Goal: Task Accomplishment & Management: Complete application form

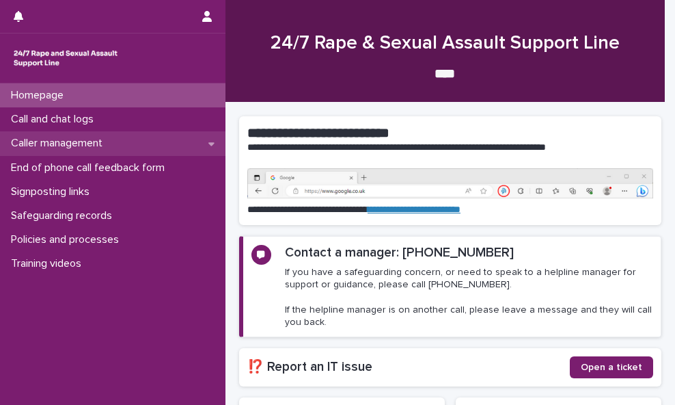
click at [148, 144] on div "Caller management" at bounding box center [113, 143] width 226 height 24
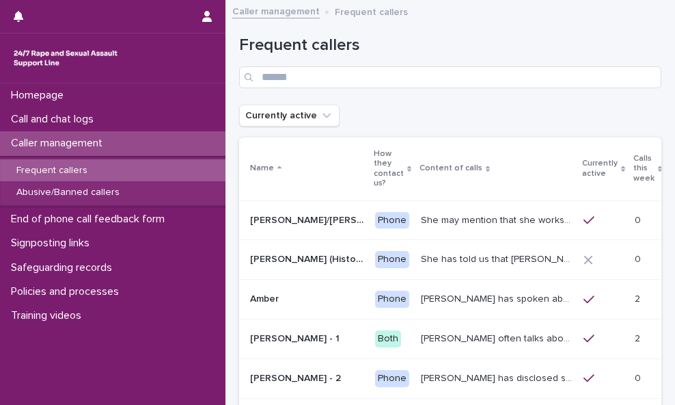
click at [158, 172] on div "Frequent callers" at bounding box center [113, 170] width 226 height 23
click at [634, 171] on div "Calls this week" at bounding box center [648, 168] width 29 height 35
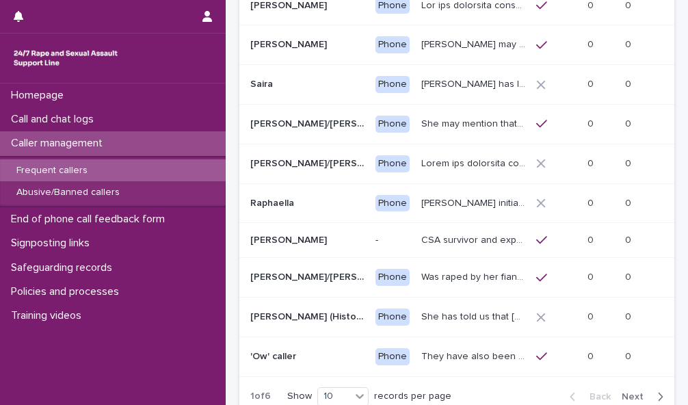
scroll to position [217, 0]
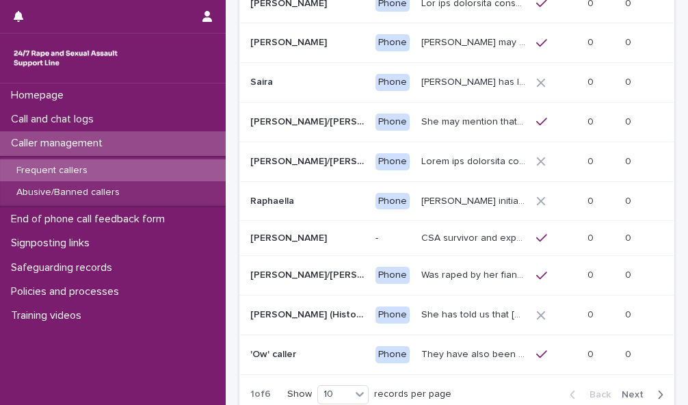
click at [628, 399] on span "Next" at bounding box center [636, 395] width 30 height 10
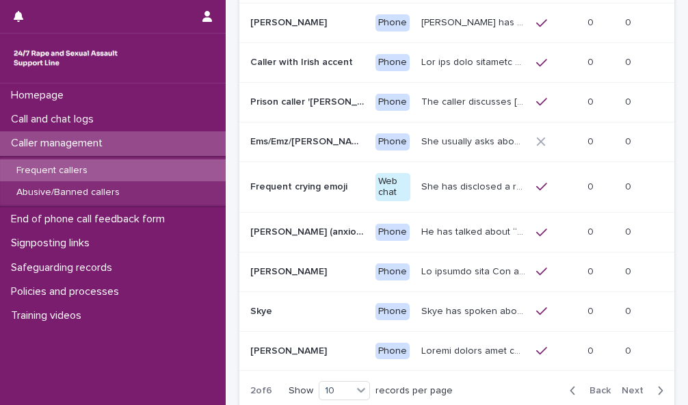
scroll to position [241, 0]
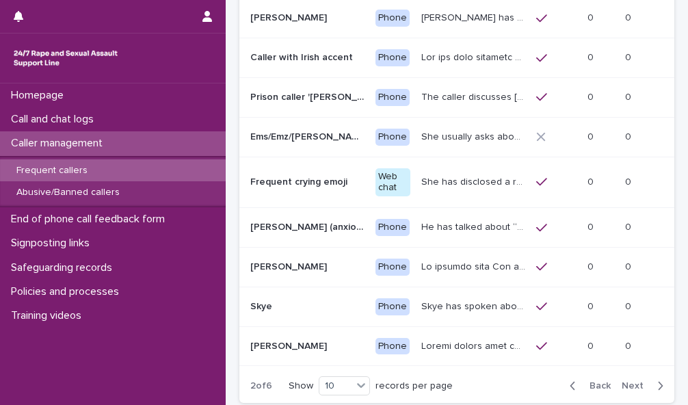
click at [627, 381] on span "Next" at bounding box center [636, 386] width 30 height 10
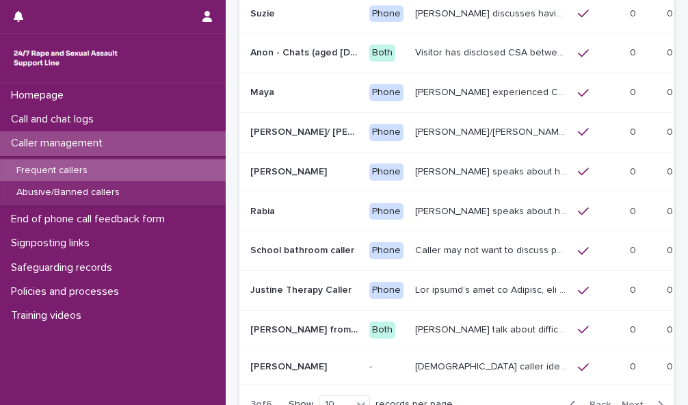
scroll to position [208, 0]
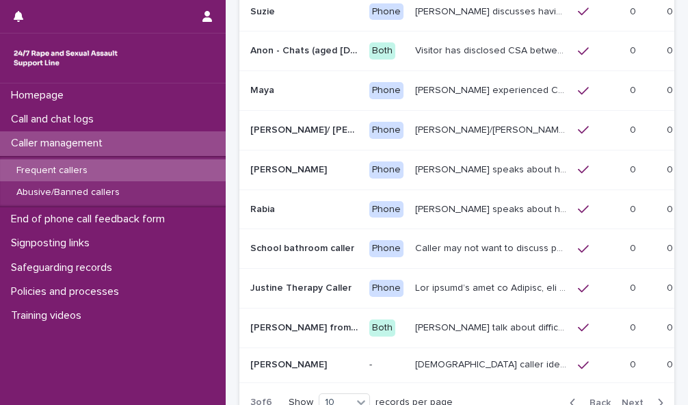
click at [627, 398] on span "Next" at bounding box center [636, 403] width 30 height 10
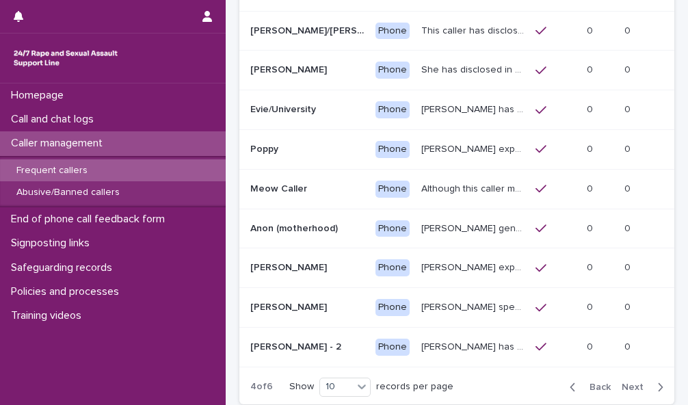
scroll to position [225, 0]
click at [621, 381] on span "Next" at bounding box center [636, 386] width 30 height 10
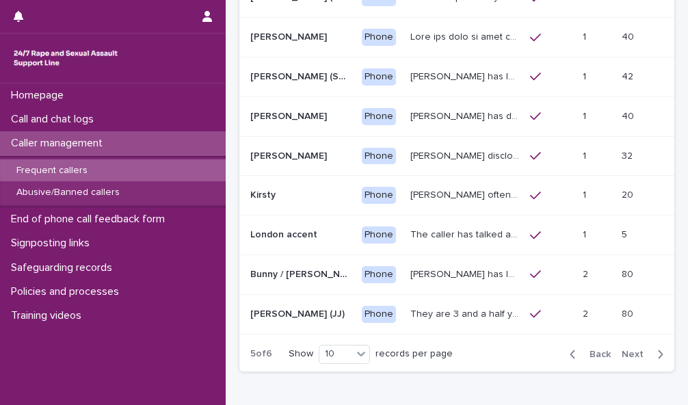
scroll to position [262, 0]
click at [626, 349] on span "Next" at bounding box center [636, 354] width 30 height 10
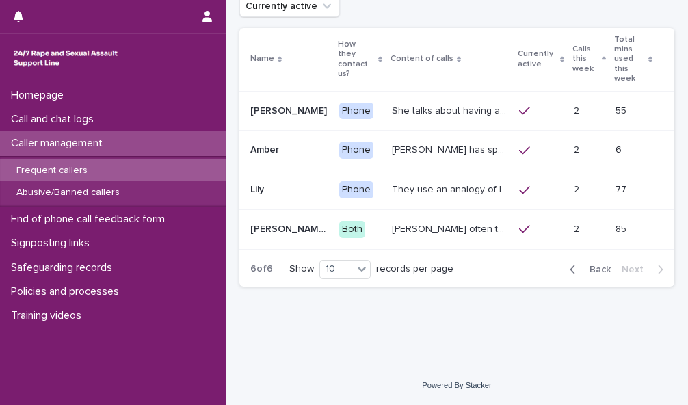
scroll to position [88, 0]
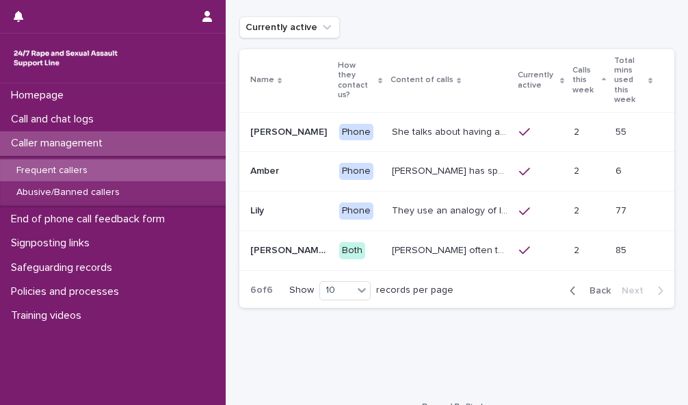
click at [431, 242] on p "[PERSON_NAME] often talks about being raped a night before or [DATE] or a month…" at bounding box center [452, 249] width 120 height 14
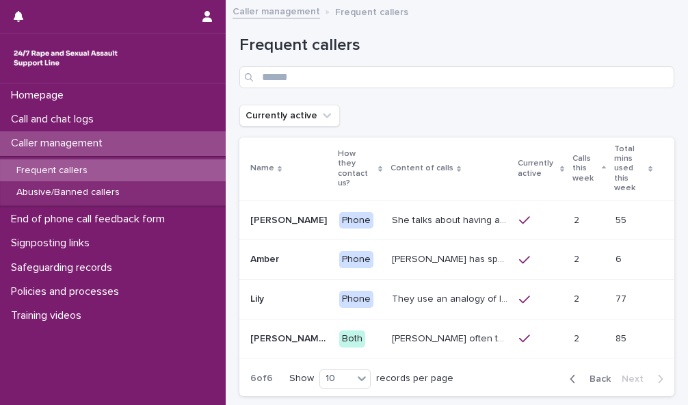
click at [585, 374] on span "Back" at bounding box center [595, 379] width 29 height 10
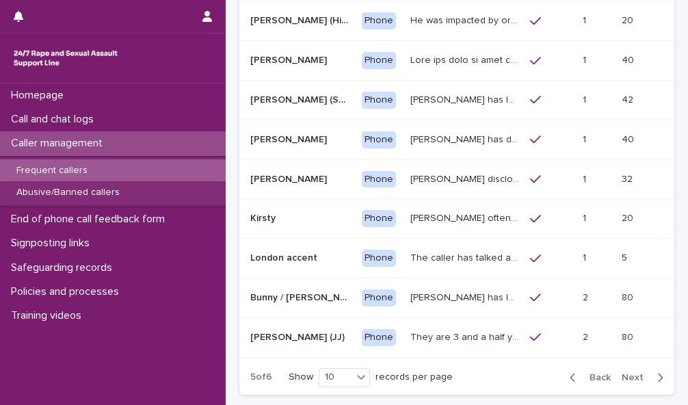
scroll to position [239, 0]
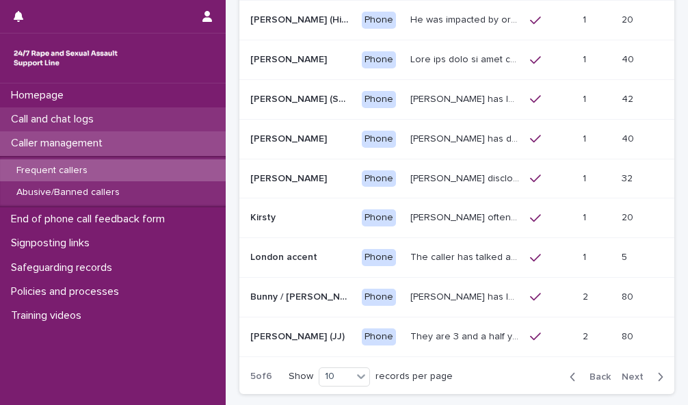
click at [123, 121] on div "Call and chat logs" at bounding box center [113, 119] width 226 height 24
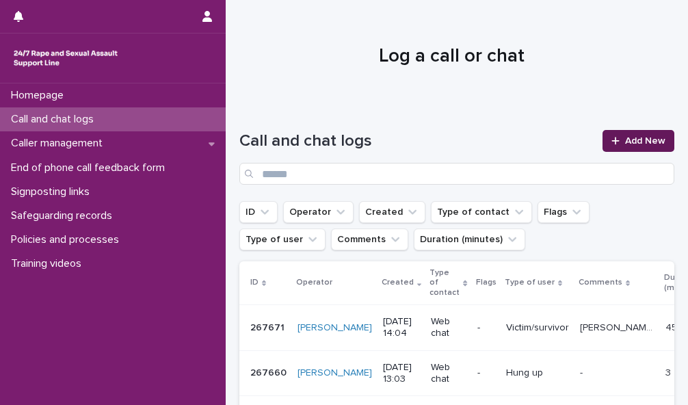
click at [634, 139] on span "Add New" at bounding box center [645, 141] width 40 height 10
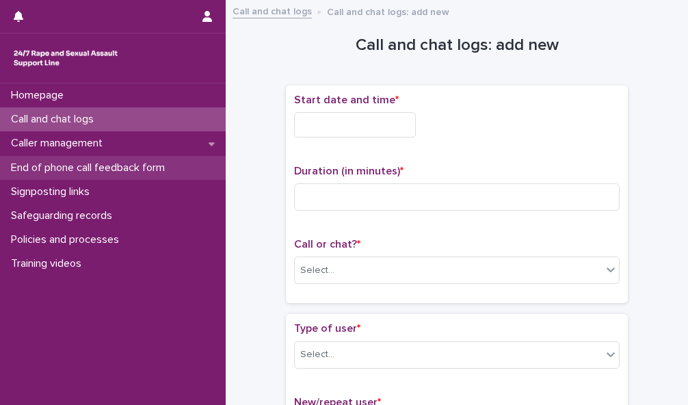
click at [144, 162] on p "End of phone call feedback form" at bounding box center [90, 167] width 170 height 13
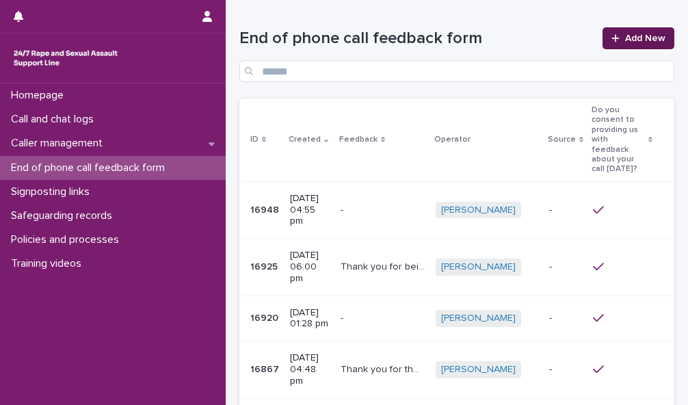
click at [636, 39] on span "Add New" at bounding box center [645, 38] width 40 height 10
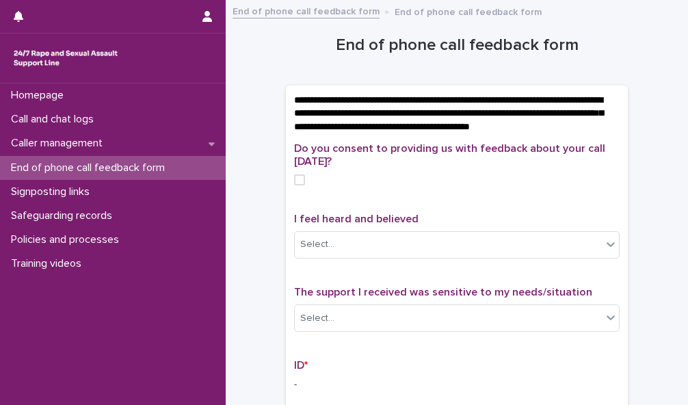
click at [300, 185] on label at bounding box center [456, 179] width 325 height 11
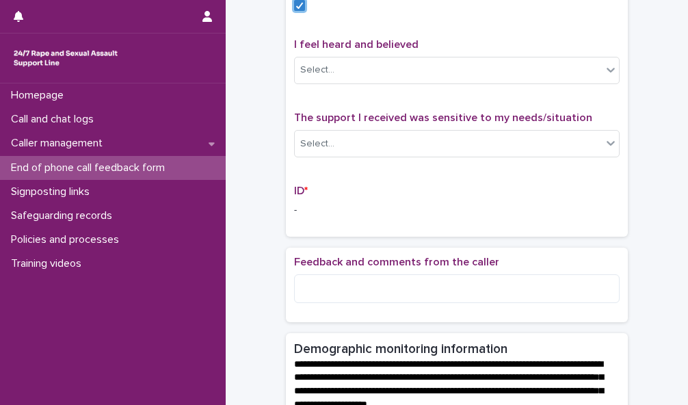
scroll to position [176, 0]
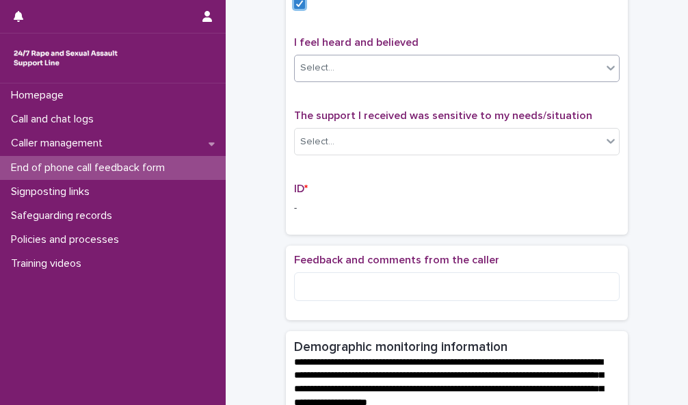
click at [529, 79] on div "Select..." at bounding box center [448, 68] width 307 height 23
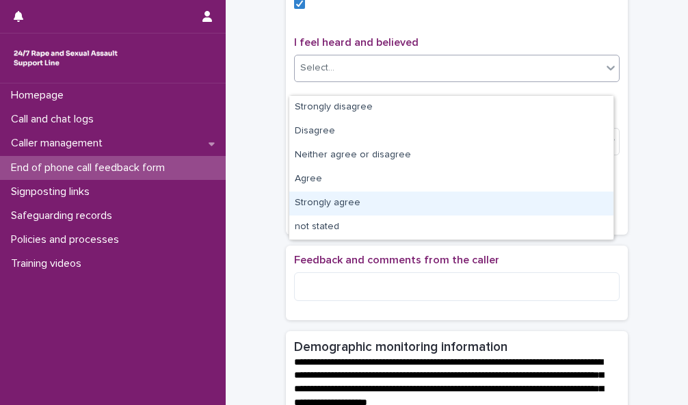
click at [508, 200] on div "Strongly agree" at bounding box center [451, 203] width 324 height 24
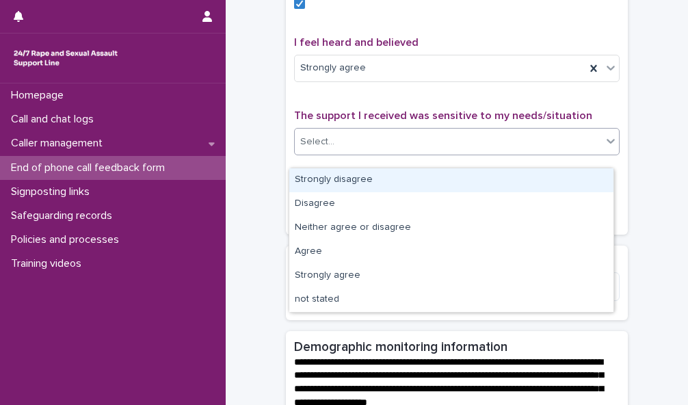
click at [603, 148] on icon at bounding box center [610, 141] width 14 height 14
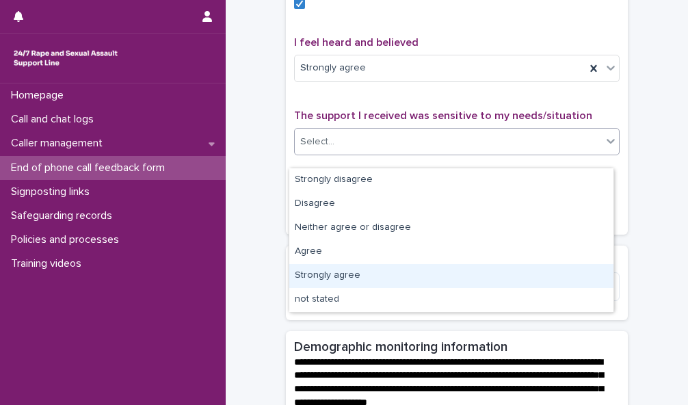
click at [525, 278] on div "Strongly agree" at bounding box center [451, 276] width 324 height 24
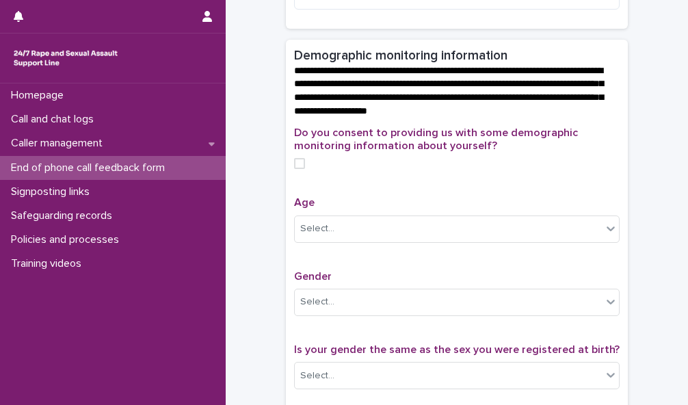
scroll to position [472, 0]
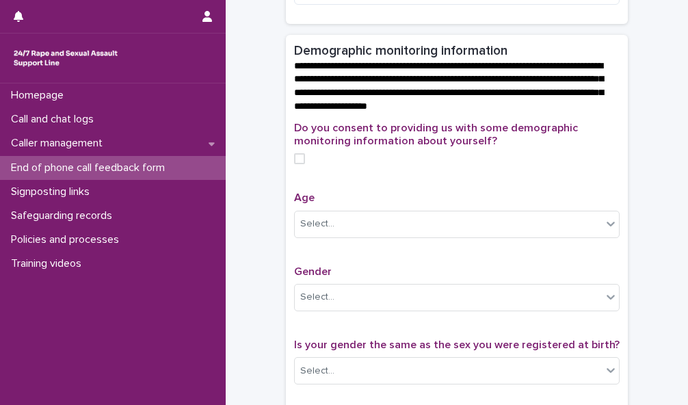
click at [294, 164] on span at bounding box center [299, 158] width 11 height 11
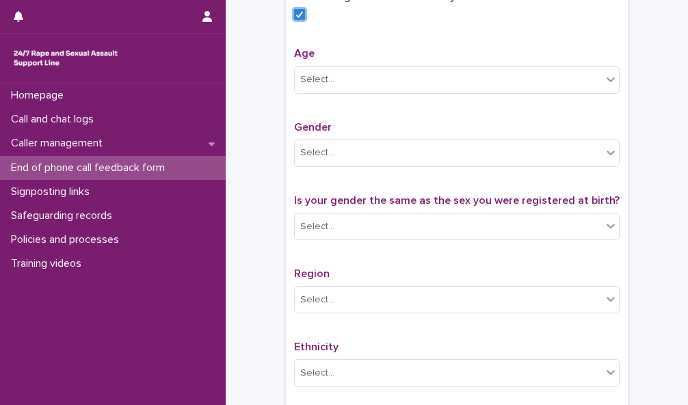
scroll to position [618, 0]
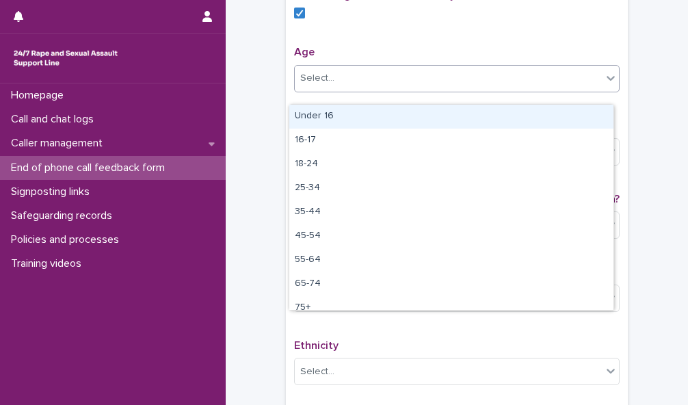
click at [590, 87] on div "Select..." at bounding box center [448, 78] width 307 height 23
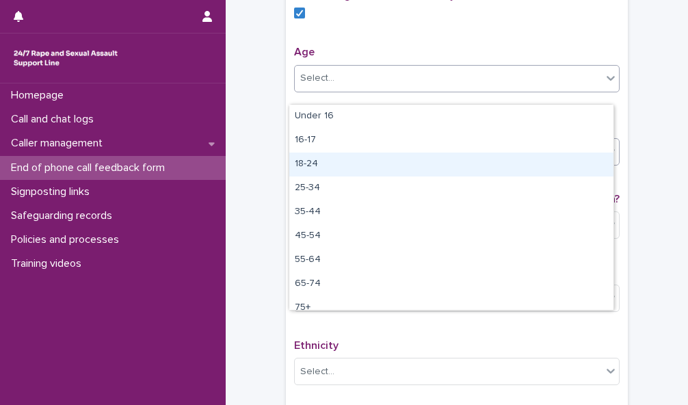
click at [560, 161] on div "18-24" at bounding box center [451, 164] width 324 height 24
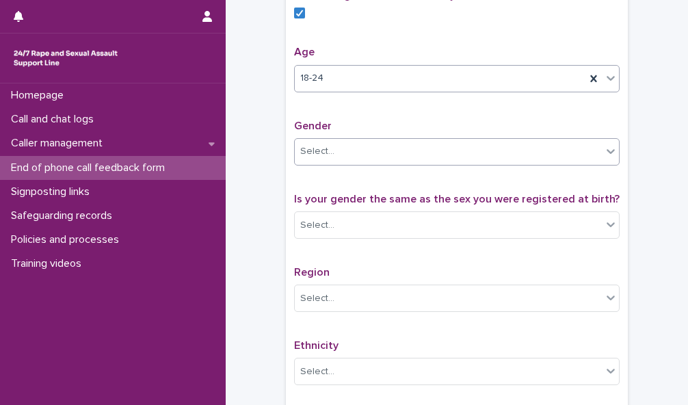
click at [584, 163] on div "Select..." at bounding box center [448, 151] width 307 height 23
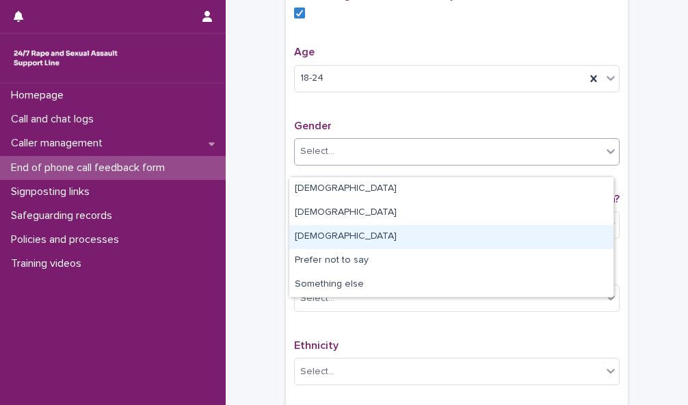
click at [568, 233] on div "[DEMOGRAPHIC_DATA]" at bounding box center [451, 237] width 324 height 24
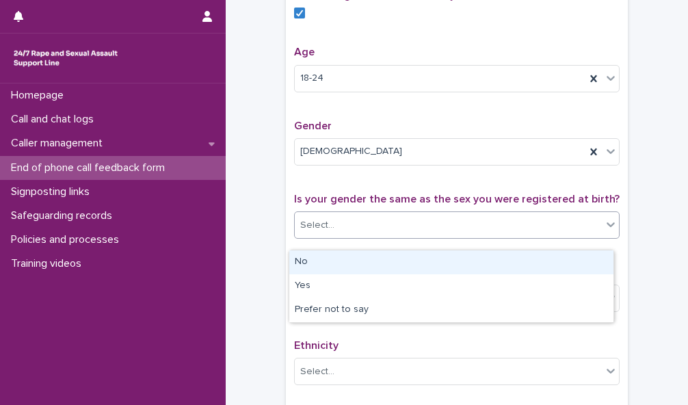
click at [603, 231] on icon at bounding box center [610, 224] width 14 height 14
click at [595, 260] on div "No" at bounding box center [451, 262] width 324 height 24
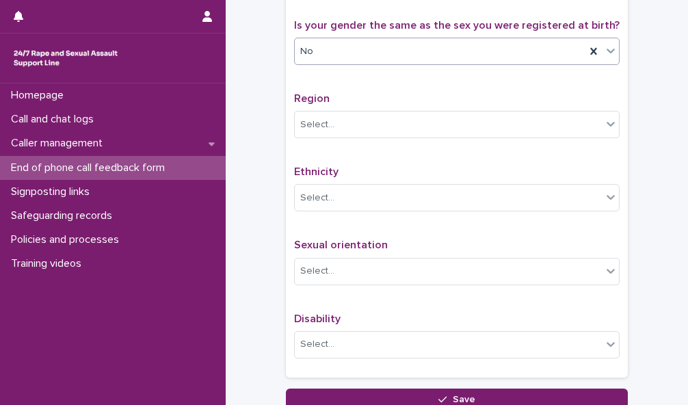
scroll to position [798, 0]
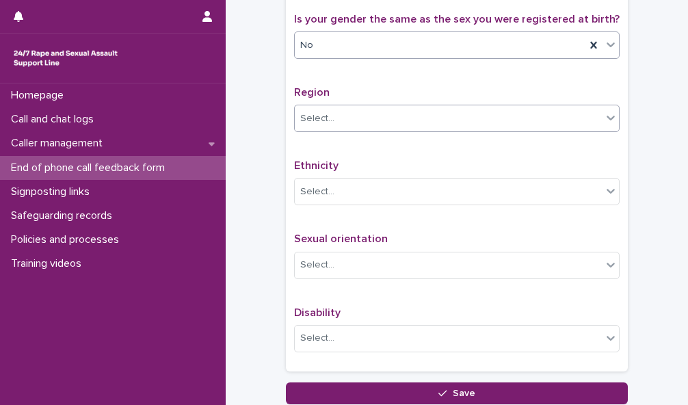
click at [582, 130] on div "Select..." at bounding box center [448, 118] width 307 height 23
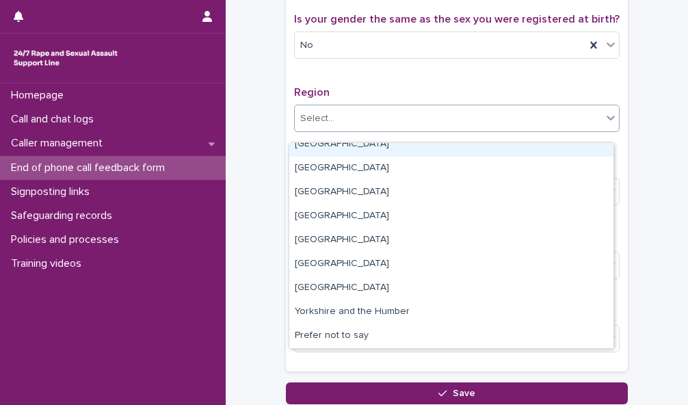
scroll to position [82, 0]
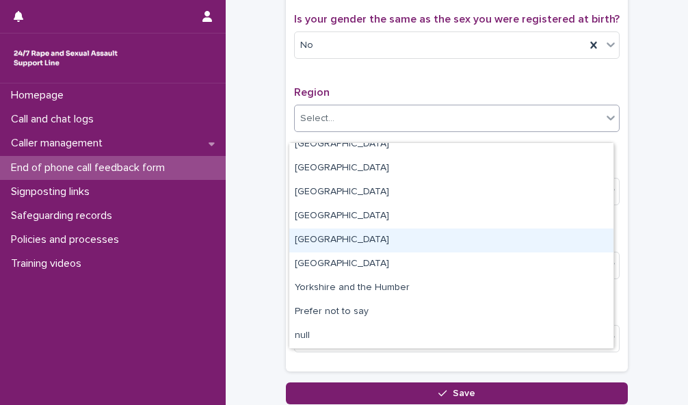
click at [524, 241] on div "[GEOGRAPHIC_DATA]" at bounding box center [451, 240] width 324 height 24
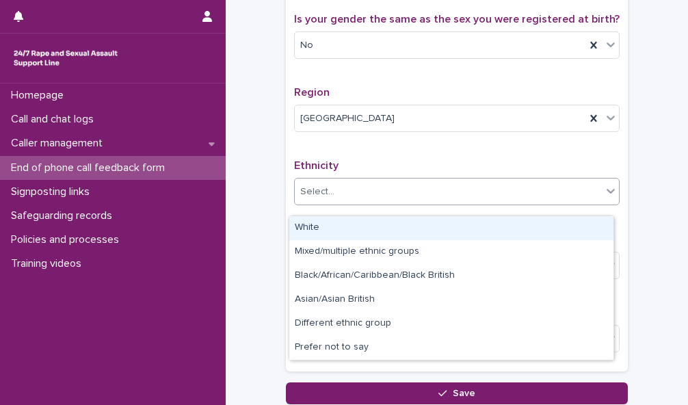
click at [543, 203] on div "Select..." at bounding box center [448, 191] width 307 height 23
click at [541, 224] on div "White" at bounding box center [451, 228] width 324 height 24
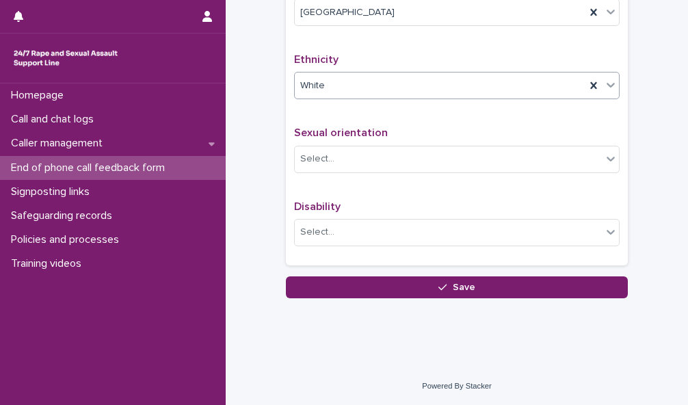
scroll to position [908, 0]
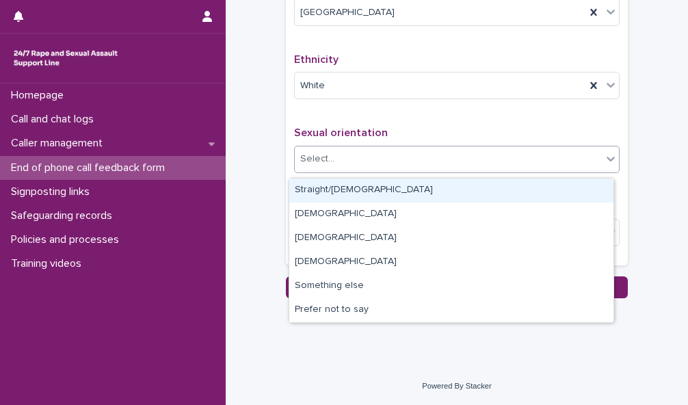
click at [572, 165] on div "Select..." at bounding box center [448, 159] width 307 height 23
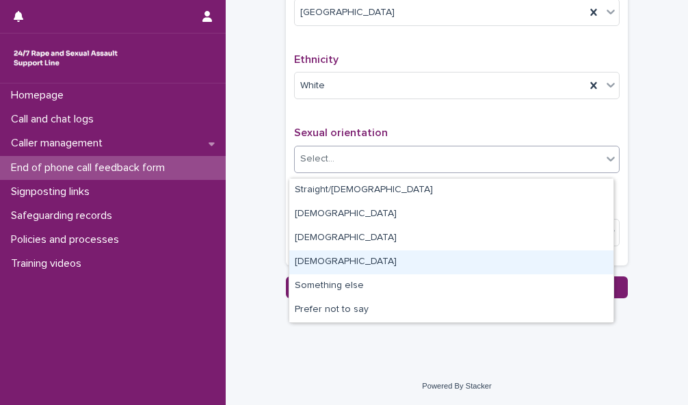
click at [547, 262] on div "Bisexual" at bounding box center [451, 262] width 324 height 24
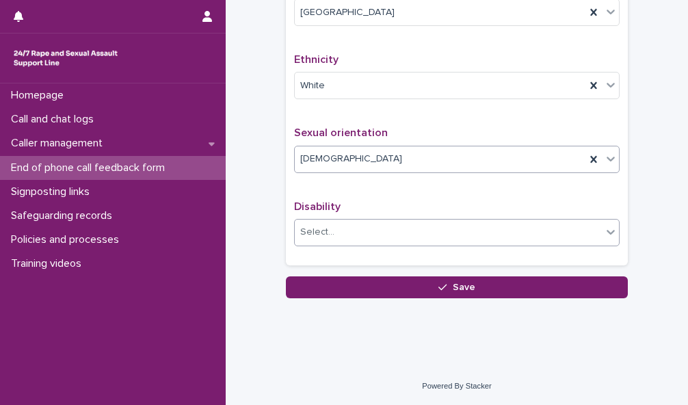
click at [593, 241] on div "Select..." at bounding box center [448, 232] width 307 height 23
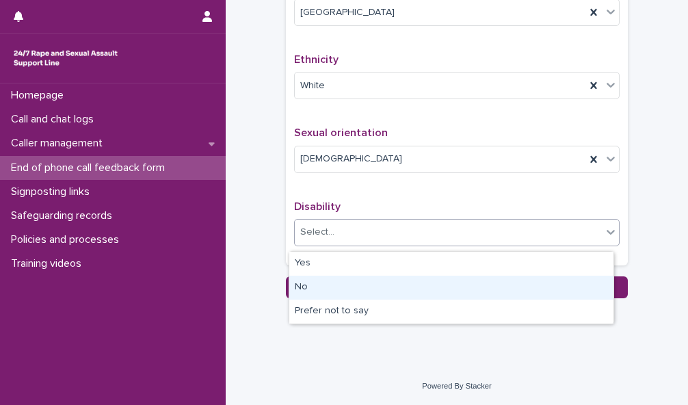
click at [590, 282] on div "No" at bounding box center [451, 287] width 324 height 24
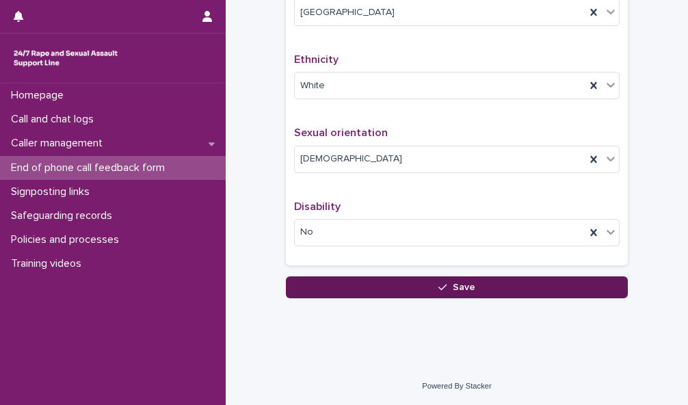
click at [580, 293] on button "Save" at bounding box center [457, 287] width 342 height 22
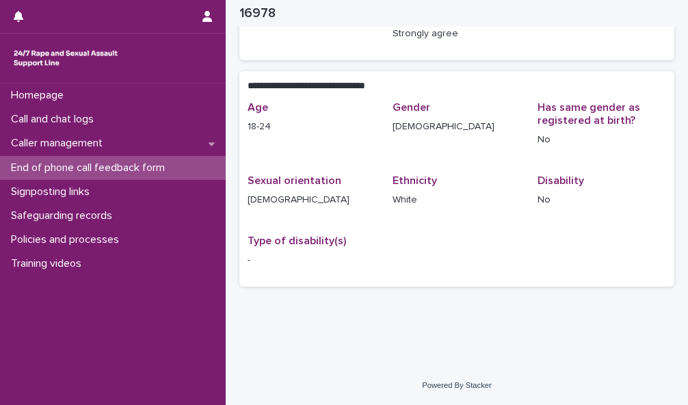
scroll to position [239, 0]
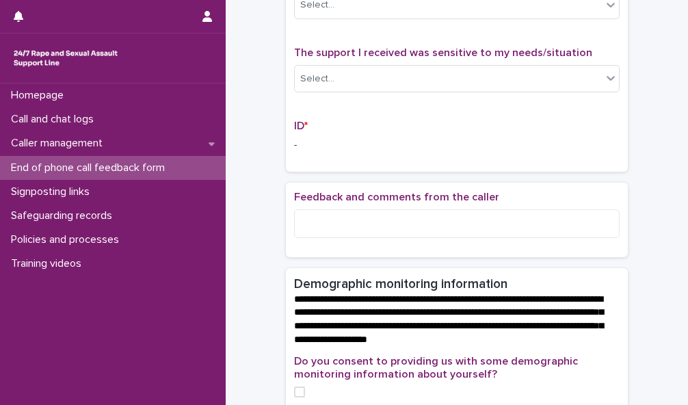
scroll to position [280, 0]
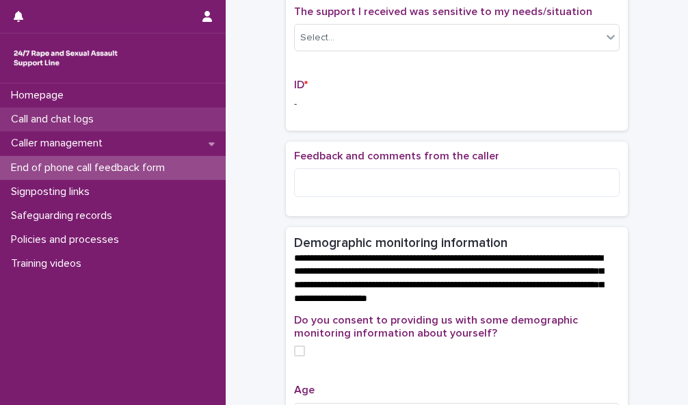
click at [81, 118] on p "Call and chat logs" at bounding box center [54, 119] width 99 height 13
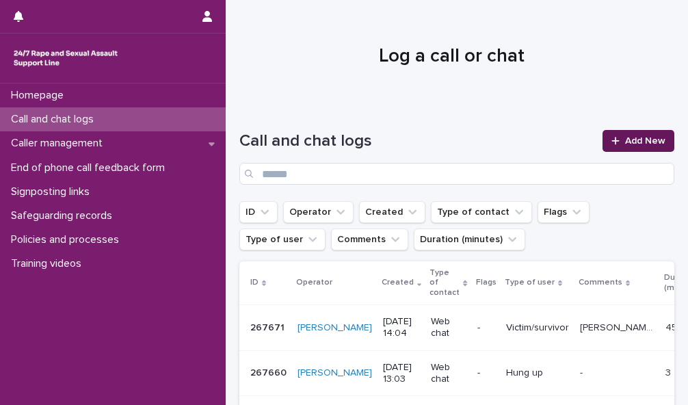
click at [627, 143] on span "Add New" at bounding box center [645, 141] width 40 height 10
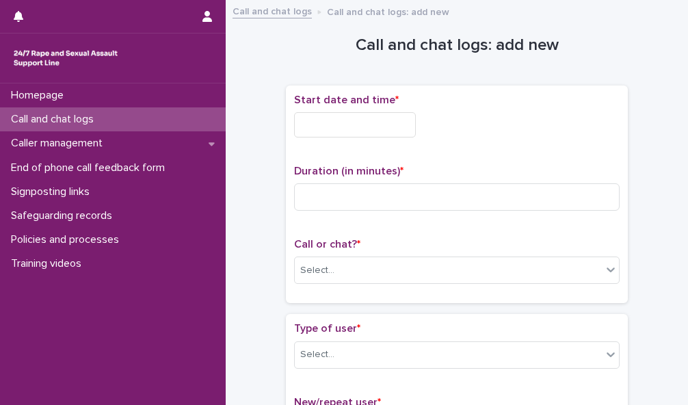
click at [365, 120] on input "text" at bounding box center [355, 124] width 122 height 25
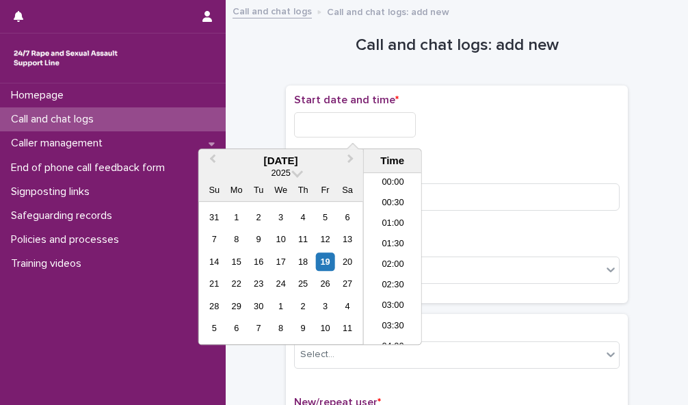
scroll to position [437, 0]
click at [377, 229] on li "12:00" at bounding box center [393, 238] width 58 height 21
type input "**********"
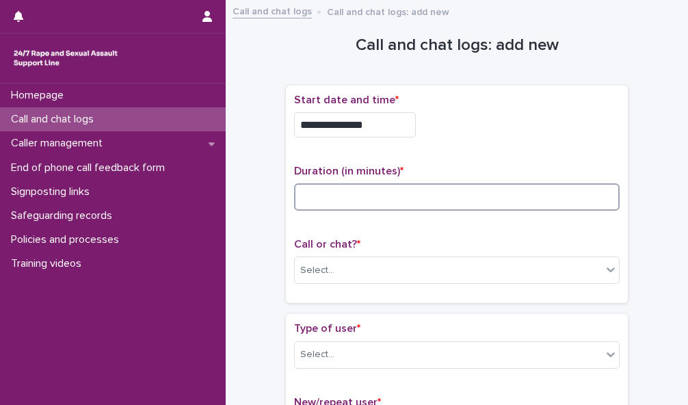
click at [350, 190] on input at bounding box center [456, 196] width 325 height 27
type input "**"
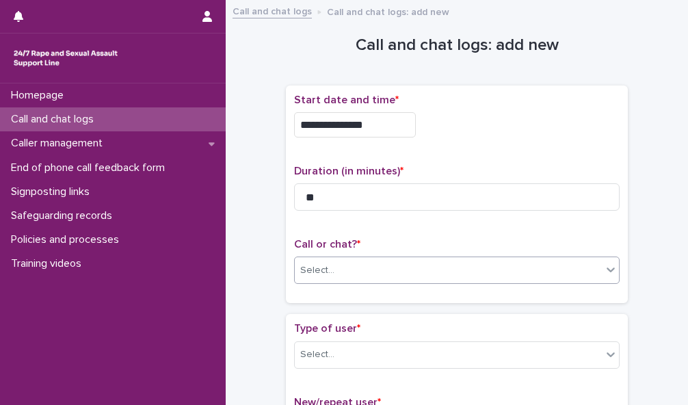
click at [414, 267] on div "Select..." at bounding box center [448, 270] width 307 height 23
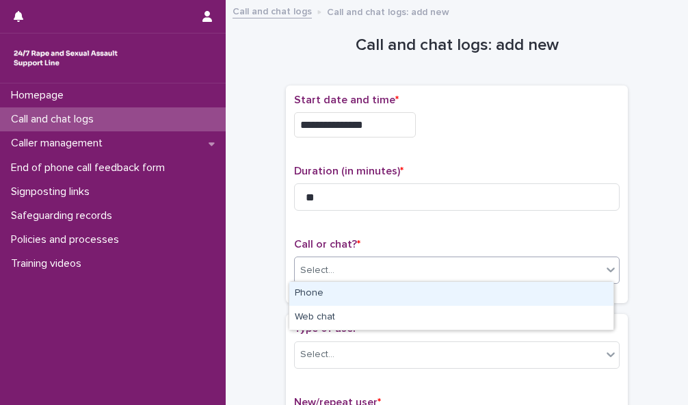
click at [415, 288] on div "Phone" at bounding box center [451, 294] width 324 height 24
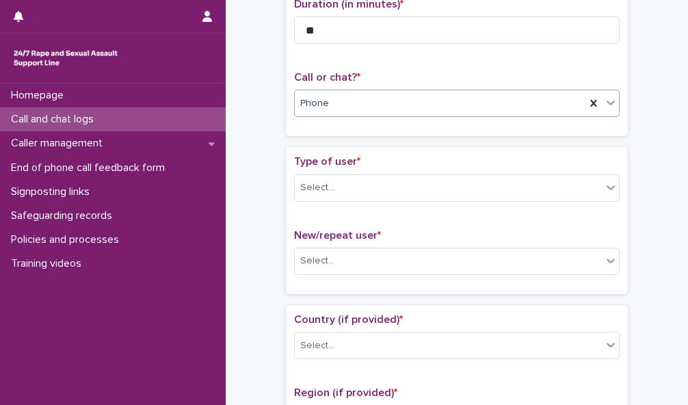
scroll to position [190, 0]
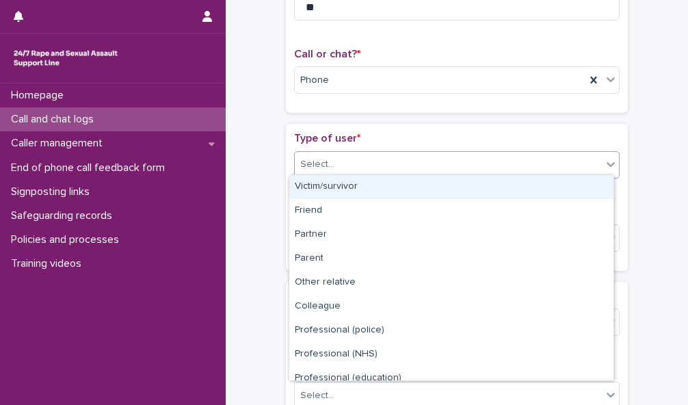
click at [587, 162] on div "Select..." at bounding box center [448, 164] width 307 height 23
click at [585, 185] on div "Victim/survivor" at bounding box center [451, 187] width 324 height 24
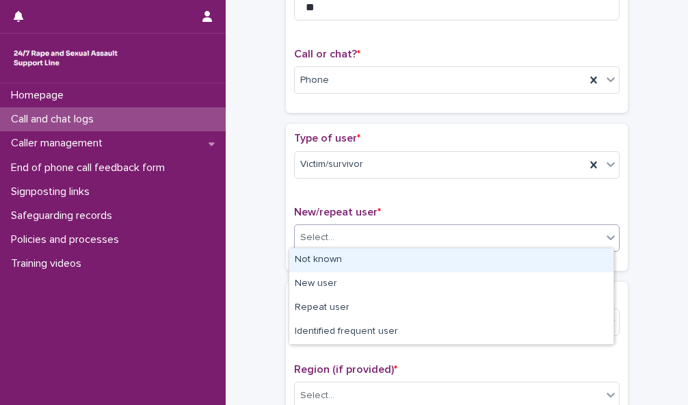
click at [584, 229] on div "Select..." at bounding box center [448, 237] width 307 height 23
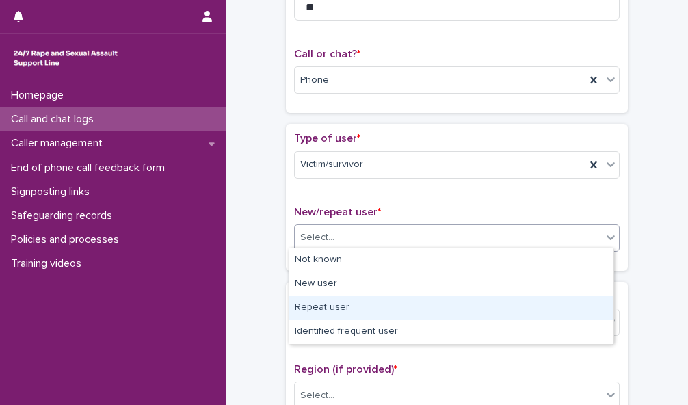
click at [577, 300] on div "Repeat user" at bounding box center [451, 308] width 324 height 24
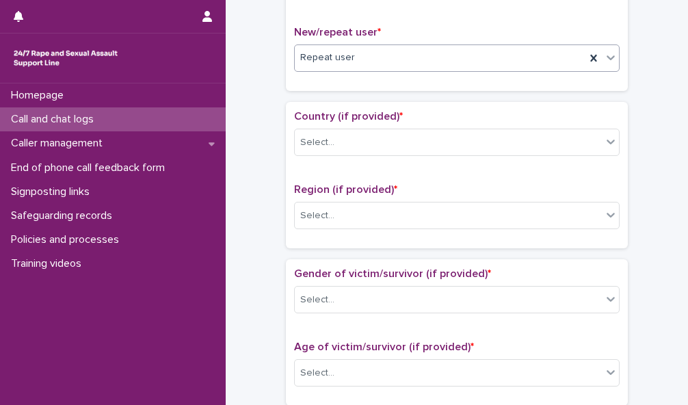
scroll to position [372, 0]
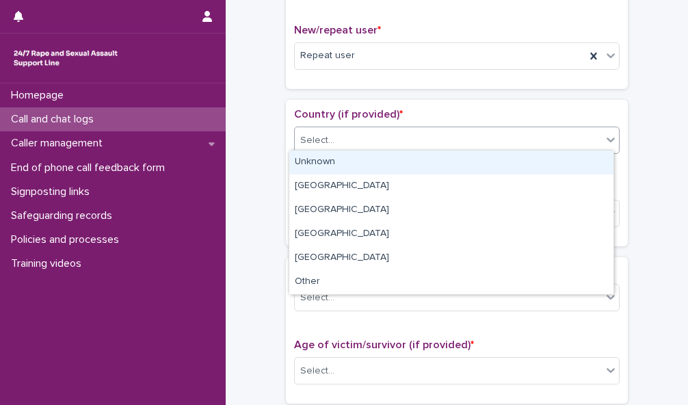
click at [573, 129] on div "Select..." at bounding box center [448, 140] width 307 height 23
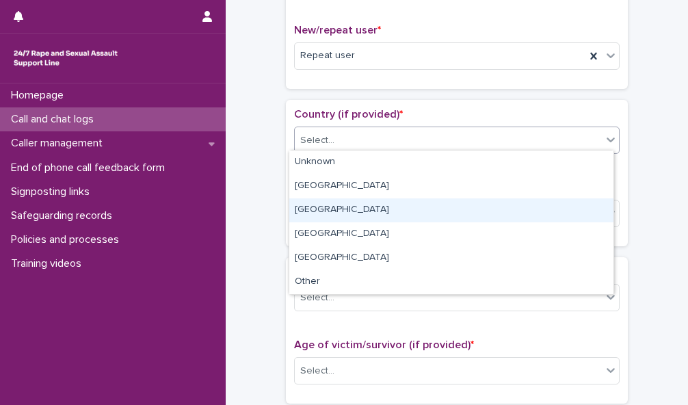
click at [569, 200] on div "[GEOGRAPHIC_DATA]" at bounding box center [451, 210] width 324 height 24
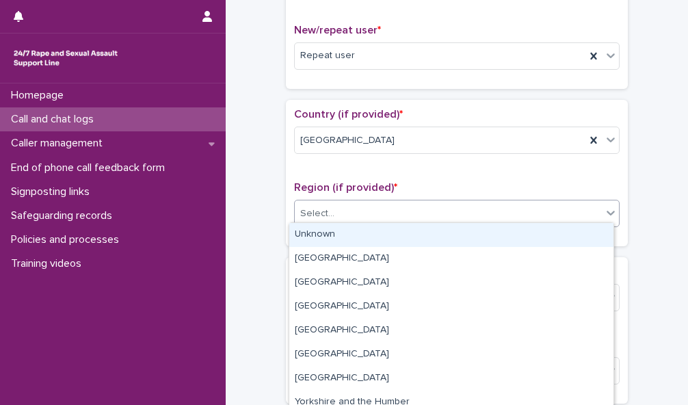
click at [570, 205] on div "Select..." at bounding box center [448, 213] width 307 height 23
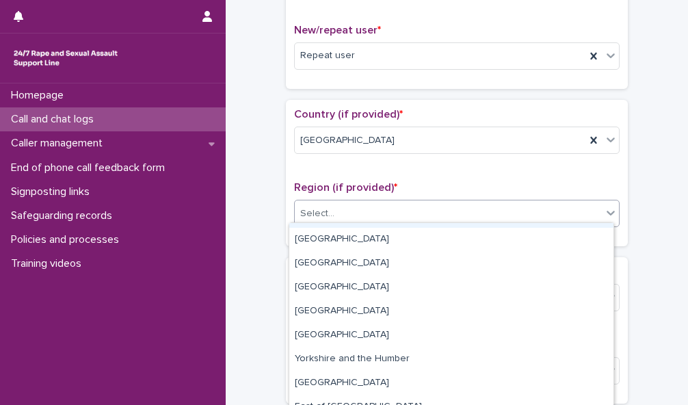
scroll to position [81, 0]
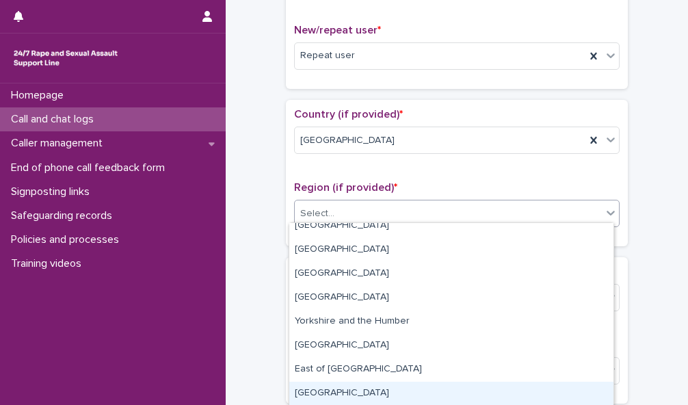
drag, startPoint x: 515, startPoint y: 340, endPoint x: 508, endPoint y: 396, distance: 56.5
click at [508, 396] on div "[GEOGRAPHIC_DATA]" at bounding box center [451, 393] width 324 height 24
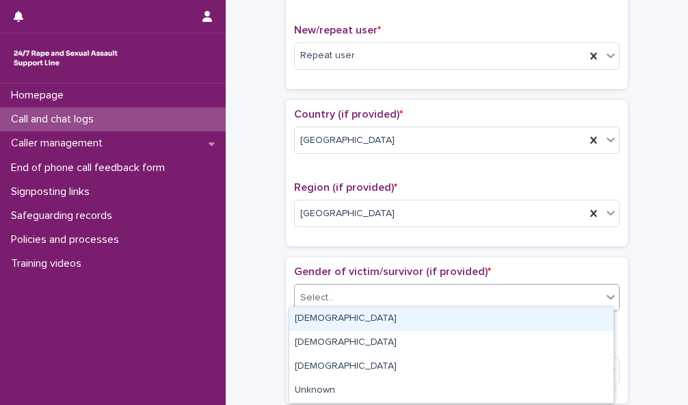
click at [517, 299] on div "Select..." at bounding box center [448, 297] width 307 height 23
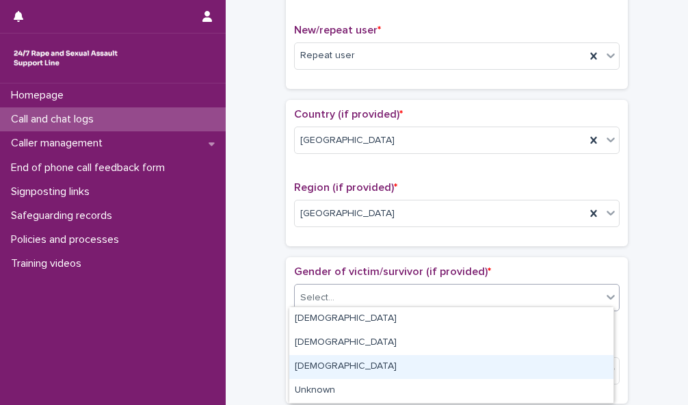
click at [514, 357] on div "[DEMOGRAPHIC_DATA]" at bounding box center [451, 367] width 324 height 24
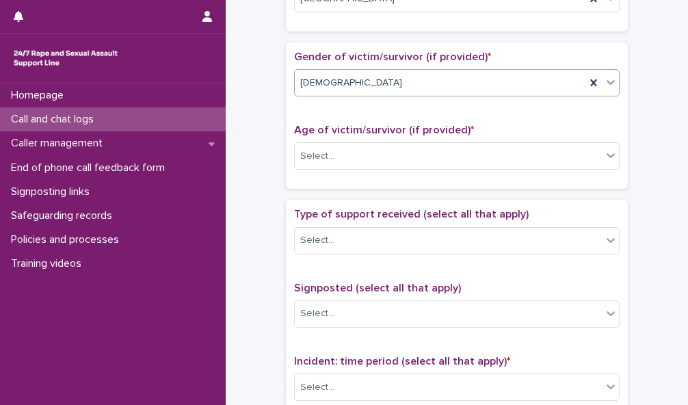
scroll to position [638, 0]
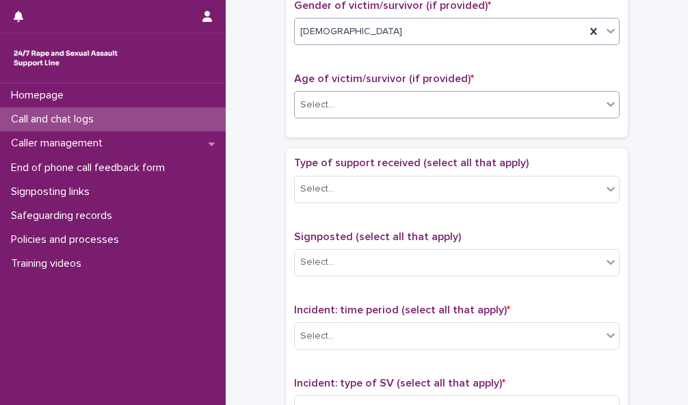
click at [584, 98] on div "Select..." at bounding box center [448, 105] width 307 height 23
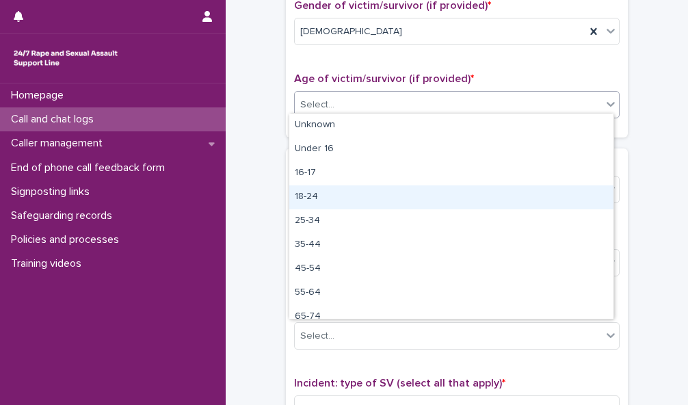
click at [573, 191] on div "18-24" at bounding box center [451, 197] width 324 height 24
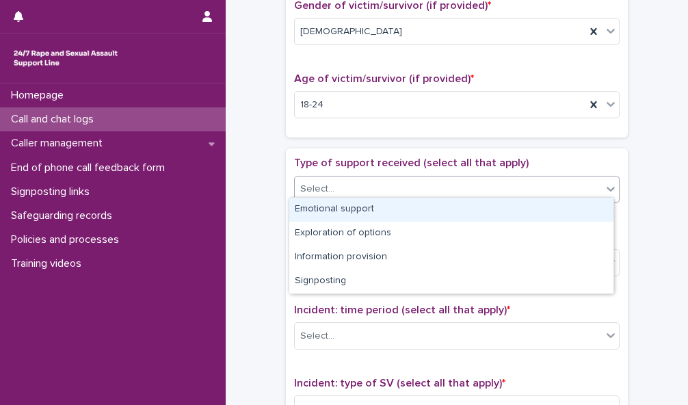
click at [573, 178] on div "Select..." at bounding box center [448, 189] width 307 height 23
click at [569, 206] on div "Emotional support" at bounding box center [451, 210] width 324 height 24
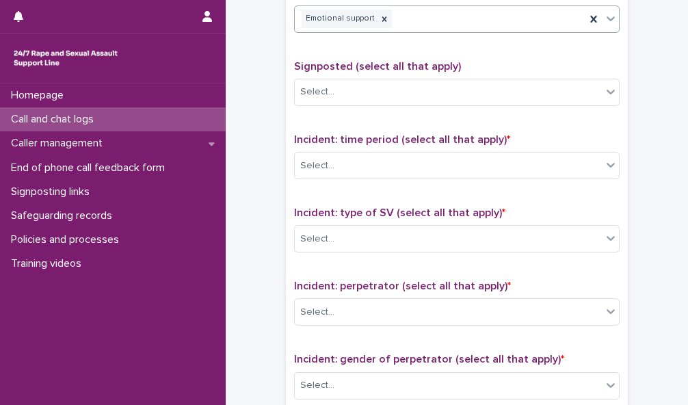
scroll to position [815, 0]
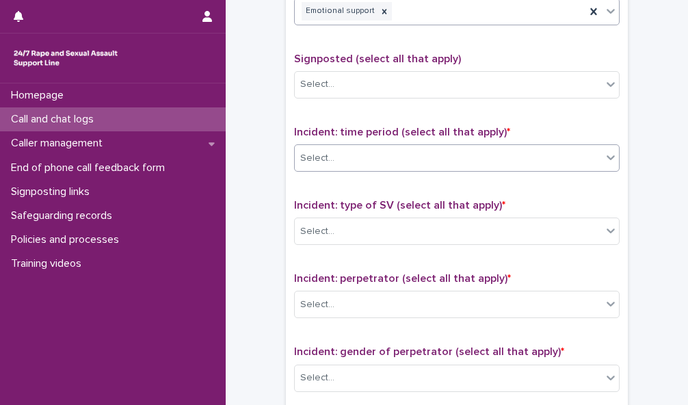
click at [492, 147] on div "Select..." at bounding box center [448, 158] width 307 height 23
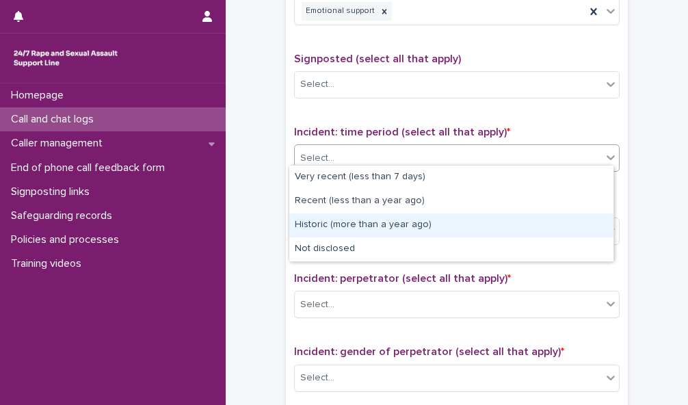
click at [484, 225] on div "Historic (more than a year ago)" at bounding box center [451, 225] width 324 height 24
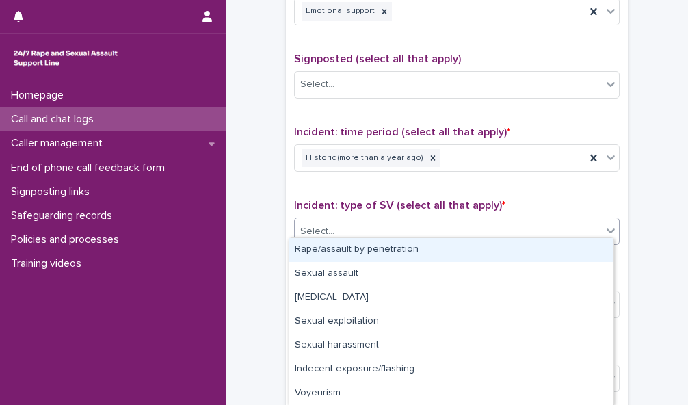
click at [497, 223] on div "Select..." at bounding box center [448, 231] width 307 height 23
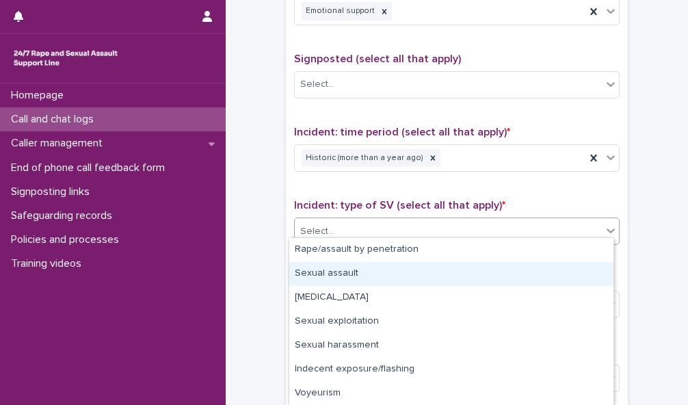
scroll to position [72, 0]
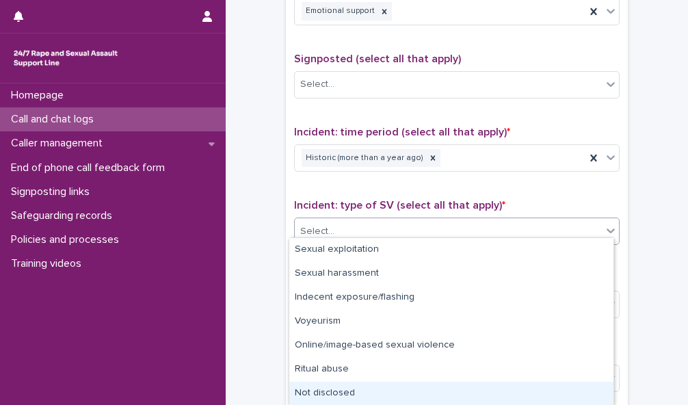
click at [519, 388] on div "Not disclosed" at bounding box center [451, 393] width 324 height 24
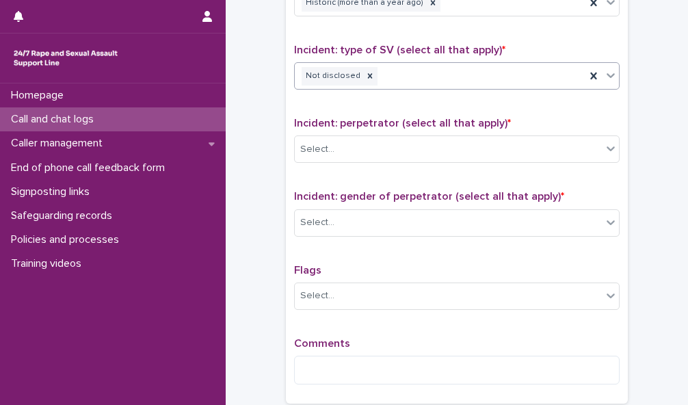
scroll to position [973, 0]
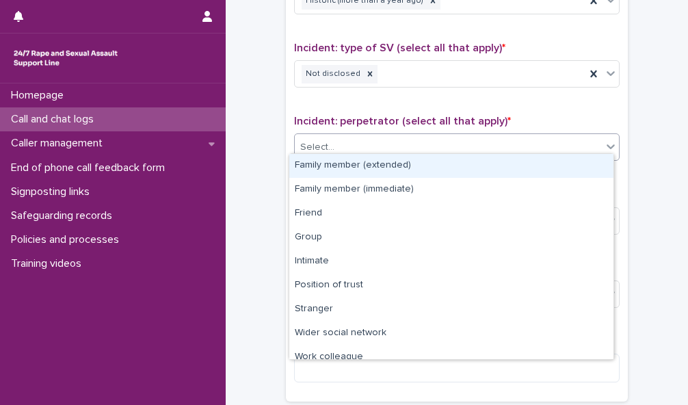
click at [590, 139] on div "Select..." at bounding box center [448, 147] width 307 height 23
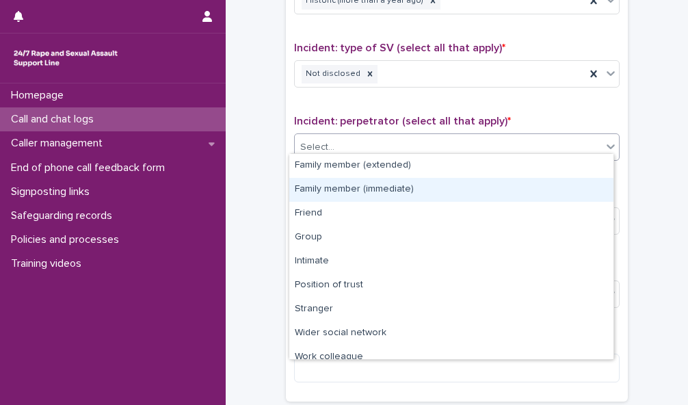
scroll to position [58, 0]
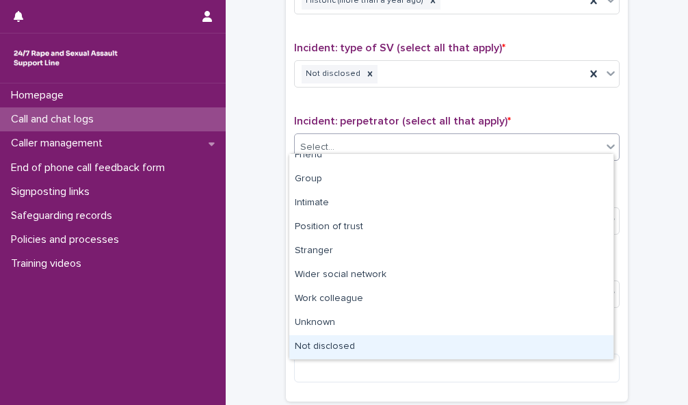
click at [521, 335] on div "Not disclosed" at bounding box center [451, 347] width 324 height 24
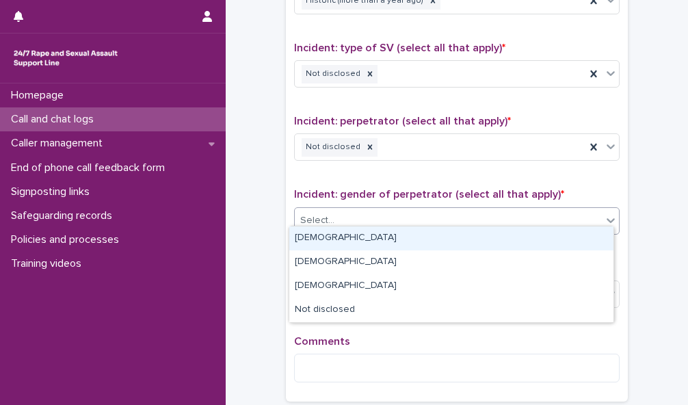
click at [564, 209] on div "Select..." at bounding box center [448, 220] width 307 height 23
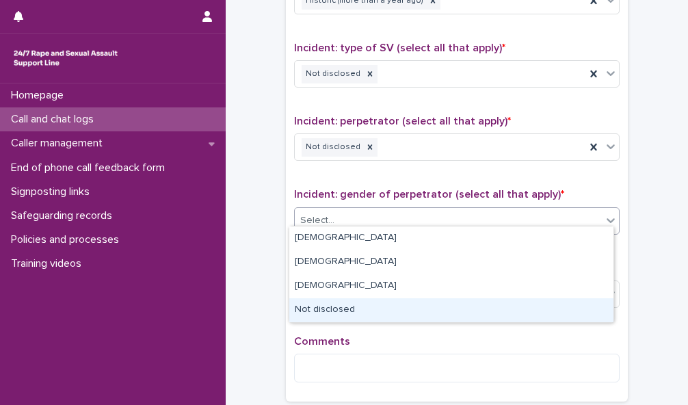
click at [560, 308] on div "Not disclosed" at bounding box center [451, 310] width 324 height 24
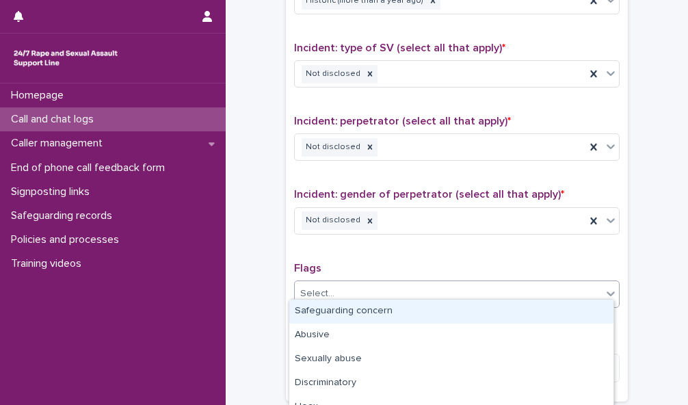
click at [555, 282] on div "Select..." at bounding box center [448, 293] width 307 height 23
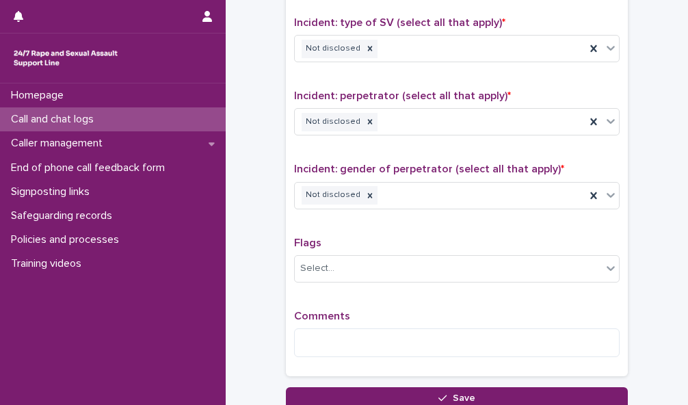
scroll to position [1100, 0]
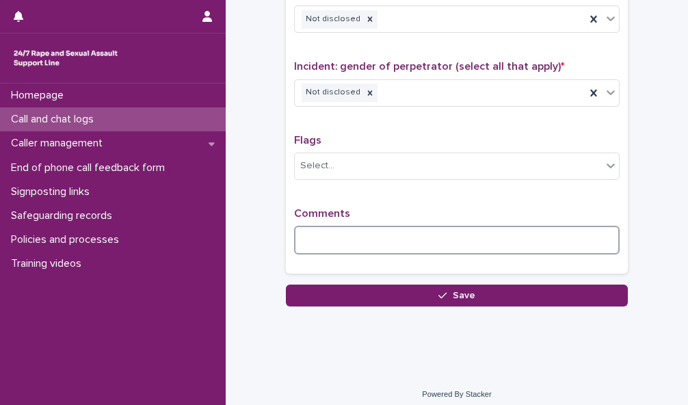
click at [301, 234] on textarea at bounding box center [456, 240] width 325 height 29
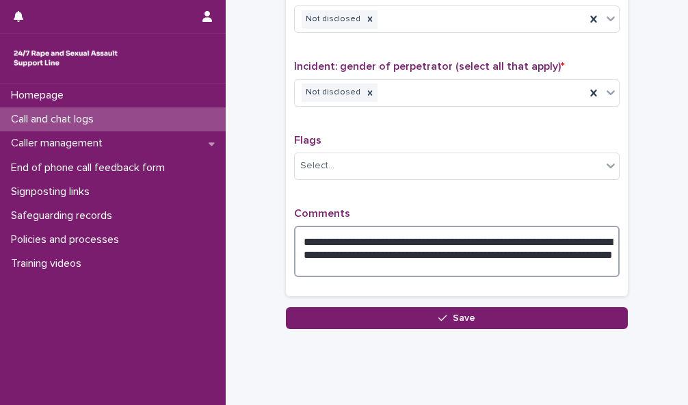
click at [300, 234] on textarea "**********" at bounding box center [456, 251] width 325 height 51
click at [357, 244] on textarea "**********" at bounding box center [456, 251] width 325 height 51
click at [581, 243] on textarea "**********" at bounding box center [456, 251] width 325 height 51
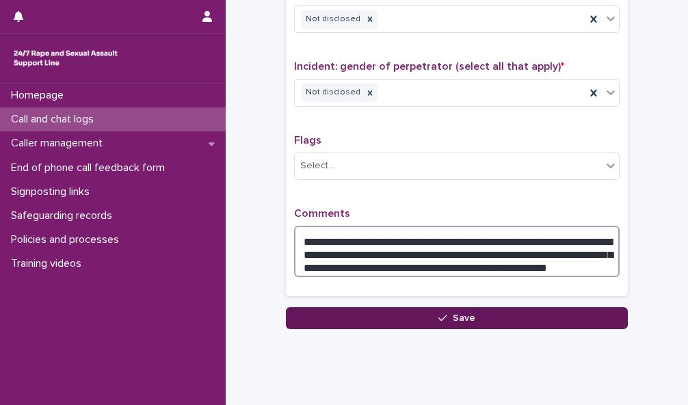
type textarea "**********"
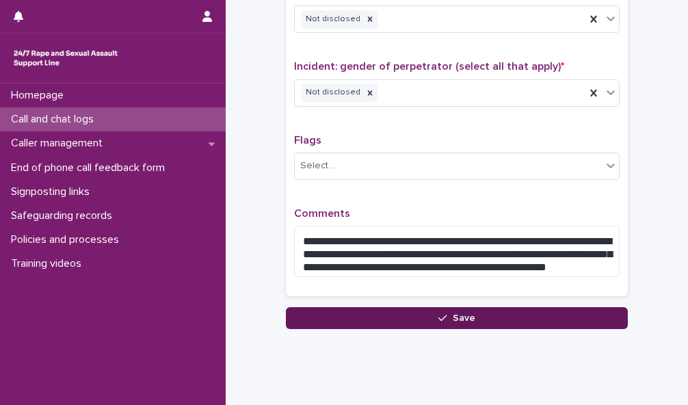
click at [575, 311] on button "Save" at bounding box center [457, 318] width 342 height 22
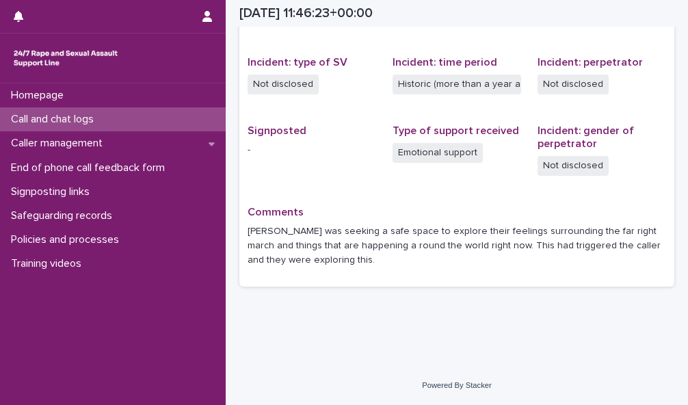
scroll to position [322, 0]
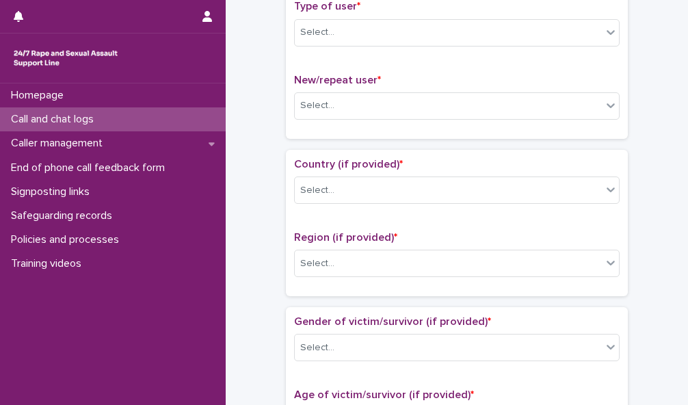
drag, startPoint x: 92, startPoint y: 10, endPoint x: 659, endPoint y: 103, distance: 574.7
click at [659, 103] on div "Call and chat logs: add new Loading... Saving… Loading... Saving… Loading... Sa…" at bounding box center [456, 385] width 435 height 1399
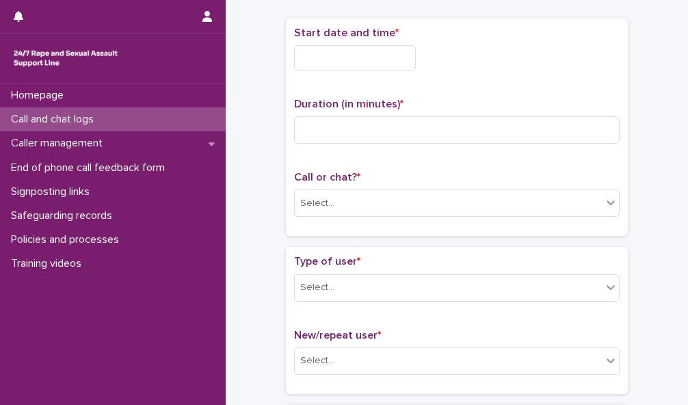
scroll to position [10, 0]
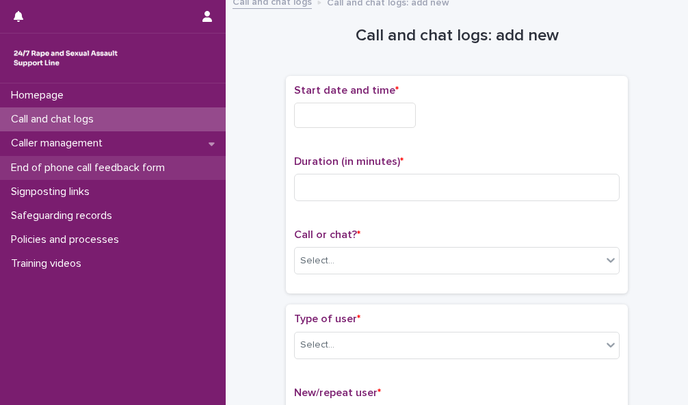
click at [174, 171] on p "End of phone call feedback form" at bounding box center [90, 167] width 170 height 13
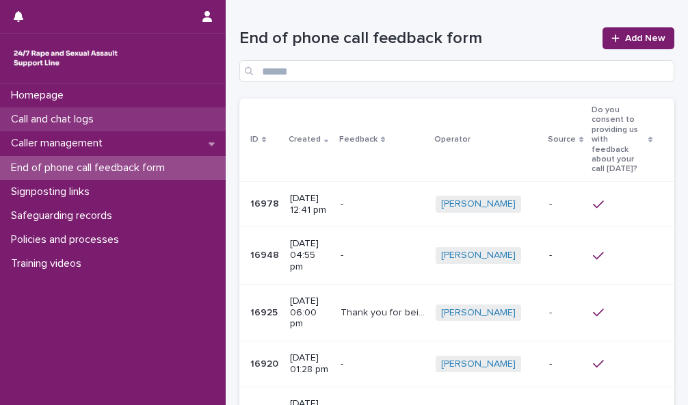
click at [173, 118] on div "Call and chat logs" at bounding box center [113, 119] width 226 height 24
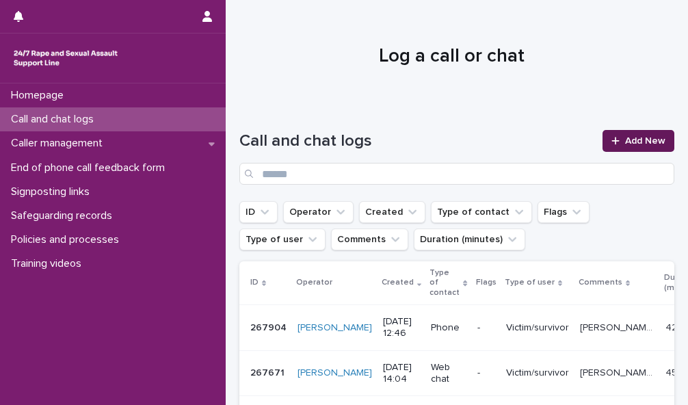
click at [638, 141] on span "Add New" at bounding box center [645, 141] width 40 height 10
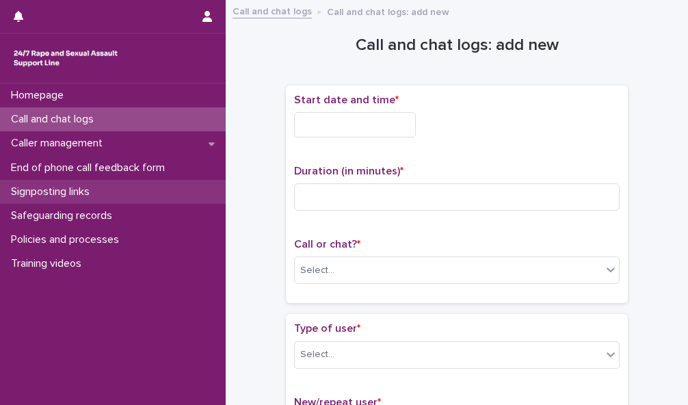
click at [137, 193] on div "Signposting links" at bounding box center [113, 192] width 226 height 24
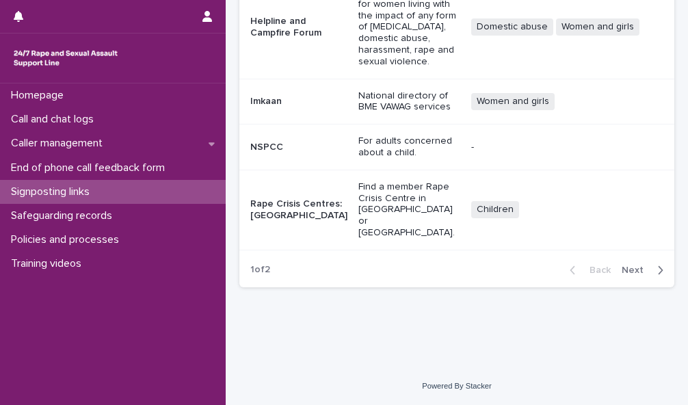
scroll to position [534, 0]
click at [629, 271] on span "Next" at bounding box center [636, 270] width 30 height 10
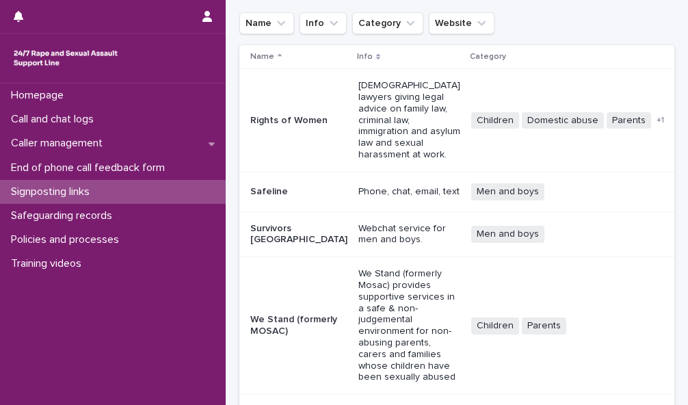
scroll to position [81, 0]
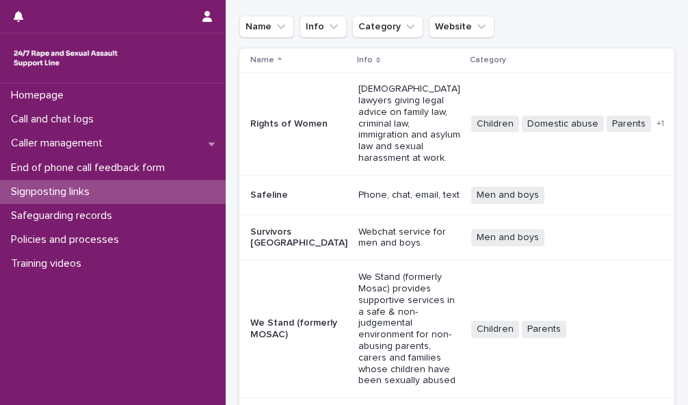
click at [283, 128] on p "Rights of Women" at bounding box center [298, 124] width 97 height 12
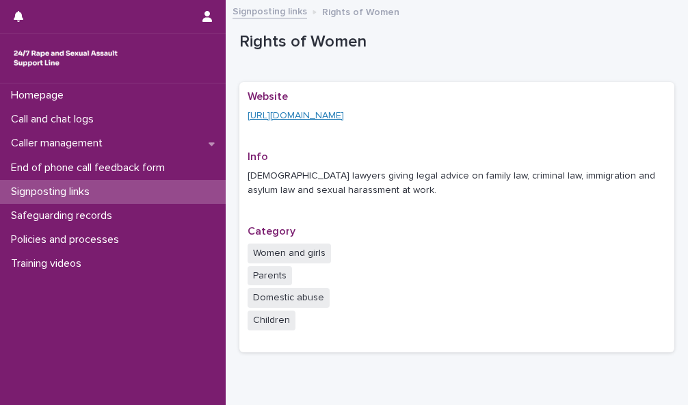
click at [310, 118] on link "[URL][DOMAIN_NAME]" at bounding box center [295, 116] width 96 height 10
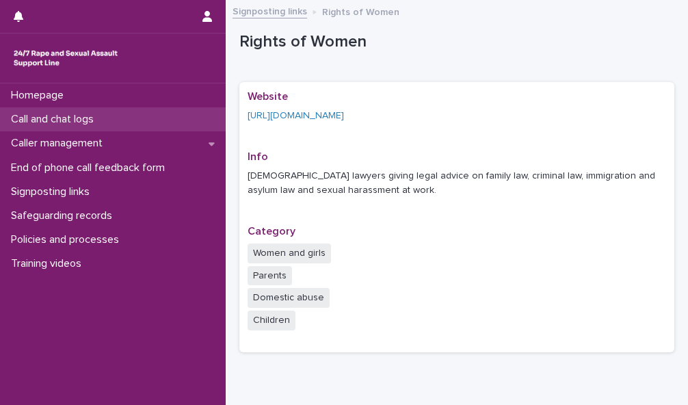
click at [108, 124] on div "Call and chat logs" at bounding box center [113, 119] width 226 height 24
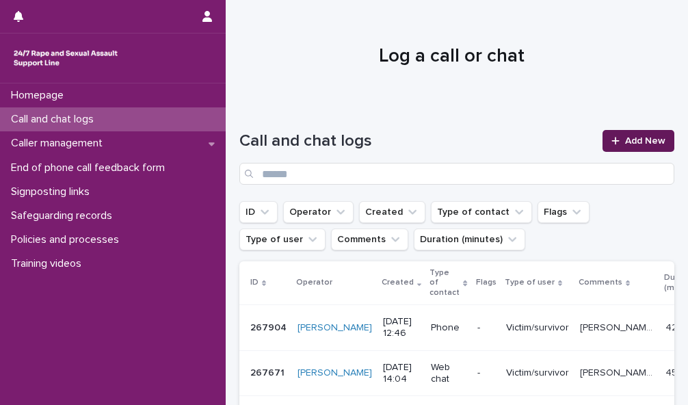
click at [612, 137] on div at bounding box center [618, 141] width 14 height 10
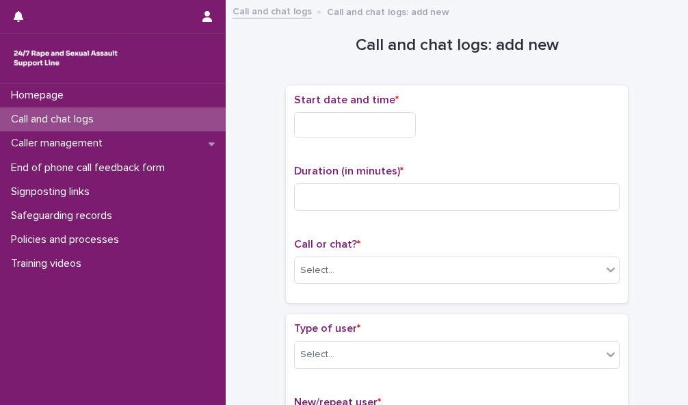
click at [362, 122] on input "text" at bounding box center [355, 124] width 122 height 25
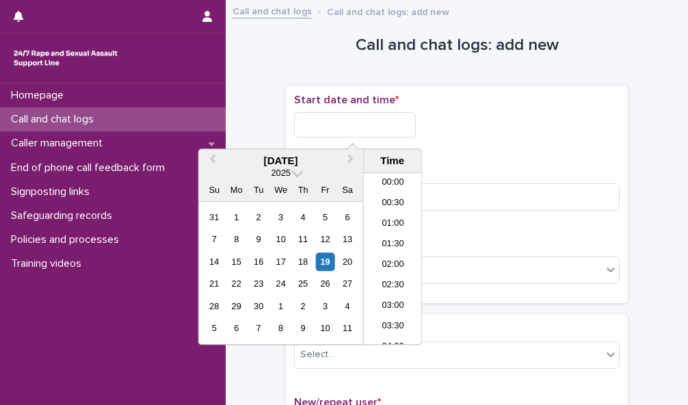
scroll to position [458, 0]
click at [387, 228] on li "12:30" at bounding box center [393, 238] width 58 height 21
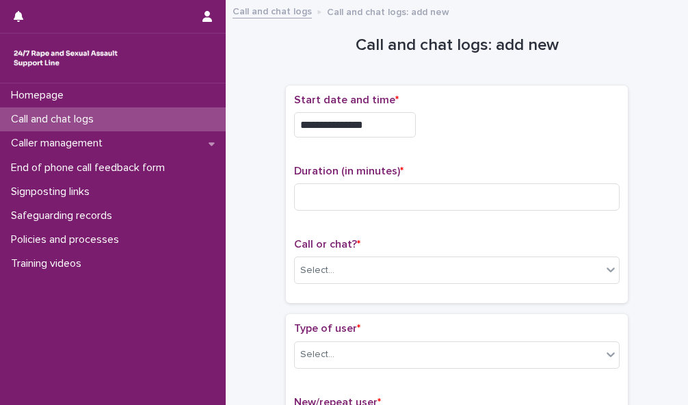
click at [368, 124] on input "**********" at bounding box center [355, 124] width 122 height 25
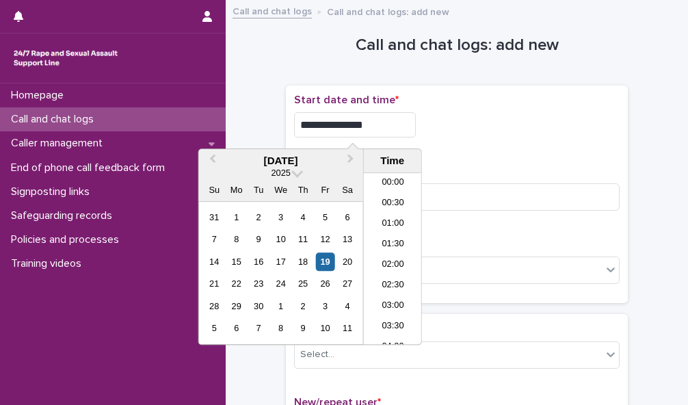
scroll to position [437, 0]
type input "**********"
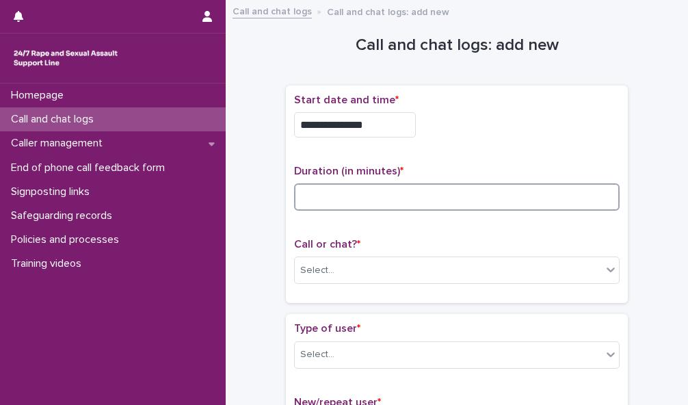
click at [496, 198] on input at bounding box center [456, 196] width 325 height 27
type input "**"
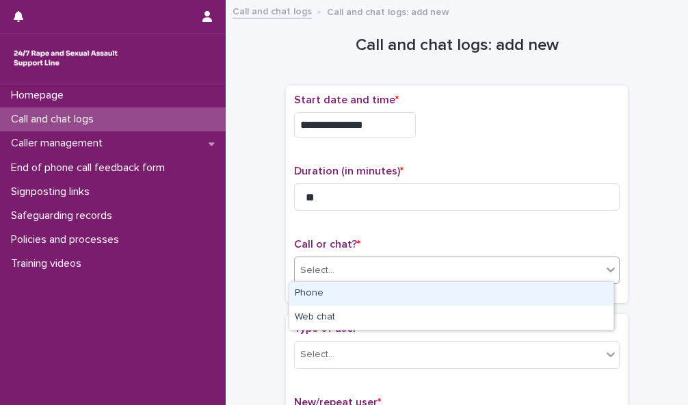
click at [513, 261] on div "Select..." at bounding box center [448, 270] width 307 height 23
click at [517, 290] on div "Phone" at bounding box center [451, 294] width 324 height 24
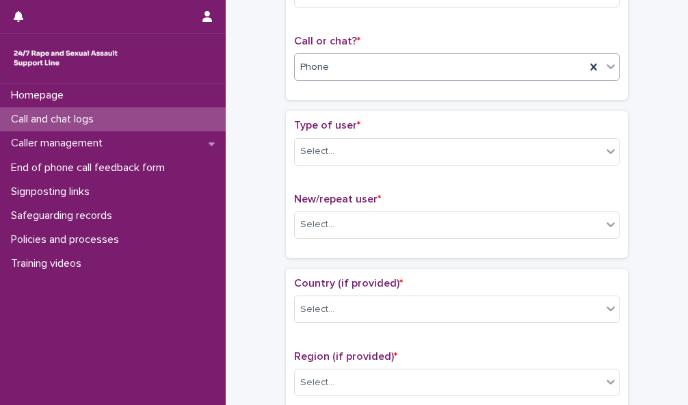
scroll to position [218, 0]
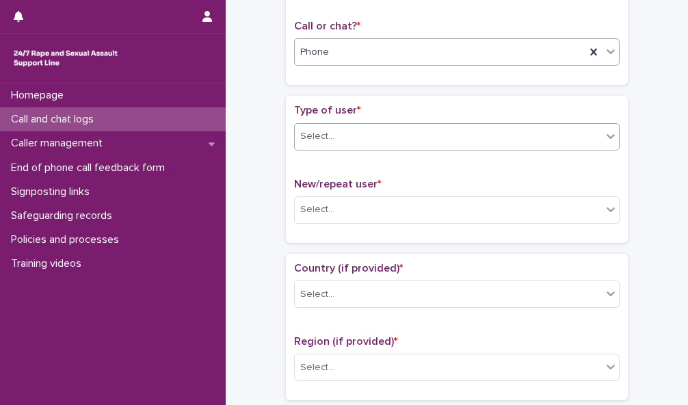
click at [578, 125] on div "Select..." at bounding box center [448, 136] width 307 height 23
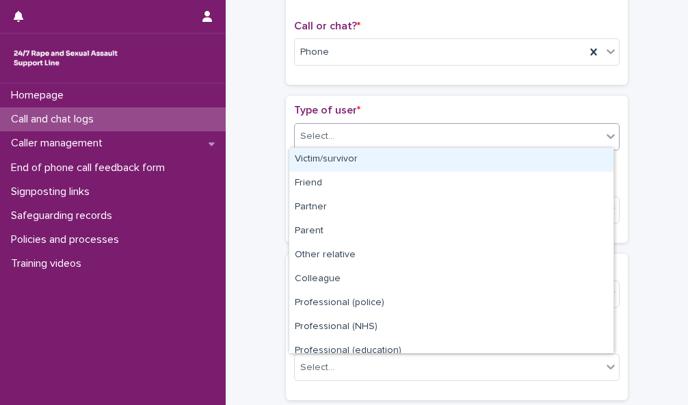
click at [569, 159] on div "Victim/survivor" at bounding box center [451, 160] width 324 height 24
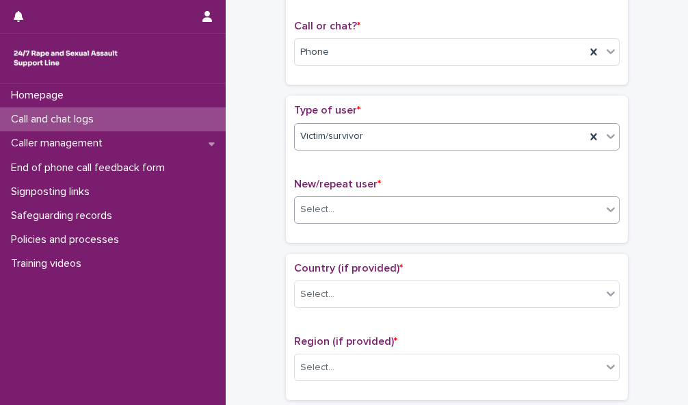
click at [573, 205] on div "Select..." at bounding box center [448, 209] width 307 height 23
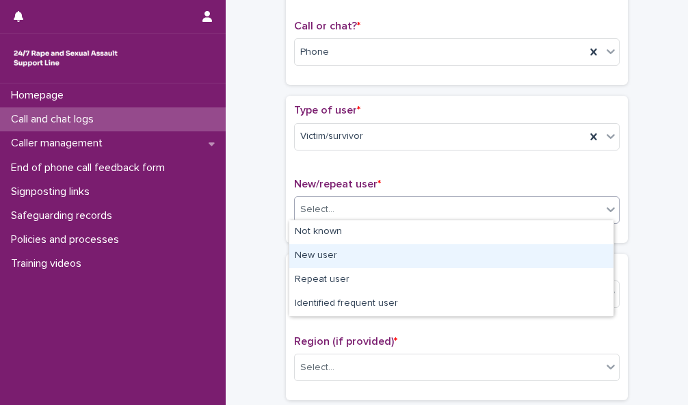
click at [574, 252] on div "New user" at bounding box center [451, 256] width 324 height 24
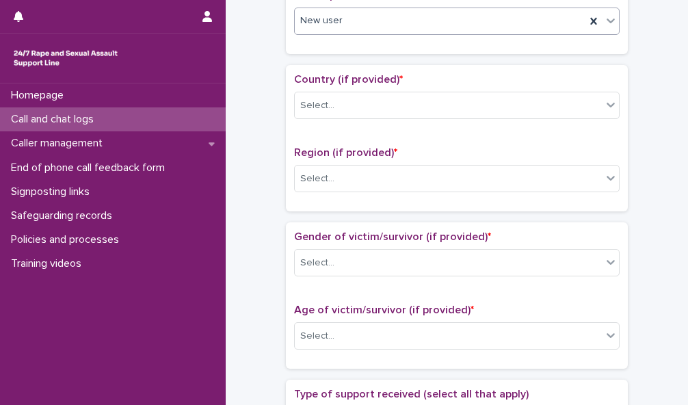
scroll to position [444, 0]
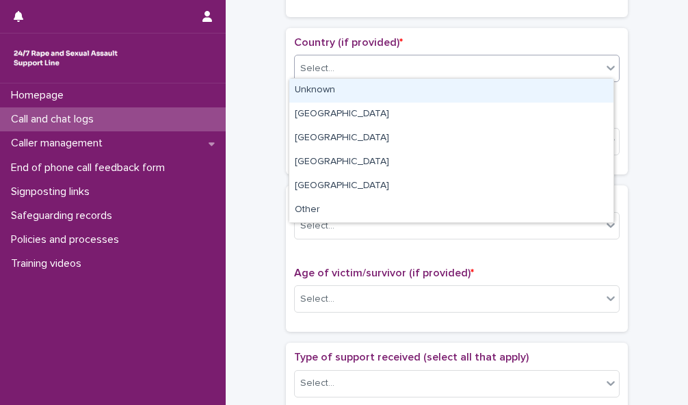
click at [595, 65] on div "Select..." at bounding box center [448, 68] width 307 height 23
click at [588, 90] on div "Unknown" at bounding box center [451, 91] width 324 height 24
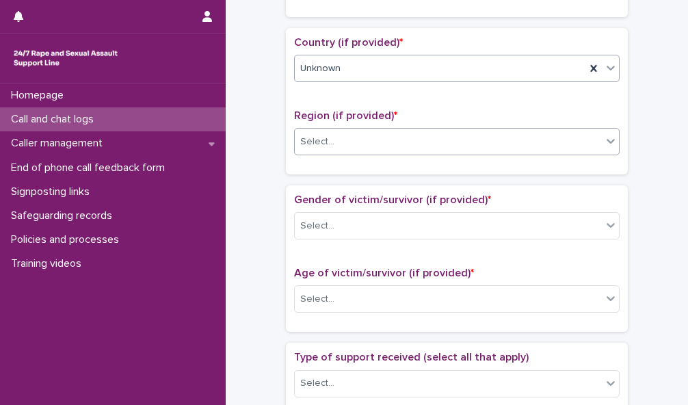
click at [582, 137] on div "Select..." at bounding box center [448, 142] width 307 height 23
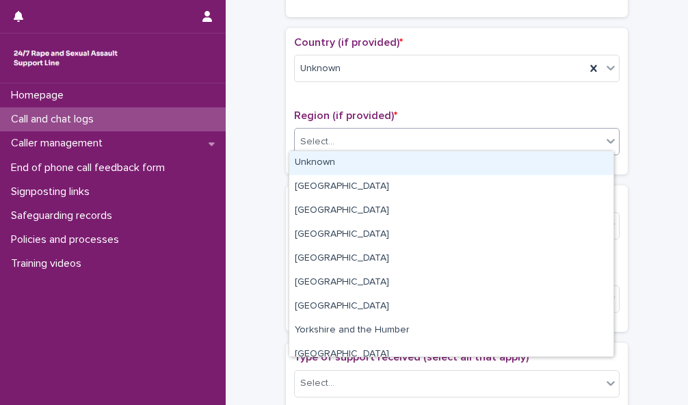
click at [582, 161] on div "Unknown" at bounding box center [451, 163] width 324 height 24
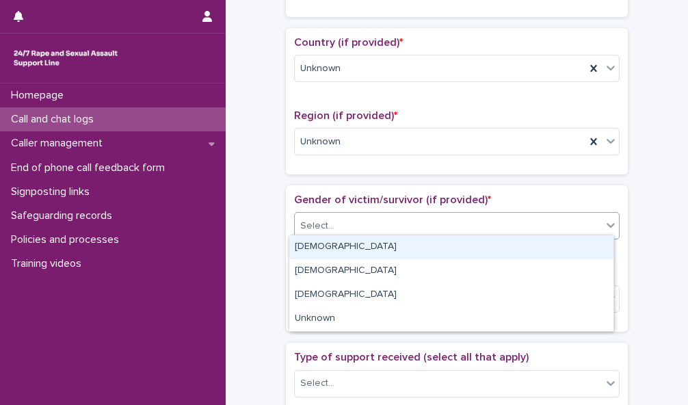
click at [584, 216] on div "Select..." at bounding box center [448, 226] width 307 height 23
click at [582, 250] on div "[DEMOGRAPHIC_DATA]" at bounding box center [451, 247] width 324 height 24
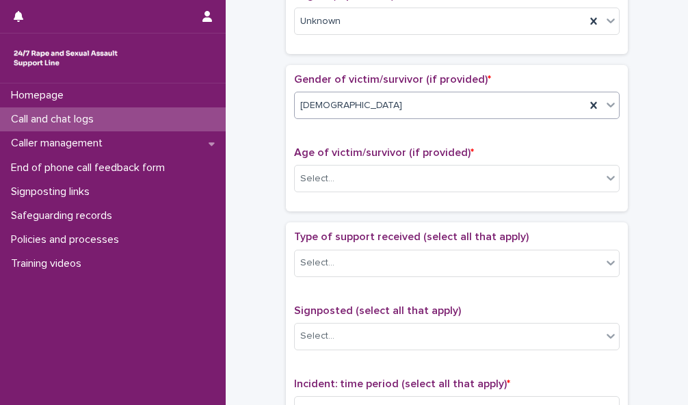
scroll to position [608, 0]
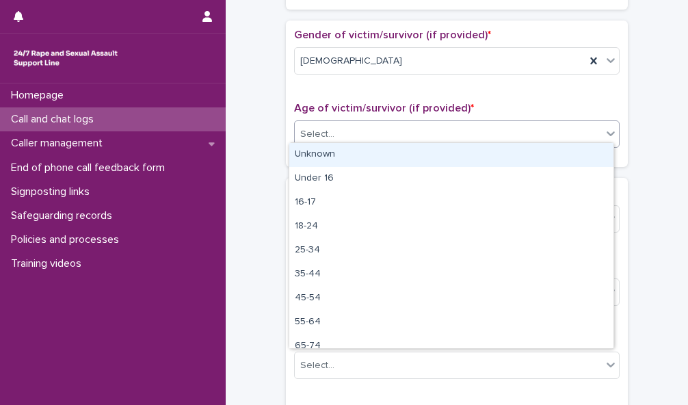
click at [582, 129] on div "Select..." at bounding box center [448, 134] width 307 height 23
click at [575, 159] on div "Unknown" at bounding box center [451, 155] width 324 height 24
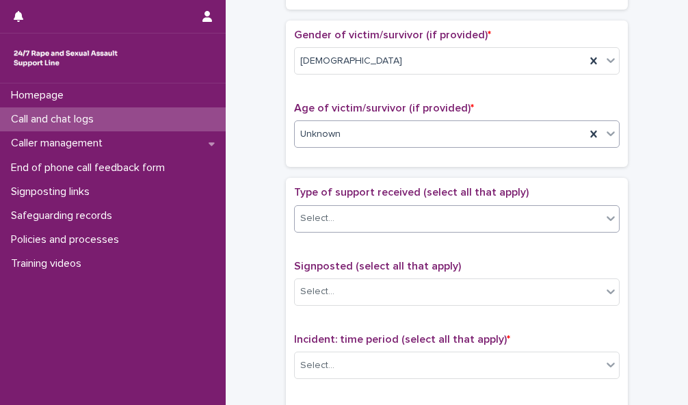
click at [573, 210] on div "Select..." at bounding box center [448, 218] width 307 height 23
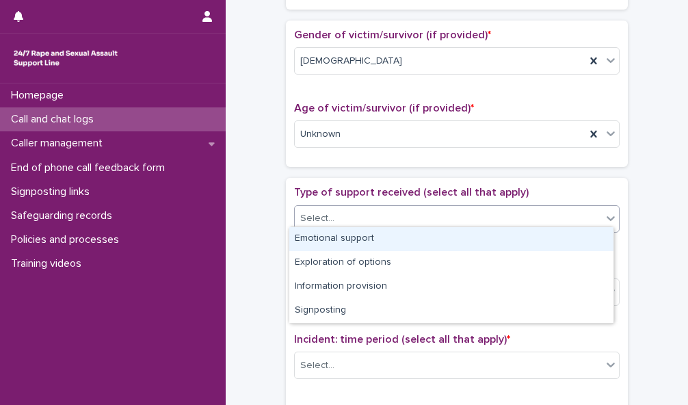
click at [574, 236] on div "Emotional support" at bounding box center [451, 239] width 324 height 24
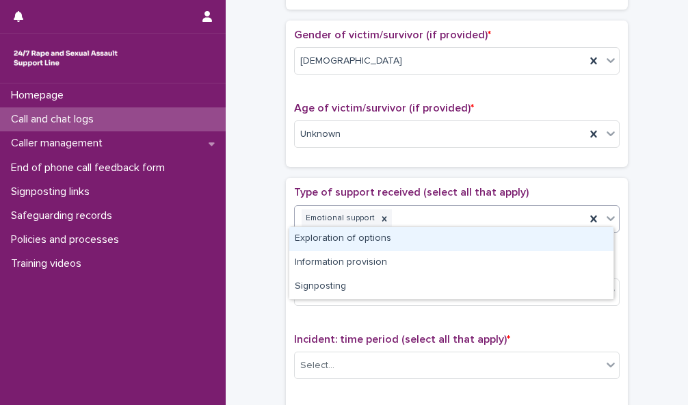
click at [603, 214] on icon at bounding box center [610, 218] width 14 height 14
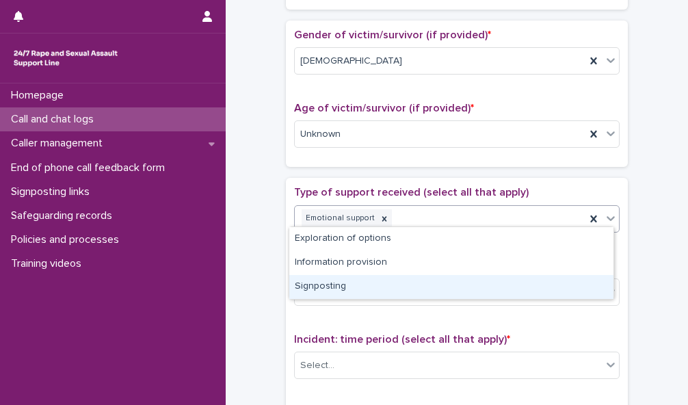
click at [592, 279] on div "Signposting" at bounding box center [451, 287] width 324 height 24
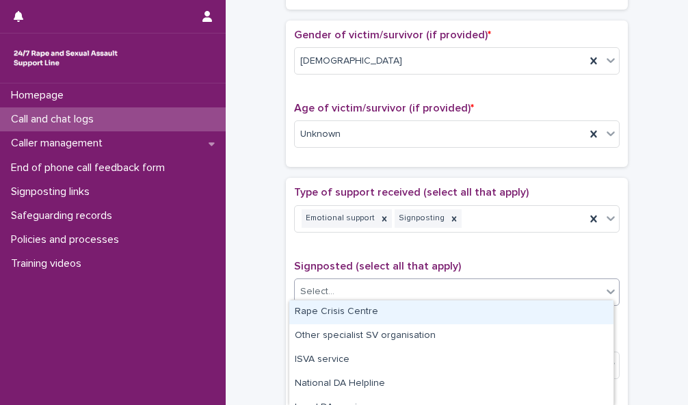
click at [592, 280] on div "Select..." at bounding box center [448, 291] width 307 height 23
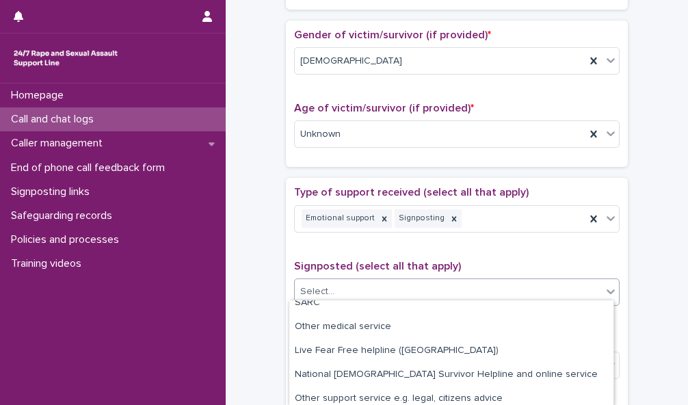
scroll to position [181, 0]
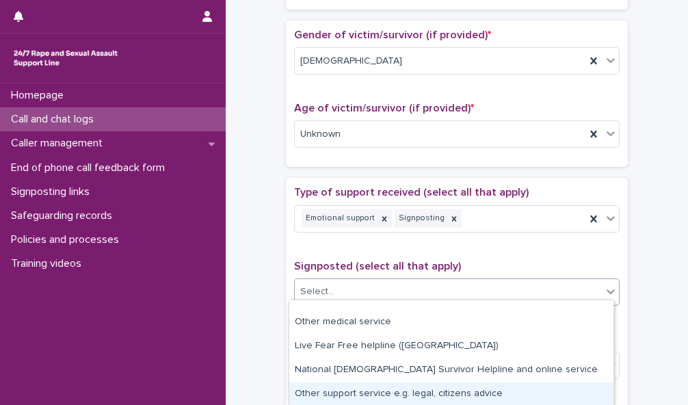
click at [521, 391] on div "Other support service e.g. legal, citizens advice" at bounding box center [451, 394] width 324 height 24
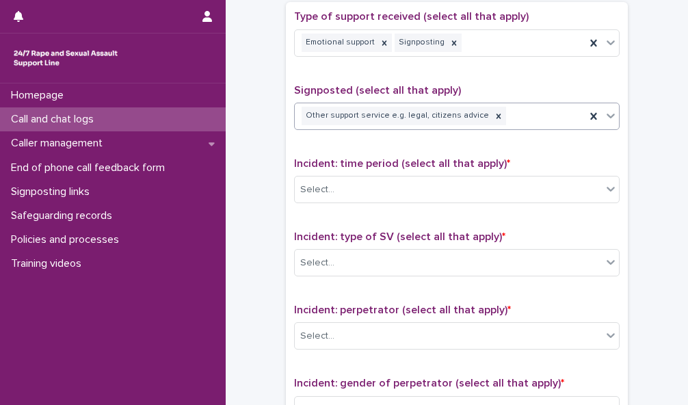
scroll to position [786, 0]
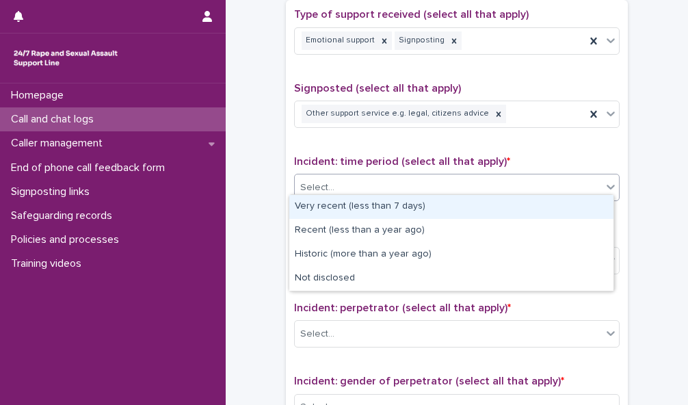
click at [595, 184] on div "Select..." at bounding box center [448, 187] width 307 height 23
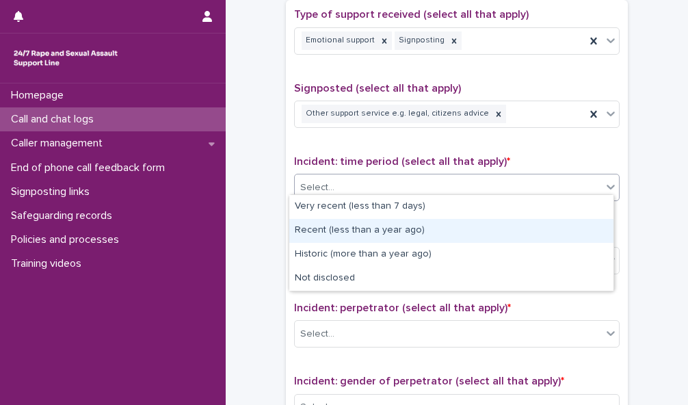
click at [570, 241] on div "Recent (less than a year ago)" at bounding box center [451, 231] width 324 height 24
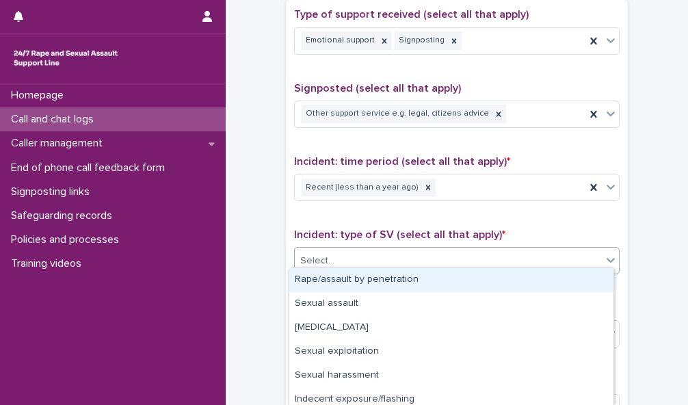
click at [606, 258] on icon at bounding box center [610, 260] width 8 height 5
click at [584, 283] on div "Rape/assault by penetration" at bounding box center [451, 280] width 324 height 24
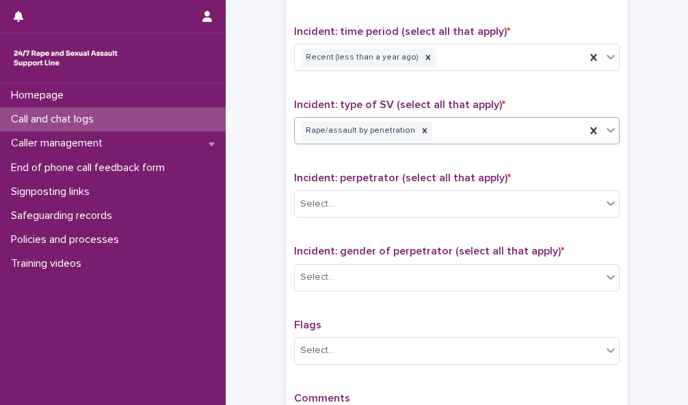
scroll to position [942, 0]
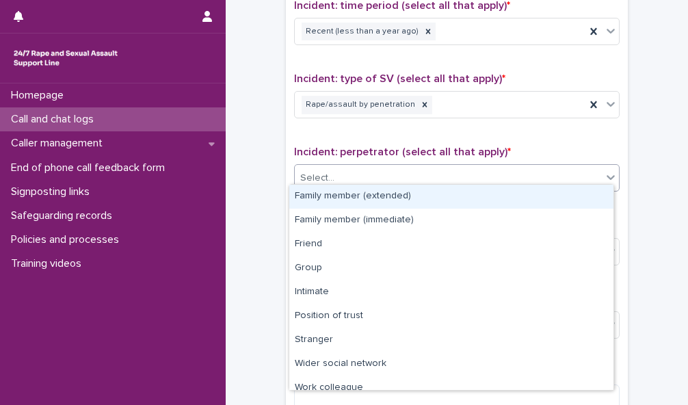
click at [559, 173] on div "Select..." at bounding box center [448, 178] width 307 height 23
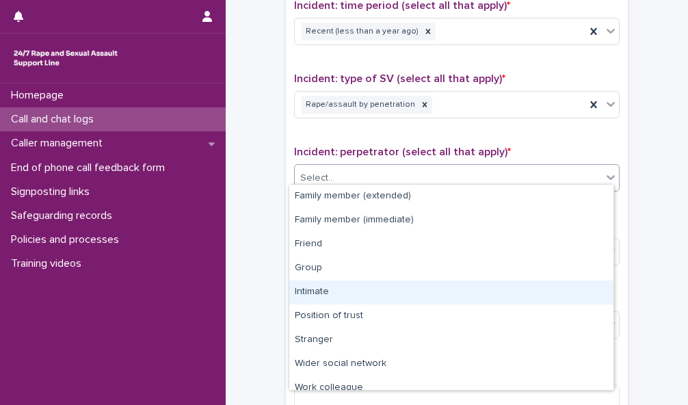
click at [541, 283] on div "Intimate" at bounding box center [451, 292] width 324 height 24
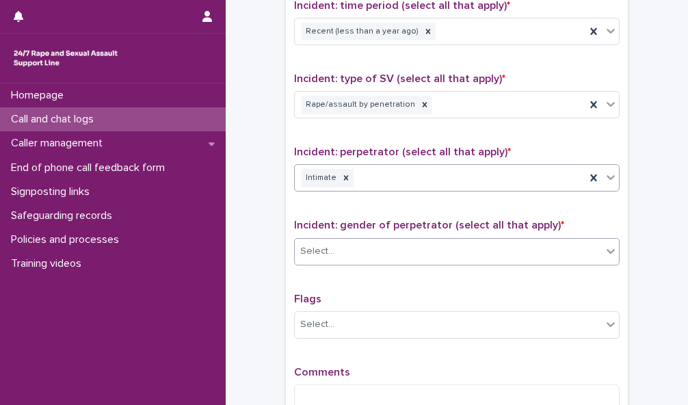
click at [554, 247] on div "Select..." at bounding box center [448, 251] width 307 height 23
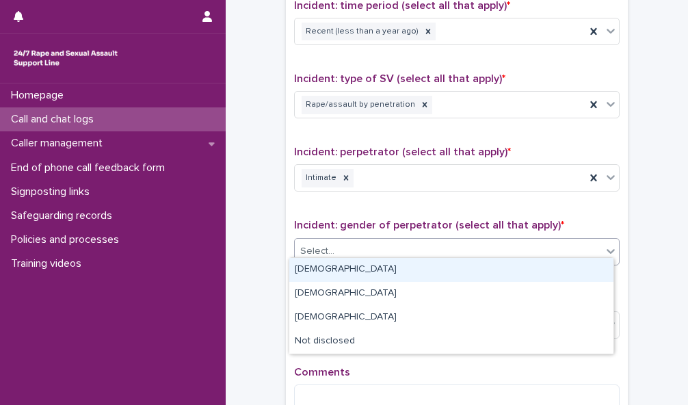
click at [550, 270] on div "[DEMOGRAPHIC_DATA]" at bounding box center [451, 270] width 324 height 24
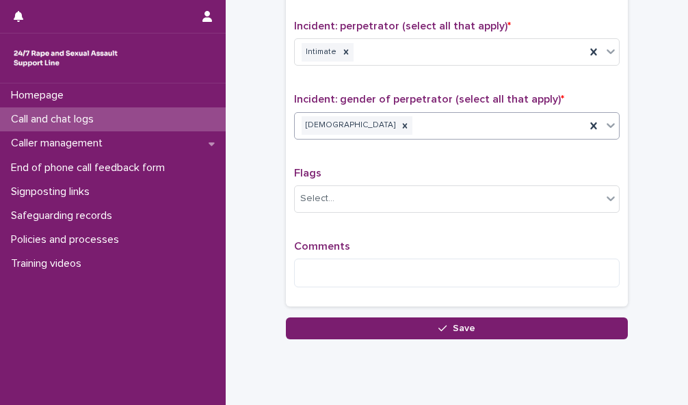
scroll to position [1100, 0]
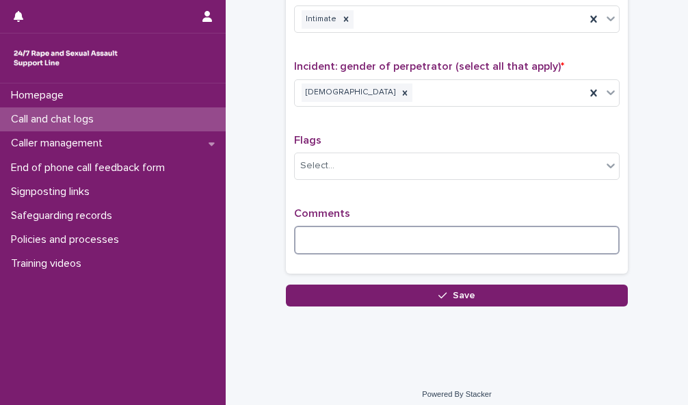
click at [419, 234] on textarea at bounding box center [456, 240] width 325 height 29
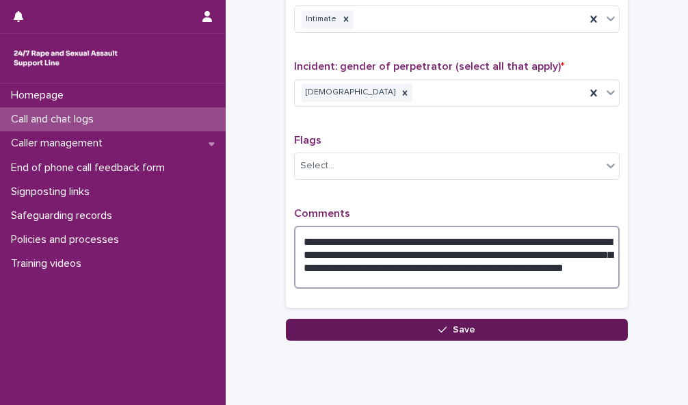
type textarea "**********"
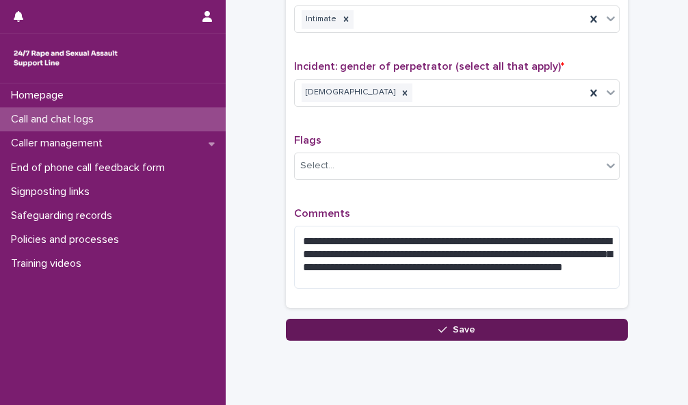
click at [452, 325] on span "Save" at bounding box center [463, 330] width 23 height 10
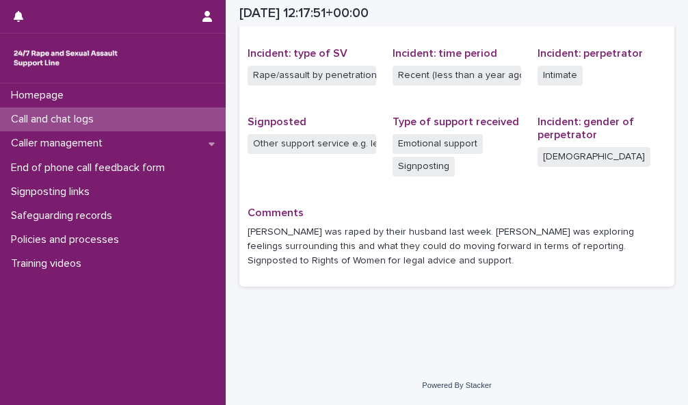
scroll to position [331, 0]
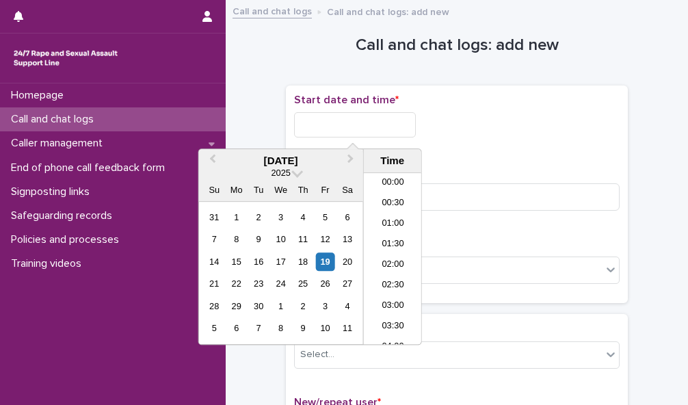
click at [357, 114] on input "text" at bounding box center [355, 124] width 122 height 25
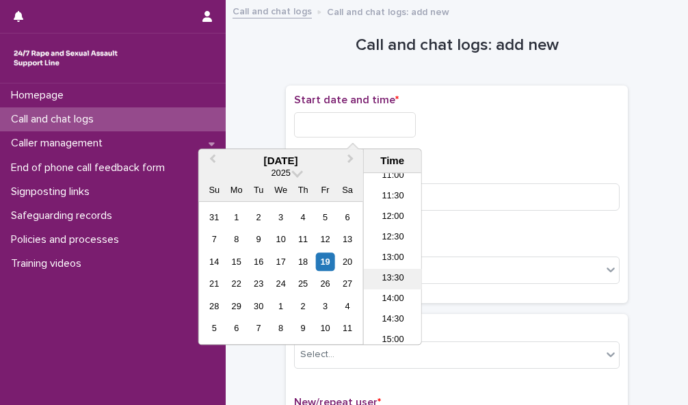
click at [402, 277] on li "13:30" at bounding box center [393, 279] width 58 height 21
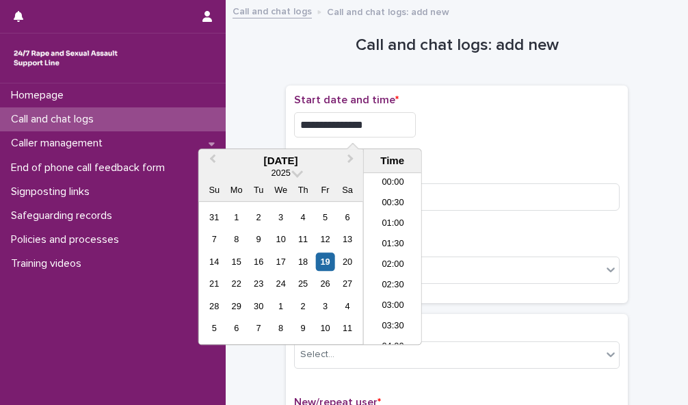
click at [370, 126] on input "**********" at bounding box center [355, 124] width 122 height 25
type input "**********"
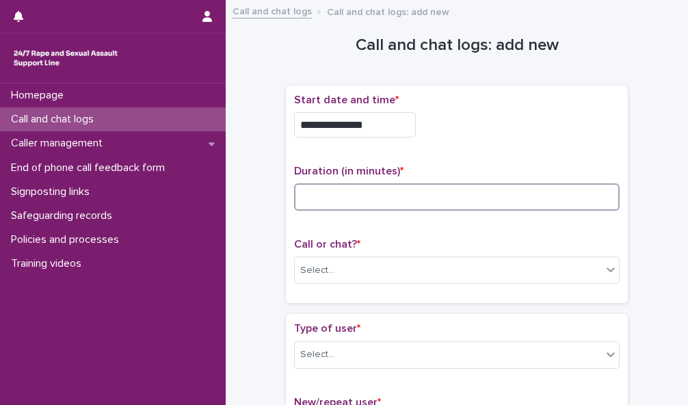
click at [440, 200] on input at bounding box center [456, 196] width 325 height 27
type input "*"
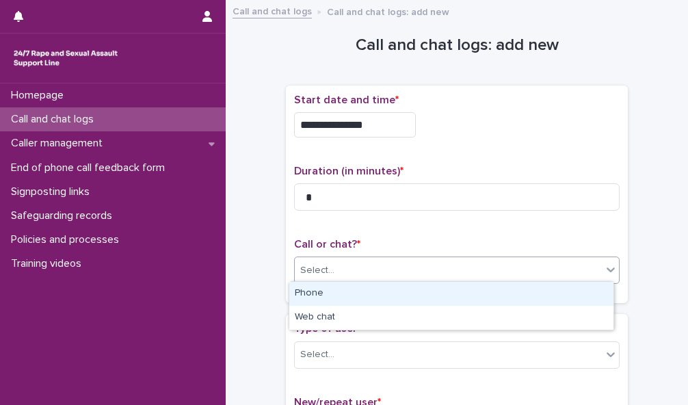
click at [591, 269] on div "Select..." at bounding box center [448, 270] width 307 height 23
click at [589, 293] on div "Phone" at bounding box center [451, 294] width 324 height 24
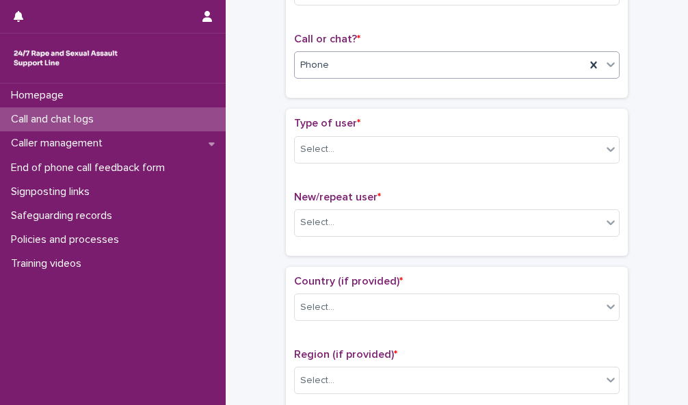
scroll to position [223, 0]
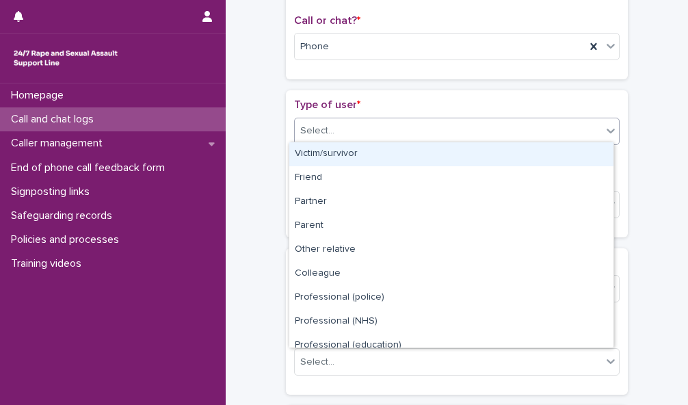
click at [589, 128] on div "Select..." at bounding box center [448, 131] width 307 height 23
click at [588, 150] on div "Victim/survivor" at bounding box center [451, 154] width 324 height 24
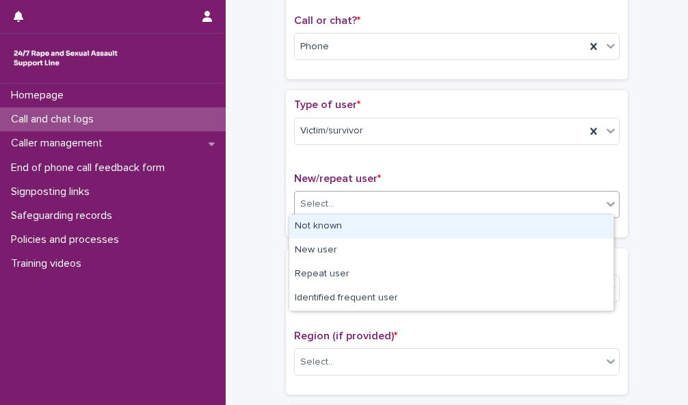
click at [591, 200] on div "Select..." at bounding box center [448, 204] width 307 height 23
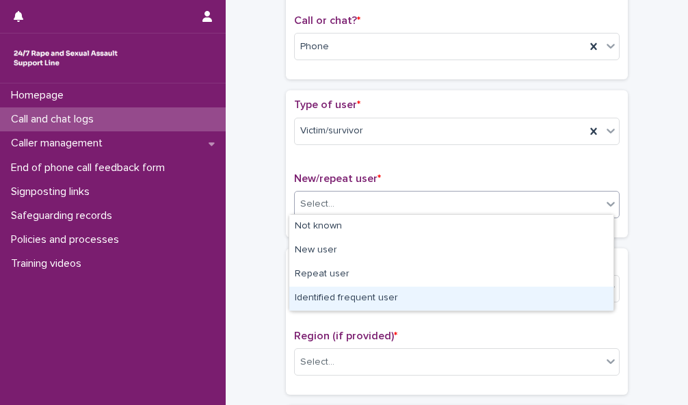
click at [587, 293] on div "Identified frequent user" at bounding box center [451, 298] width 324 height 24
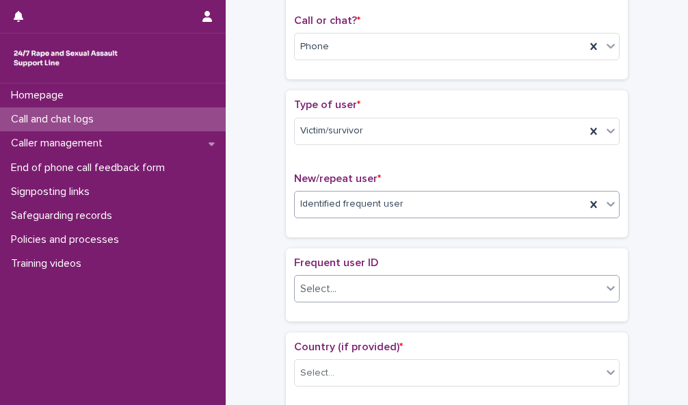
click at [602, 281] on div at bounding box center [610, 287] width 16 height 25
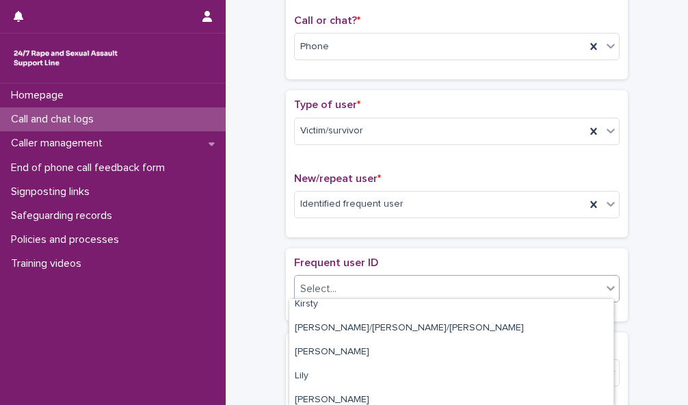
scroll to position [1305, 0]
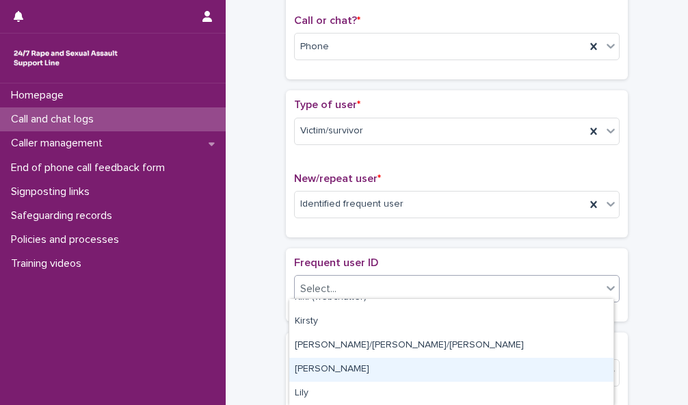
click at [508, 364] on div "[PERSON_NAME]" at bounding box center [451, 369] width 324 height 24
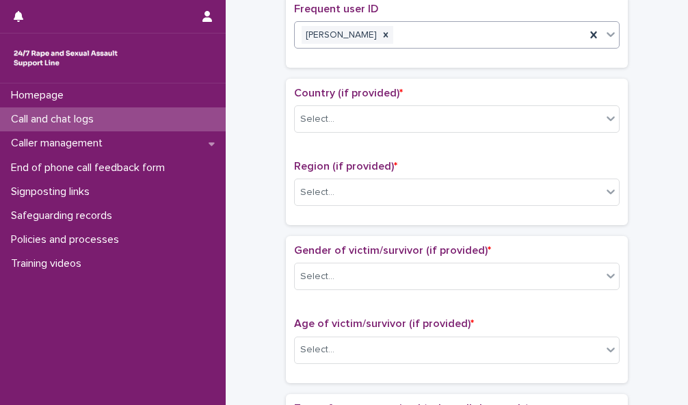
scroll to position [478, 0]
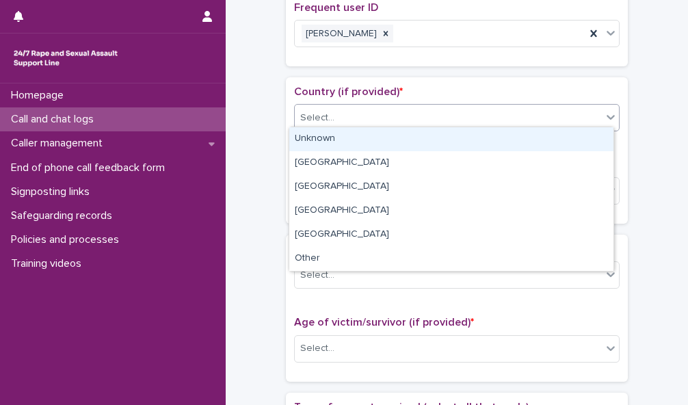
click at [585, 114] on div "Select..." at bounding box center [448, 118] width 307 height 23
click at [579, 135] on div "Unknown" at bounding box center [451, 139] width 324 height 24
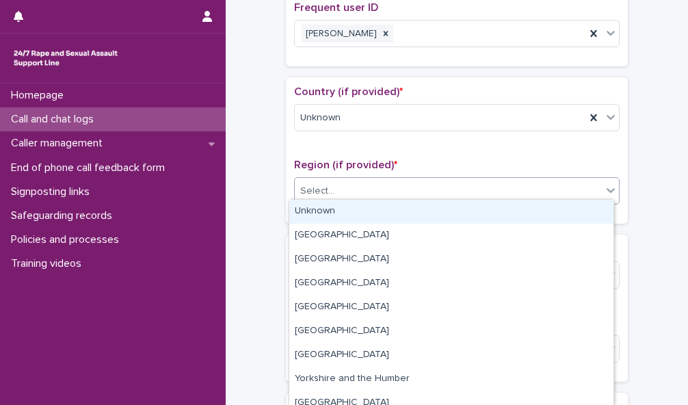
click at [584, 185] on div "Select..." at bounding box center [448, 191] width 307 height 23
click at [585, 206] on div "Unknown" at bounding box center [451, 212] width 324 height 24
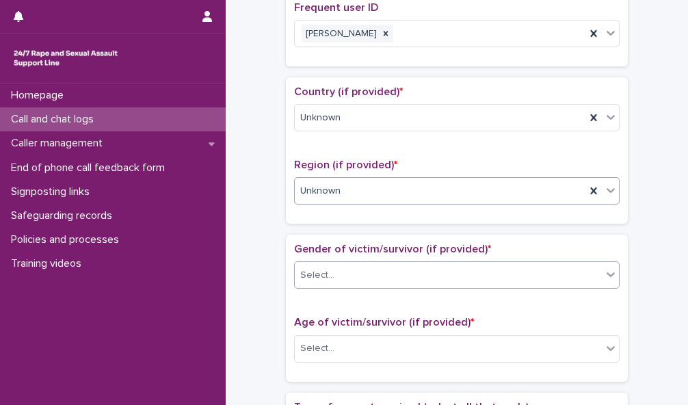
click at [581, 266] on div "Select..." at bounding box center [448, 275] width 307 height 23
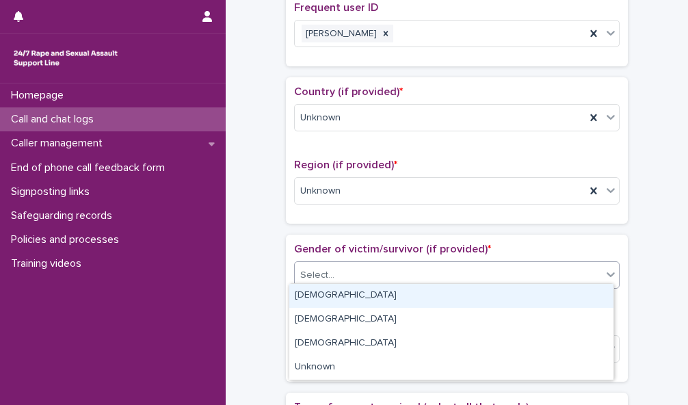
click at [578, 290] on div "[DEMOGRAPHIC_DATA]" at bounding box center [451, 296] width 324 height 24
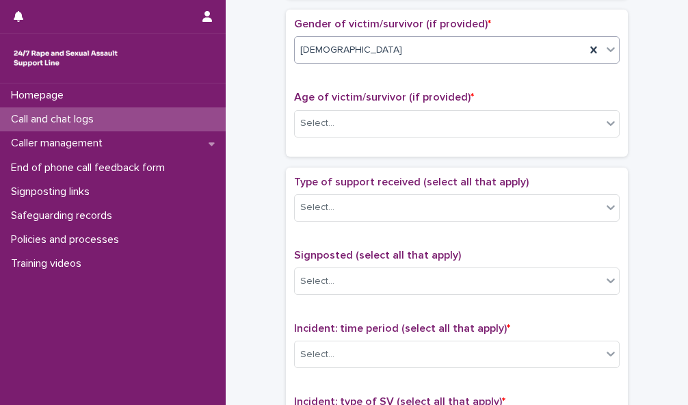
scroll to position [711, 0]
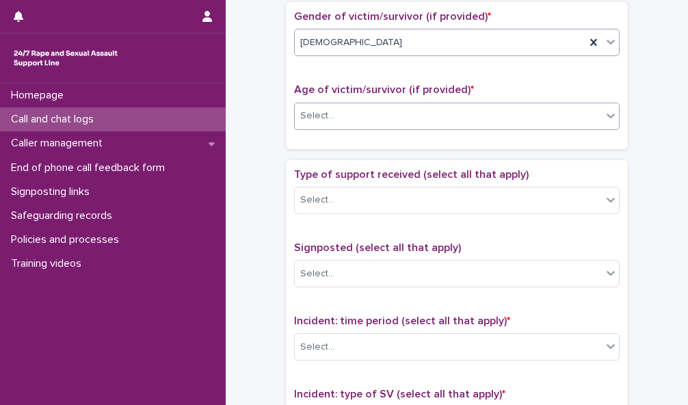
click at [595, 106] on div "Select..." at bounding box center [448, 116] width 307 height 23
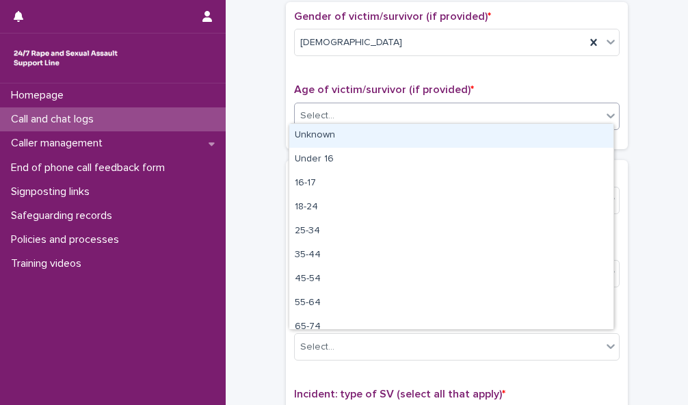
click at [584, 130] on div "Unknown" at bounding box center [451, 136] width 324 height 24
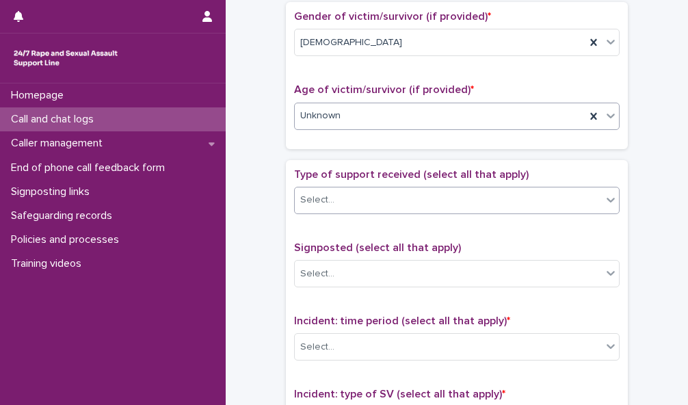
click at [584, 190] on div "Select..." at bounding box center [448, 200] width 307 height 23
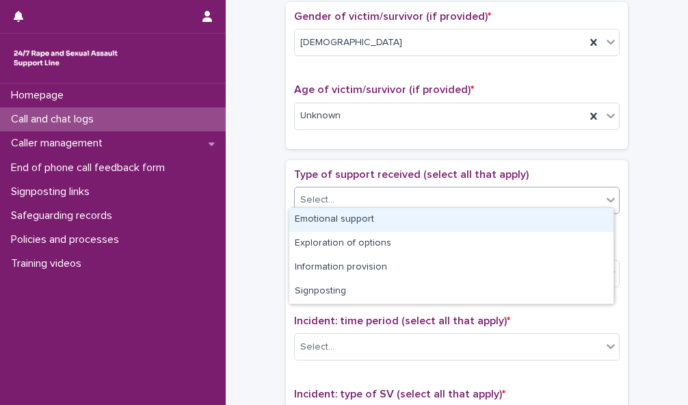
click at [580, 221] on div "Emotional support" at bounding box center [451, 220] width 324 height 24
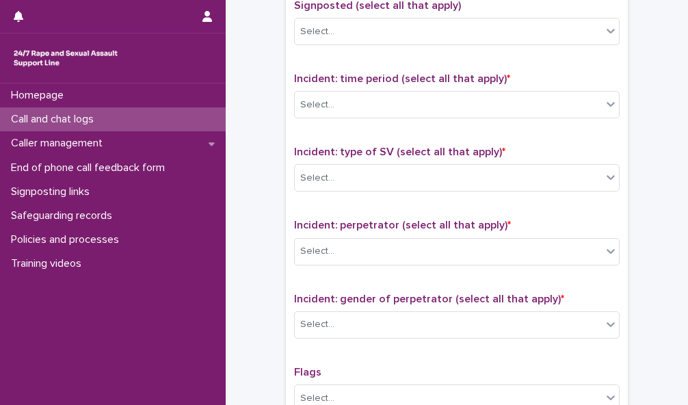
scroll to position [964, 0]
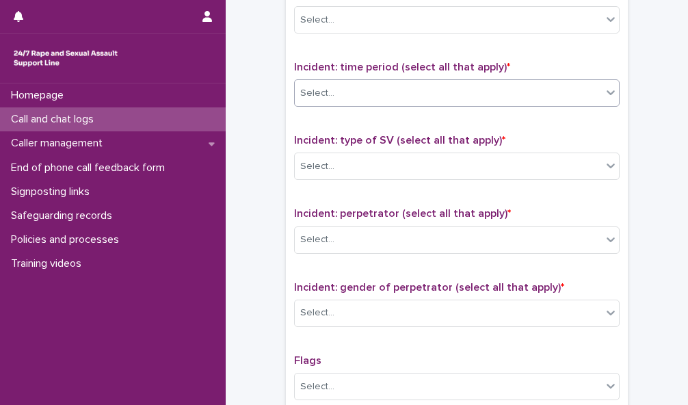
click at [602, 86] on div at bounding box center [610, 92] width 16 height 25
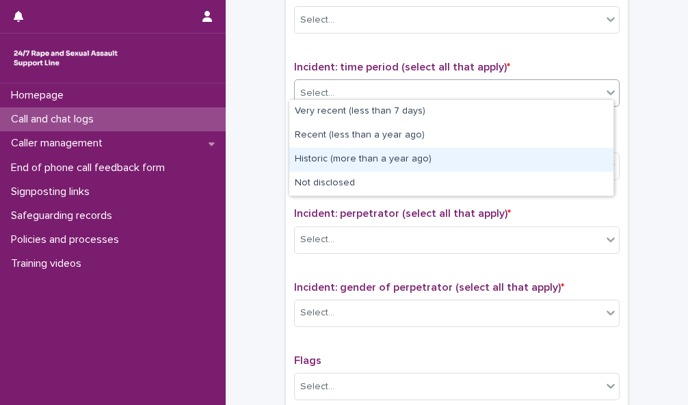
click at [588, 154] on div "Historic (more than a year ago)" at bounding box center [451, 160] width 324 height 24
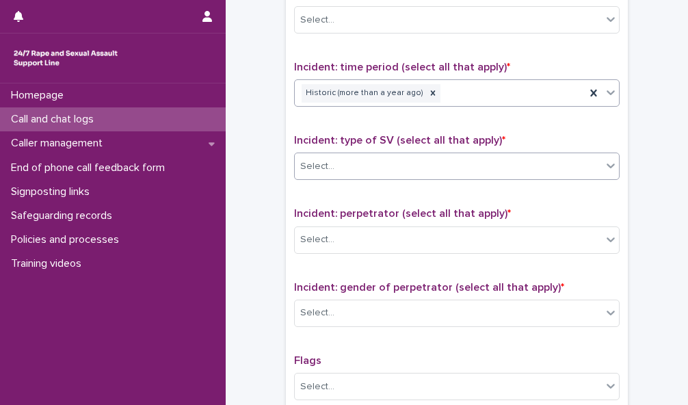
click at [588, 162] on div "Select..." at bounding box center [448, 166] width 307 height 23
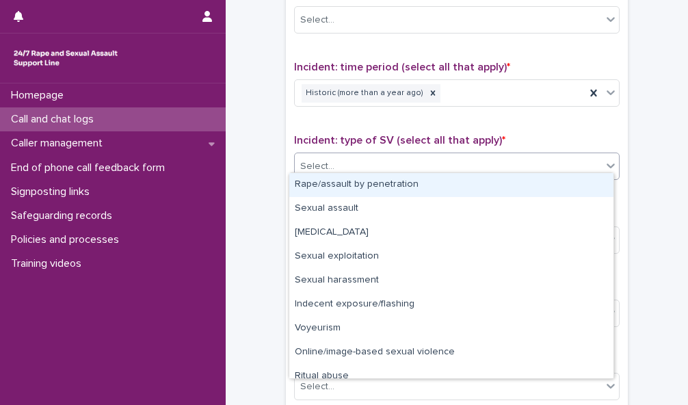
click at [584, 187] on div "Rape/assault by penetration" at bounding box center [451, 185] width 324 height 24
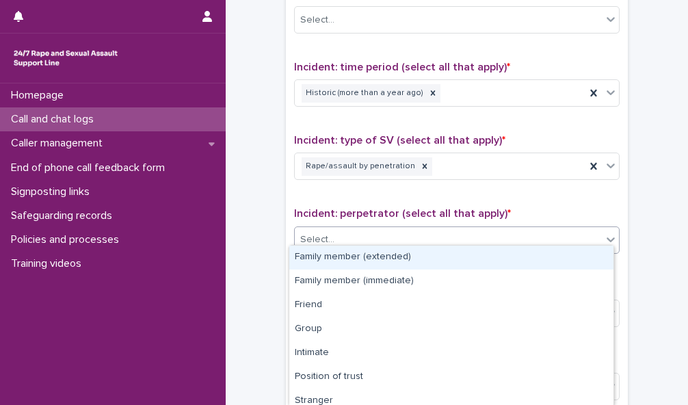
click at [581, 237] on div "Select..." at bounding box center [448, 239] width 307 height 23
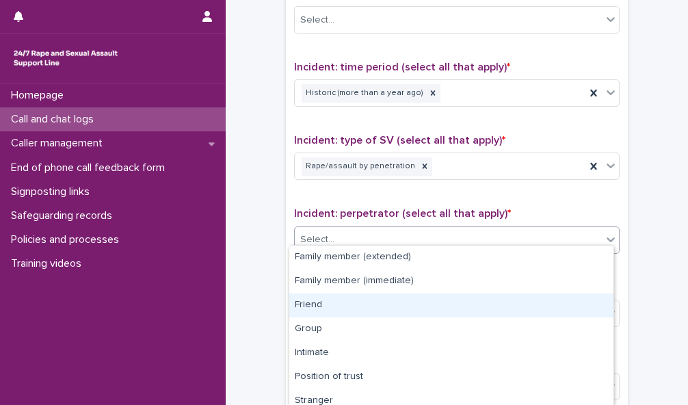
click at [575, 312] on div "Friend" at bounding box center [451, 305] width 324 height 24
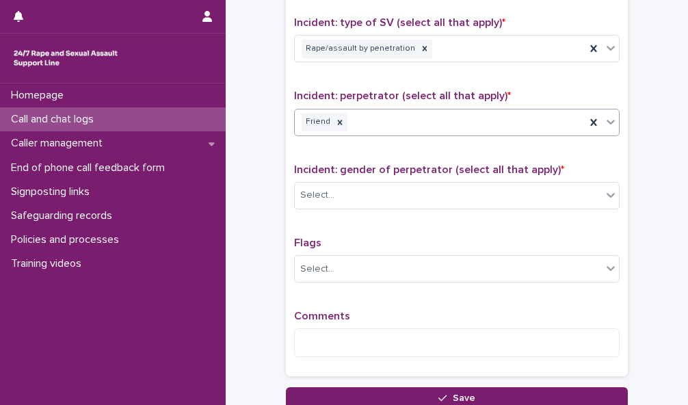
scroll to position [1184, 0]
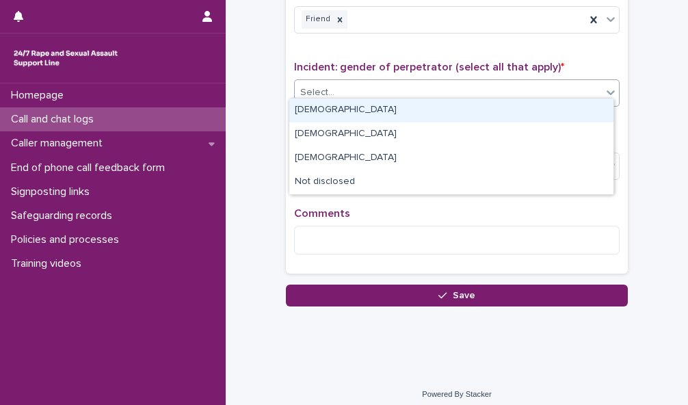
click at [587, 81] on div "Select..." at bounding box center [448, 92] width 307 height 23
click at [555, 106] on div "[DEMOGRAPHIC_DATA]" at bounding box center [451, 110] width 324 height 24
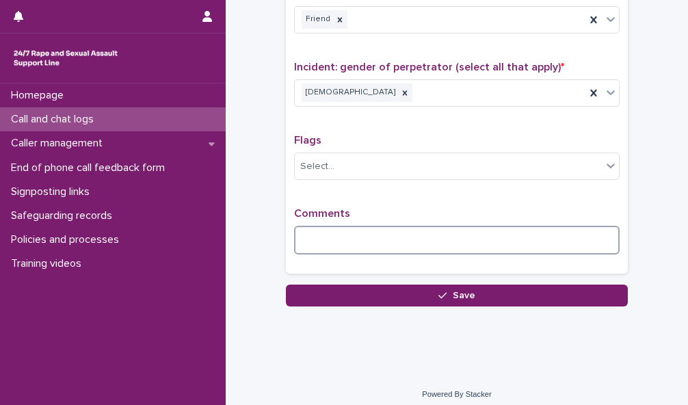
click at [377, 234] on textarea at bounding box center [456, 240] width 325 height 29
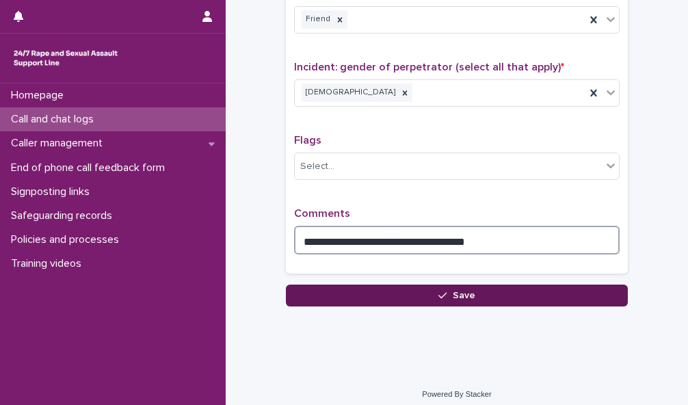
type textarea "**********"
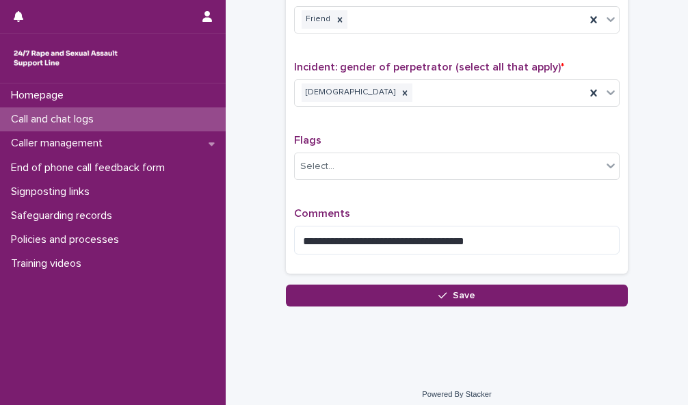
click at [413, 284] on button "Save" at bounding box center [457, 295] width 342 height 22
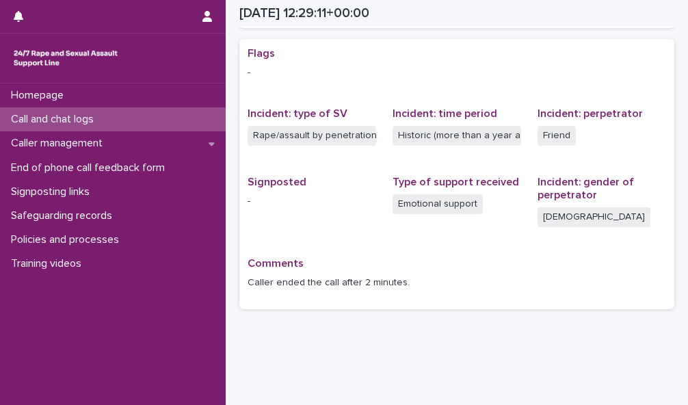
scroll to position [373, 0]
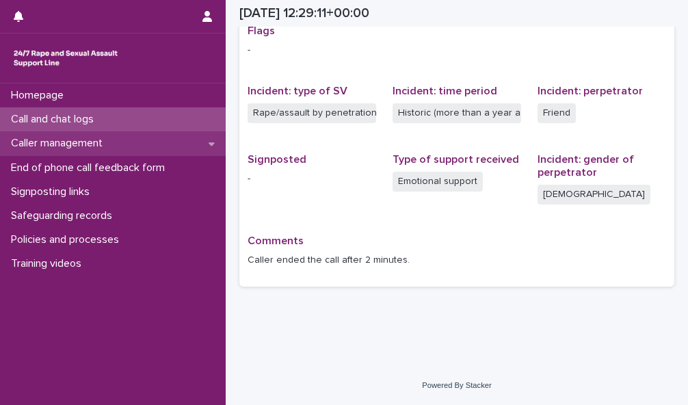
click at [89, 146] on p "Caller management" at bounding box center [59, 143] width 108 height 13
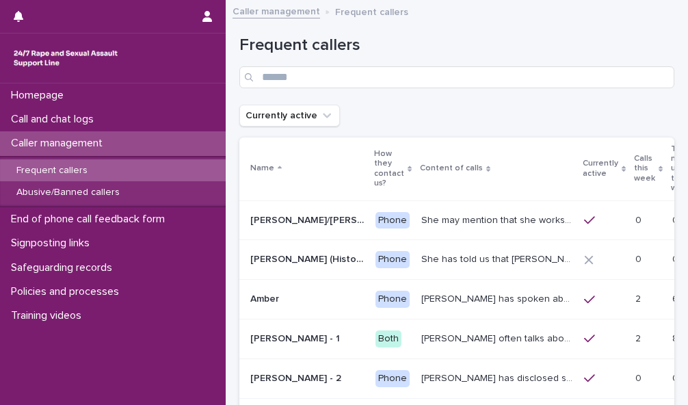
click at [658, 165] on icon at bounding box center [660, 168] width 4 height 6
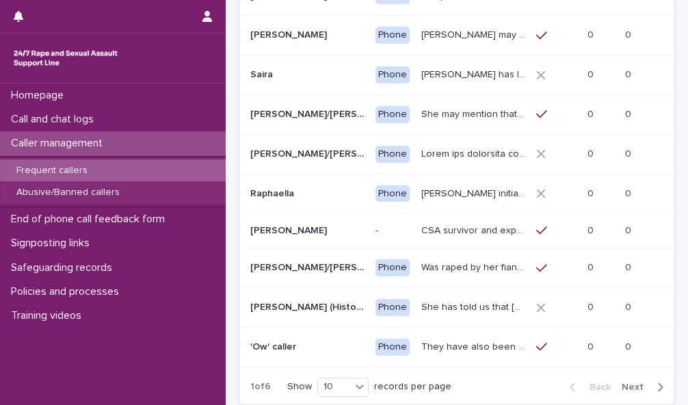
scroll to position [226, 0]
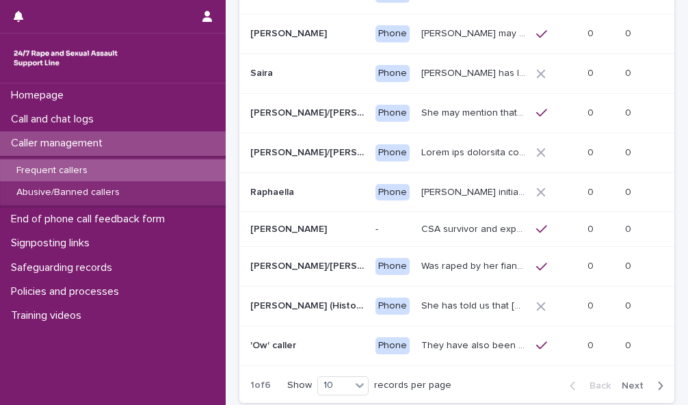
click at [629, 390] on span "Next" at bounding box center [636, 386] width 30 height 10
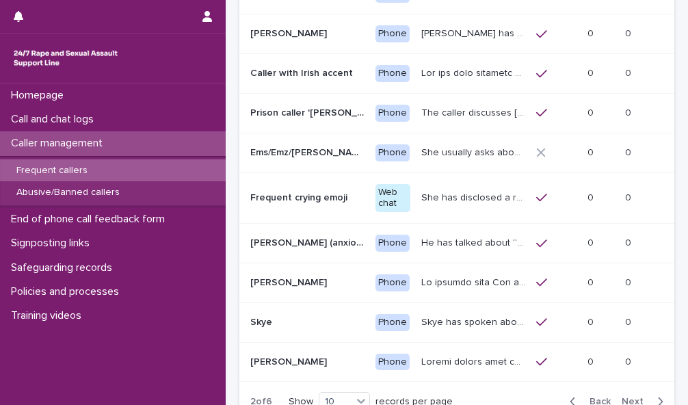
scroll to position [223, 0]
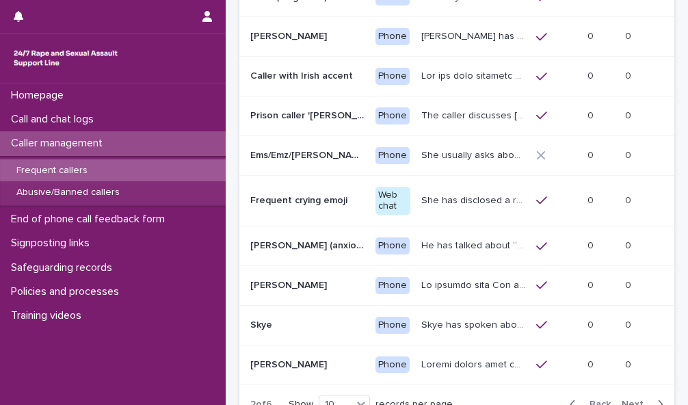
click at [625, 399] on span "Next" at bounding box center [636, 404] width 30 height 10
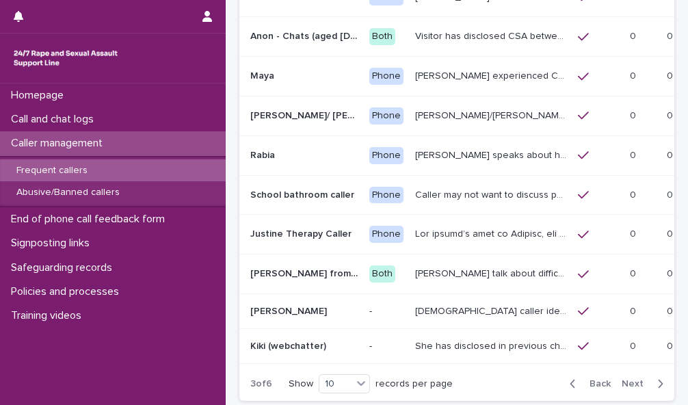
scroll to position [213, 0]
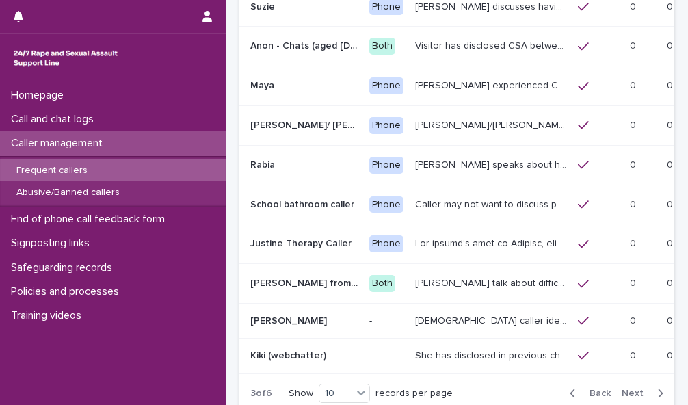
click at [622, 388] on span "Next" at bounding box center [636, 393] width 30 height 10
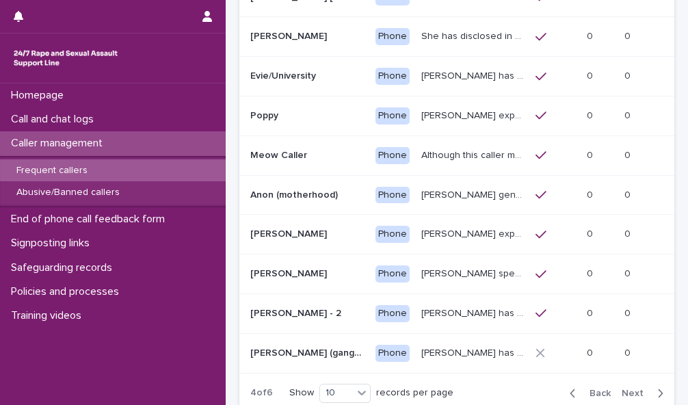
click at [622, 377] on div "Back Next" at bounding box center [615, 393] width 115 height 34
click at [622, 390] on span "Next" at bounding box center [636, 393] width 30 height 10
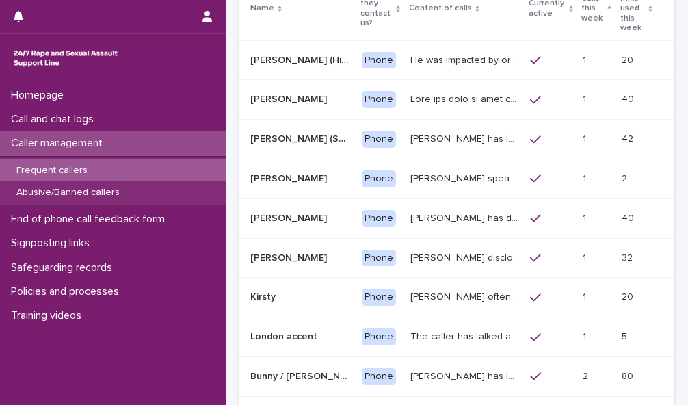
scroll to position [161, 0]
click at [437, 169] on p "[PERSON_NAME] speaks about historic rape while she was at university by a man s…" at bounding box center [466, 176] width 112 height 14
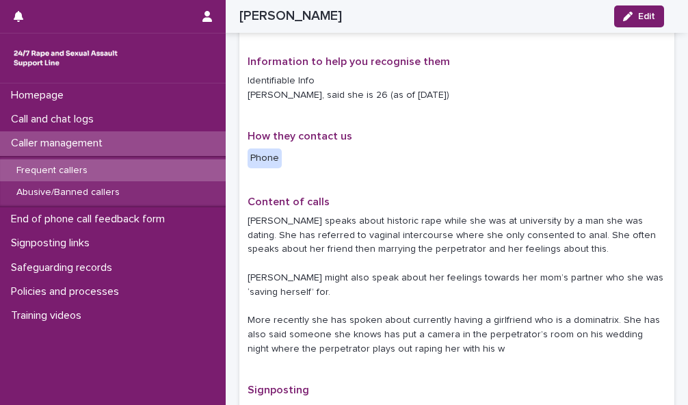
scroll to position [180, 0]
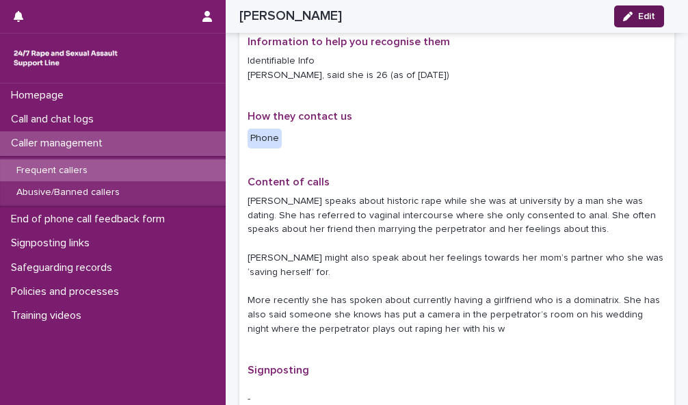
click at [631, 15] on icon "button" at bounding box center [628, 17] width 10 height 10
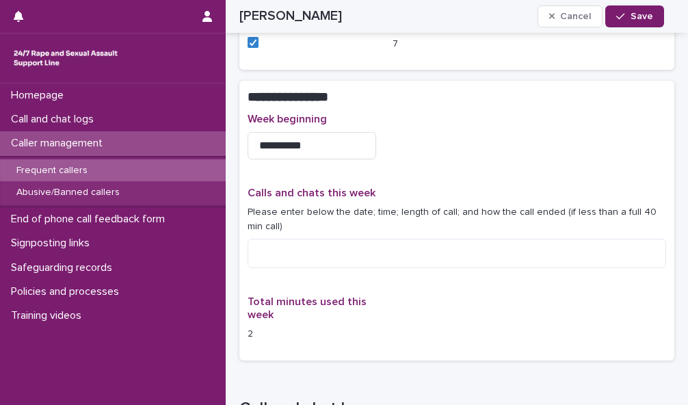
scroll to position [760, 0]
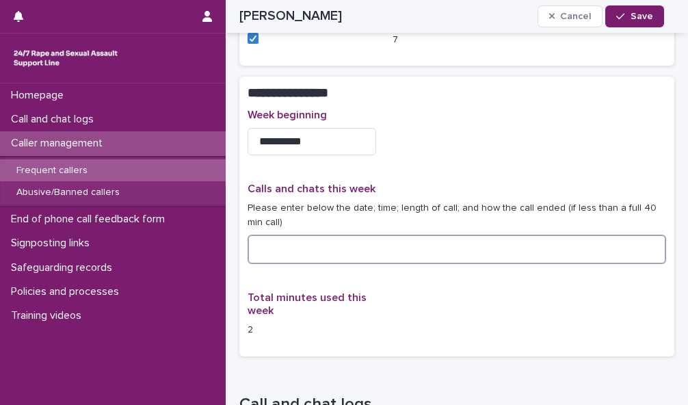
click at [264, 245] on textarea at bounding box center [456, 248] width 418 height 29
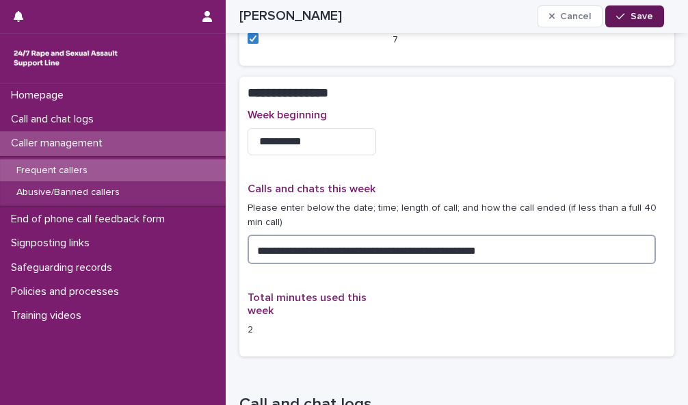
type textarea "**********"
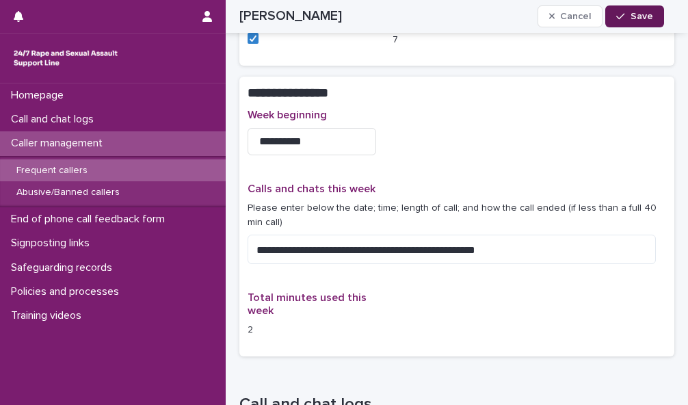
click at [636, 14] on span "Save" at bounding box center [641, 17] width 23 height 10
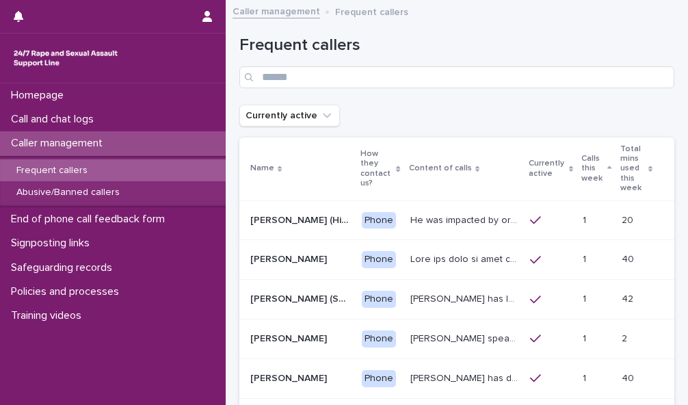
click at [454, 330] on p "[PERSON_NAME] speaks about historic rape while she was at university by a man s…" at bounding box center [466, 337] width 112 height 14
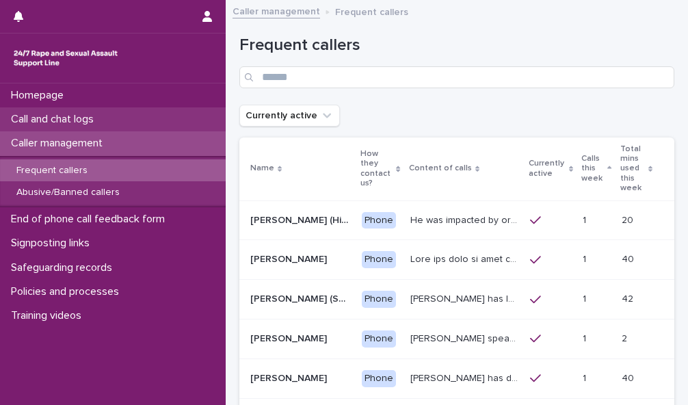
click at [59, 121] on p "Call and chat logs" at bounding box center [54, 119] width 99 height 13
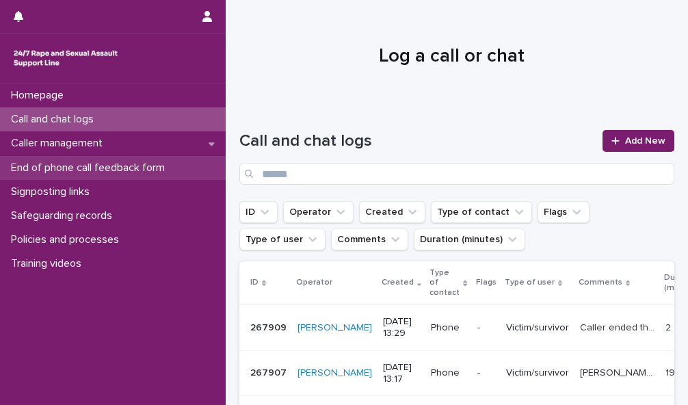
click at [146, 164] on p "End of phone call feedback form" at bounding box center [90, 167] width 170 height 13
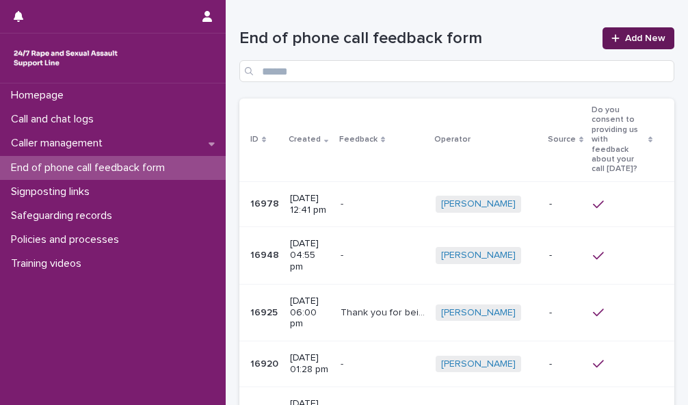
click at [625, 36] on span "Add New" at bounding box center [645, 38] width 40 height 10
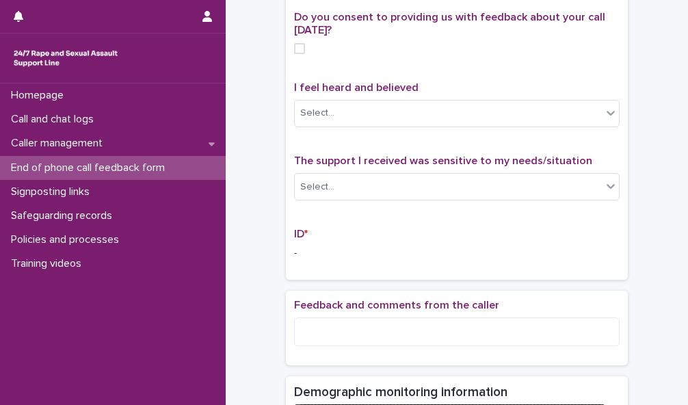
scroll to position [134, 0]
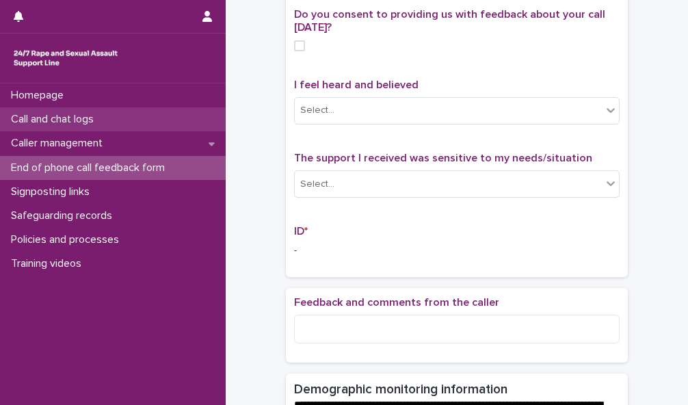
click at [113, 117] on div "Call and chat logs" at bounding box center [113, 119] width 226 height 24
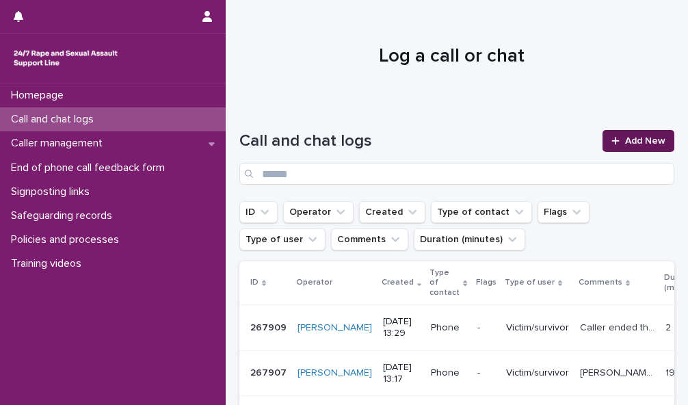
click at [630, 139] on span "Add New" at bounding box center [645, 141] width 40 height 10
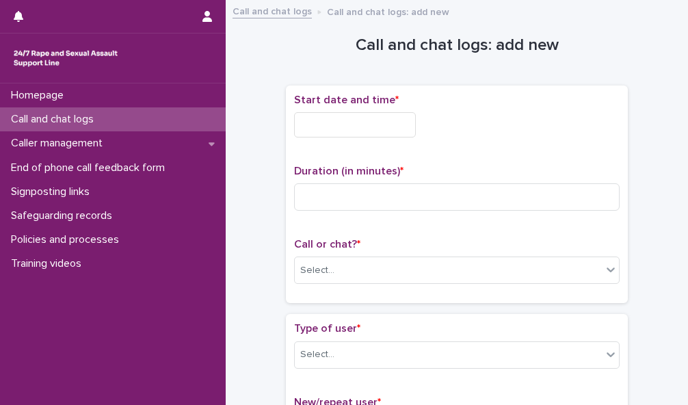
click at [380, 124] on input "text" at bounding box center [355, 124] width 122 height 25
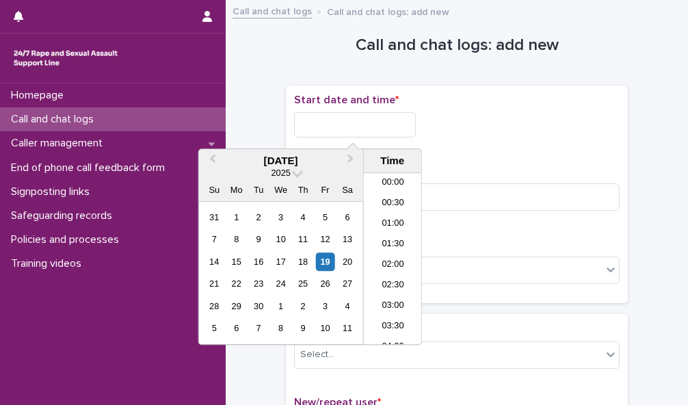
scroll to position [499, 0]
click at [399, 240] on li "13:30" at bounding box center [393, 238] width 58 height 21
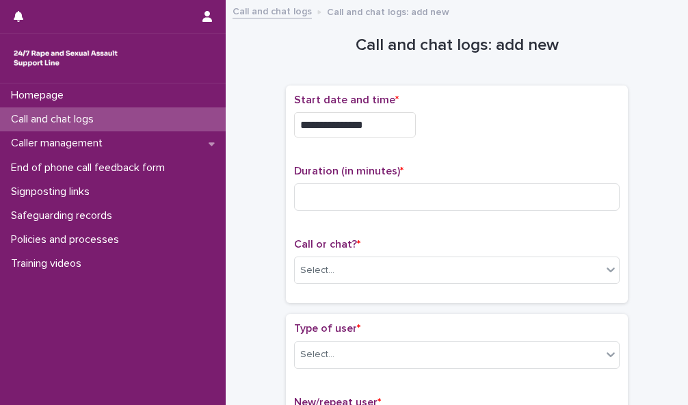
click at [373, 124] on input "**********" at bounding box center [355, 124] width 122 height 25
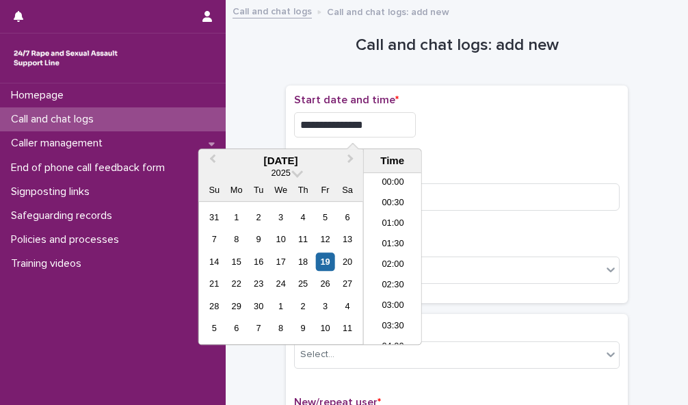
scroll to position [478, 0]
type input "**********"
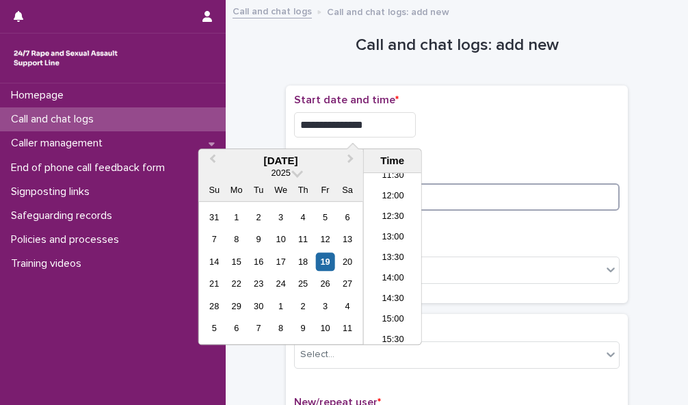
click at [440, 198] on input at bounding box center [456, 196] width 325 height 27
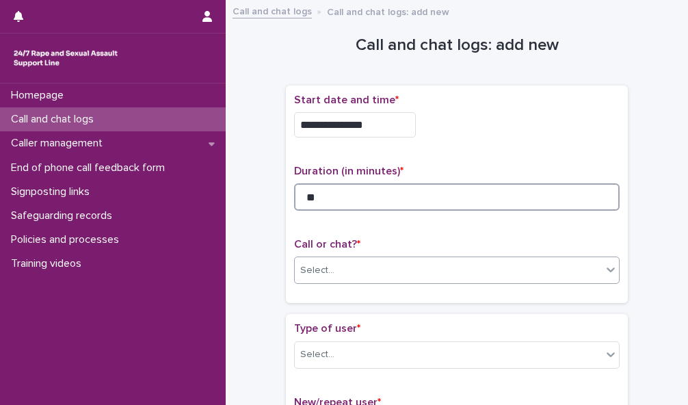
type input "**"
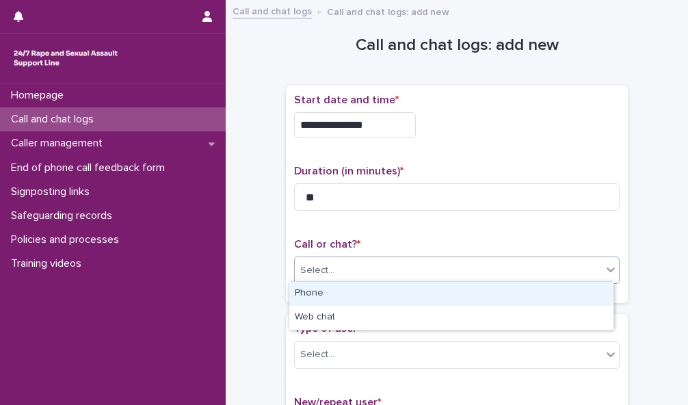
click at [448, 262] on div "Select..." at bounding box center [448, 270] width 307 height 23
click at [450, 292] on div "Phone" at bounding box center [451, 294] width 324 height 24
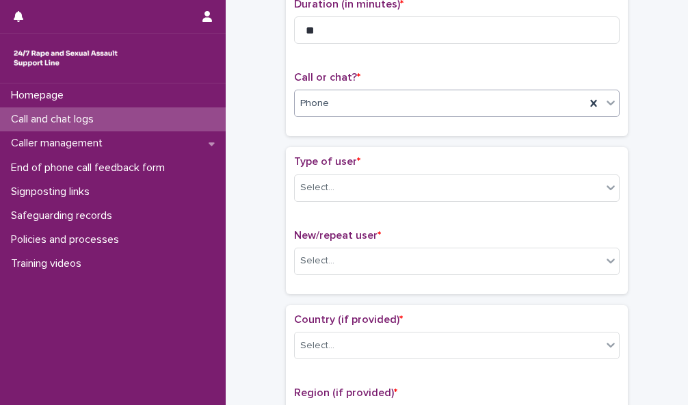
scroll to position [172, 0]
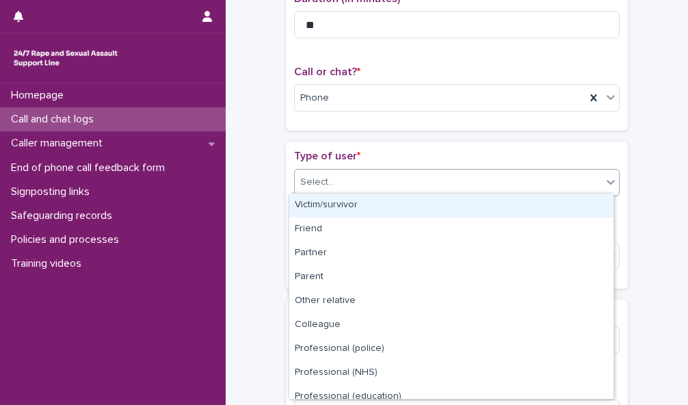
click at [574, 175] on div "Select..." at bounding box center [448, 182] width 307 height 23
click at [573, 207] on div "Victim/survivor" at bounding box center [451, 205] width 324 height 24
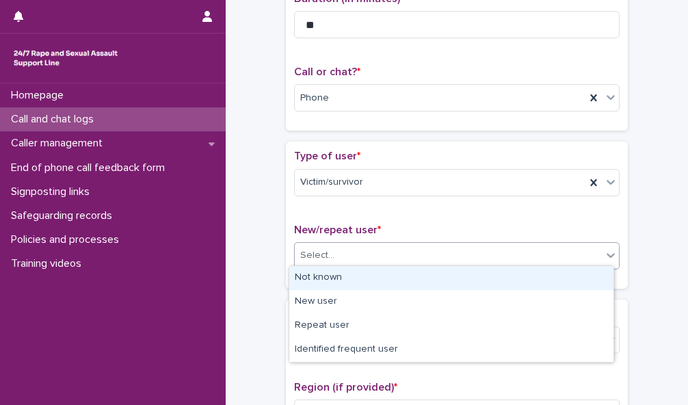
click at [573, 249] on div "Select..." at bounding box center [448, 255] width 307 height 23
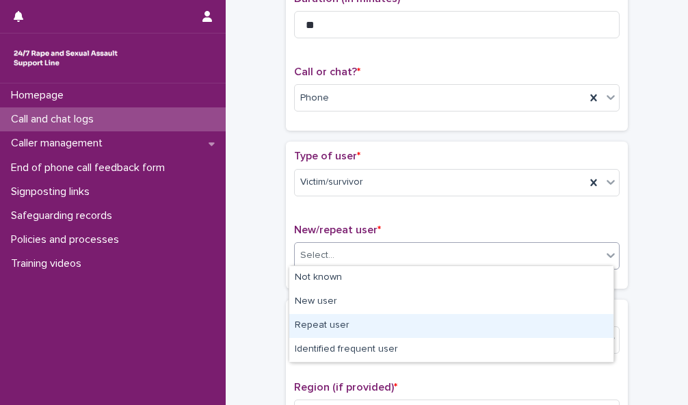
click at [574, 316] on div "Repeat user" at bounding box center [451, 326] width 324 height 24
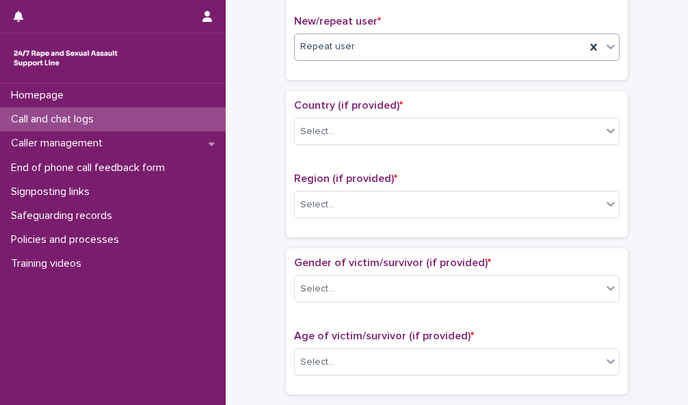
scroll to position [396, 0]
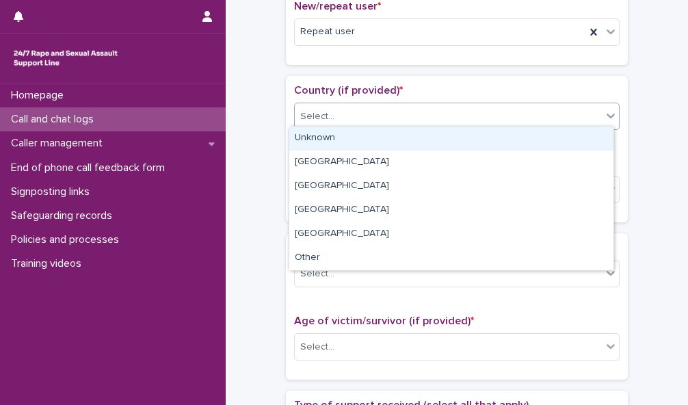
click at [603, 113] on icon at bounding box center [610, 116] width 14 height 14
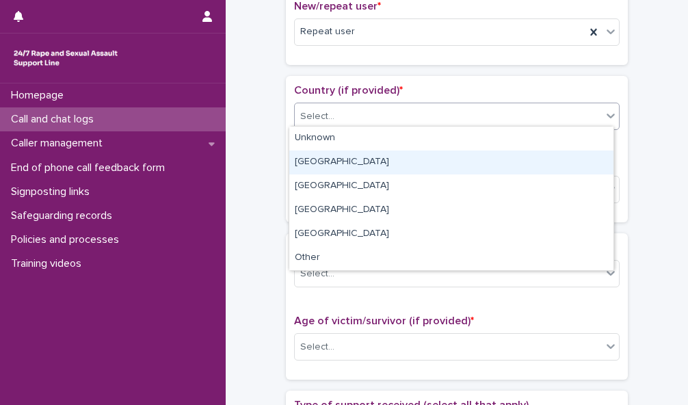
click at [600, 154] on div "[GEOGRAPHIC_DATA]" at bounding box center [451, 162] width 324 height 24
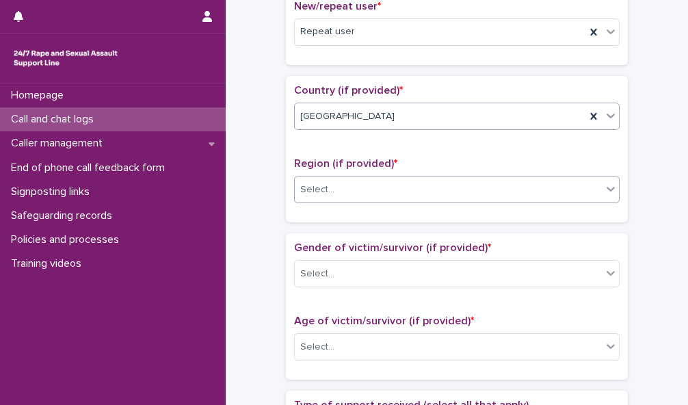
click at [601, 184] on span at bounding box center [601, 189] width 1 height 15
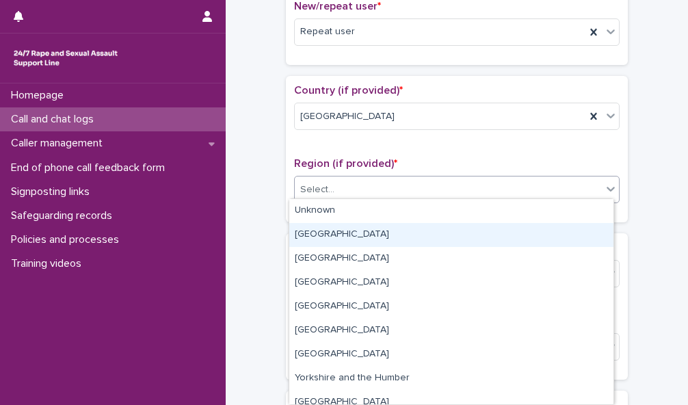
click at [593, 228] on div "[GEOGRAPHIC_DATA]" at bounding box center [451, 235] width 324 height 24
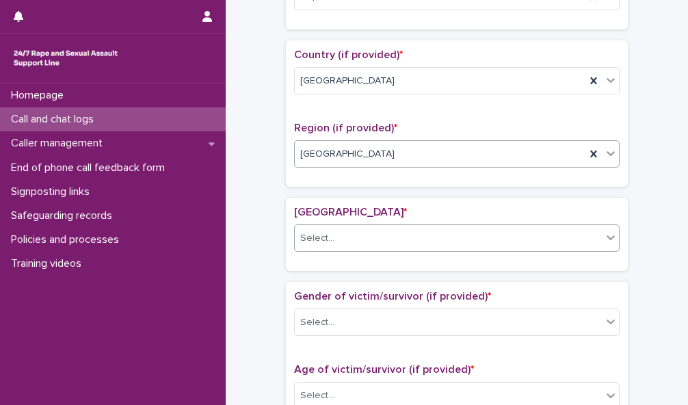
scroll to position [437, 0]
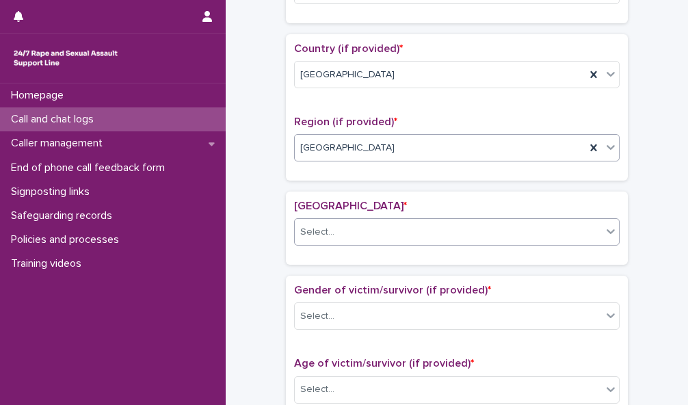
click at [590, 230] on div "Select..." at bounding box center [448, 232] width 307 height 23
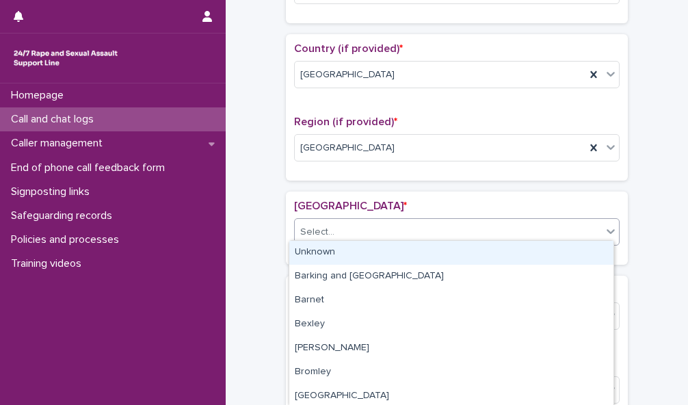
click at [590, 249] on div "Unknown" at bounding box center [451, 253] width 324 height 24
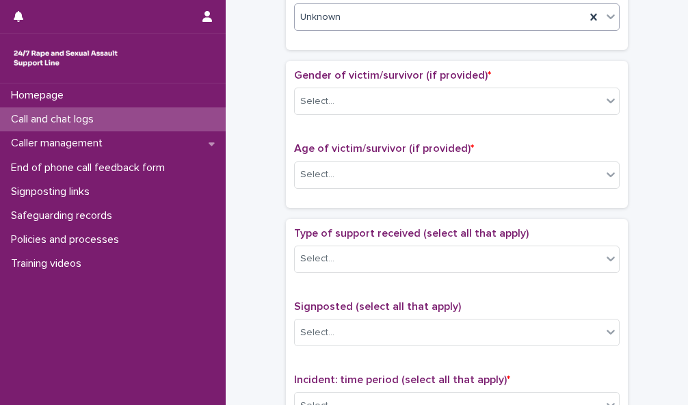
scroll to position [660, 0]
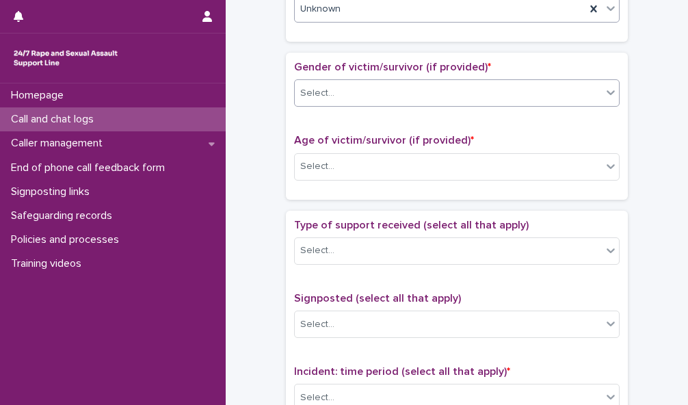
click at [584, 82] on div "Select..." at bounding box center [448, 93] width 307 height 23
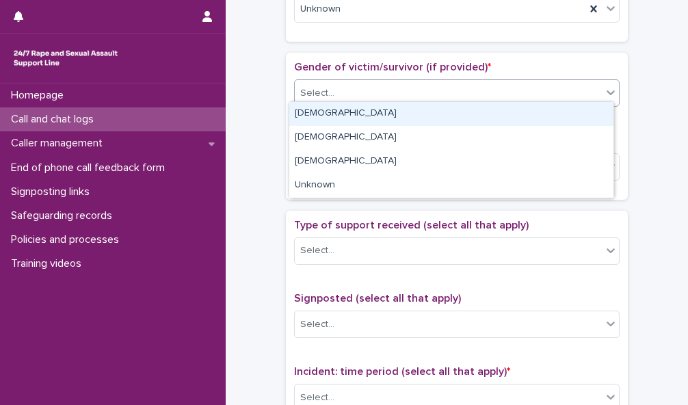
click at [582, 111] on div "[DEMOGRAPHIC_DATA]" at bounding box center [451, 114] width 324 height 24
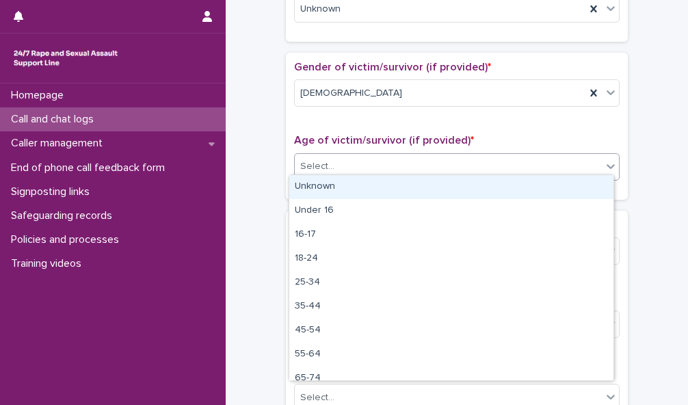
click at [582, 156] on div "Select..." at bounding box center [448, 166] width 307 height 23
click at [582, 186] on div "Unknown" at bounding box center [451, 187] width 324 height 24
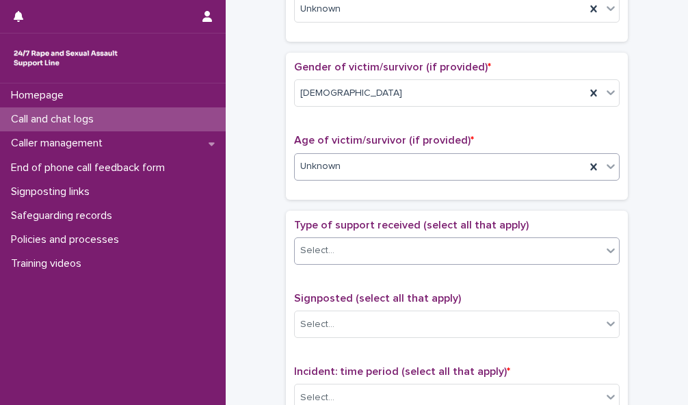
click at [584, 243] on div "Select..." at bounding box center [448, 250] width 307 height 23
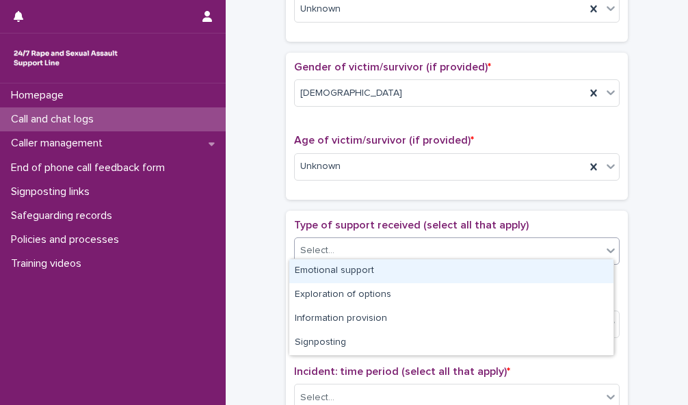
click at [585, 270] on div "Emotional support" at bounding box center [451, 271] width 324 height 24
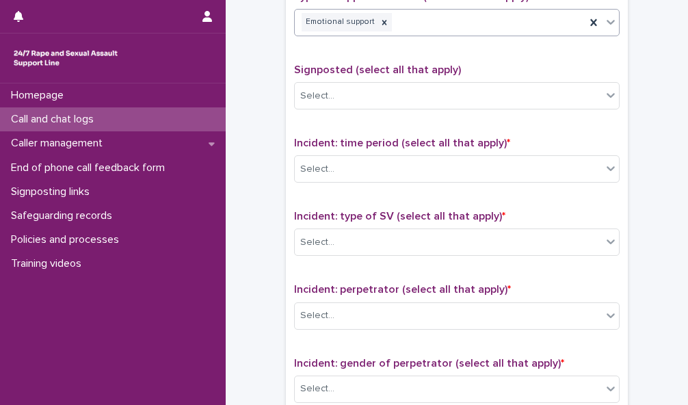
scroll to position [890, 0]
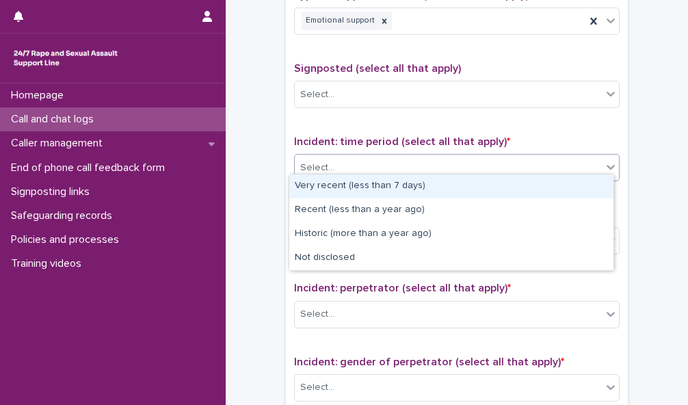
click at [560, 163] on div "Select..." at bounding box center [448, 168] width 307 height 23
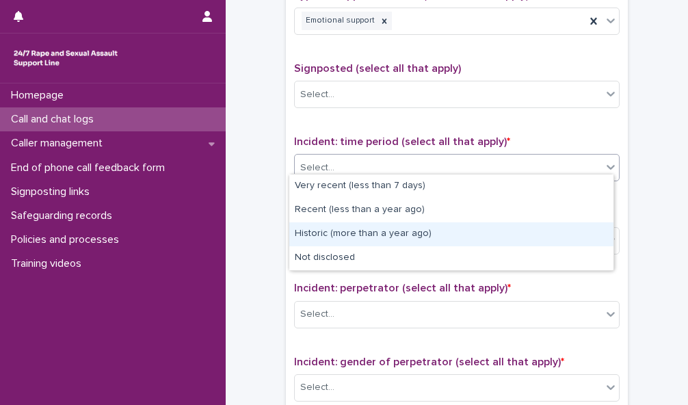
click at [567, 226] on div "Historic (more than a year ago)" at bounding box center [451, 234] width 324 height 24
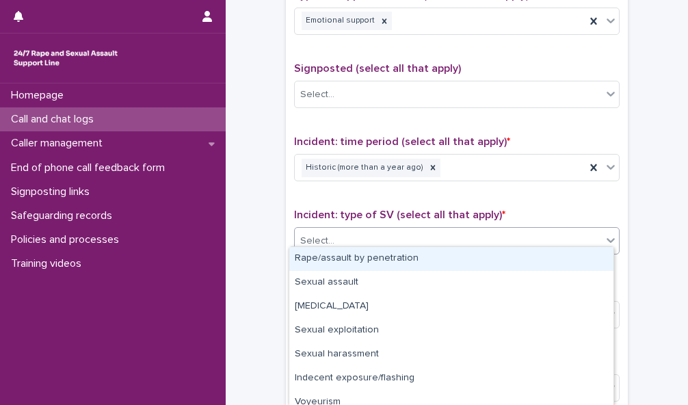
click at [570, 232] on div "Select..." at bounding box center [448, 241] width 307 height 23
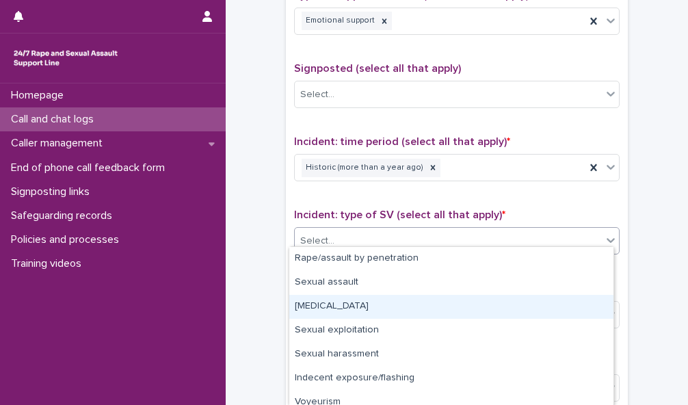
click at [575, 303] on div "[MEDICAL_DATA]" at bounding box center [451, 307] width 324 height 24
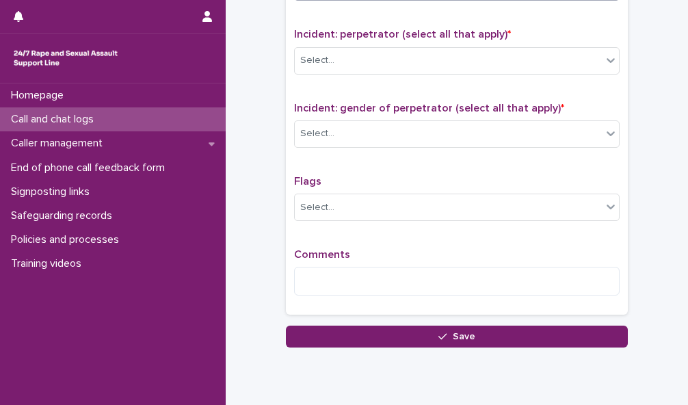
scroll to position [1151, 0]
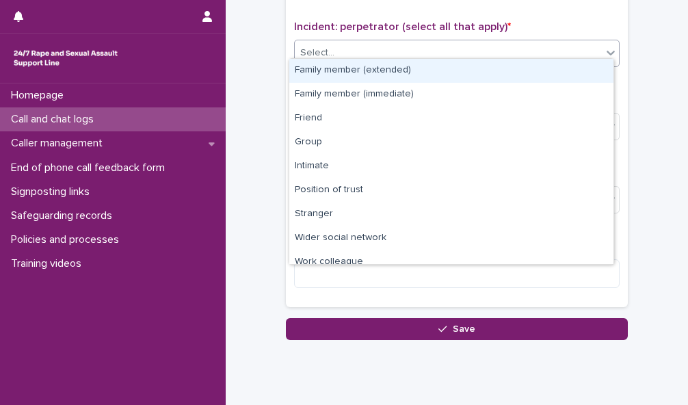
click at [592, 46] on div "Select..." at bounding box center [448, 53] width 307 height 23
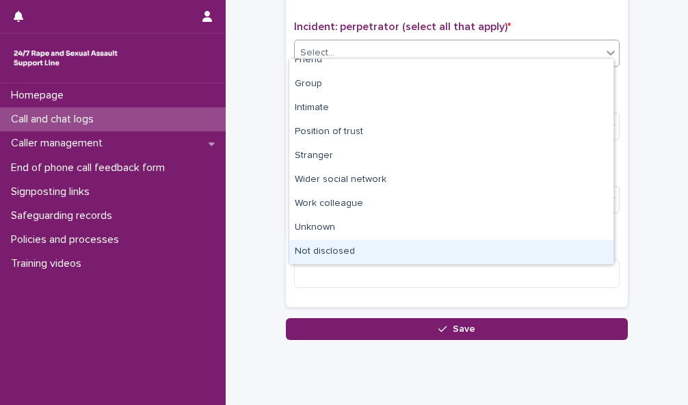
click at [575, 256] on div "Not disclosed" at bounding box center [451, 252] width 324 height 24
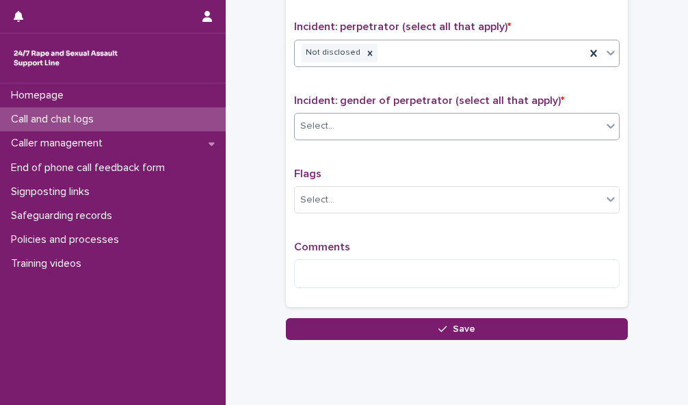
click at [541, 122] on div "Select..." at bounding box center [448, 126] width 307 height 23
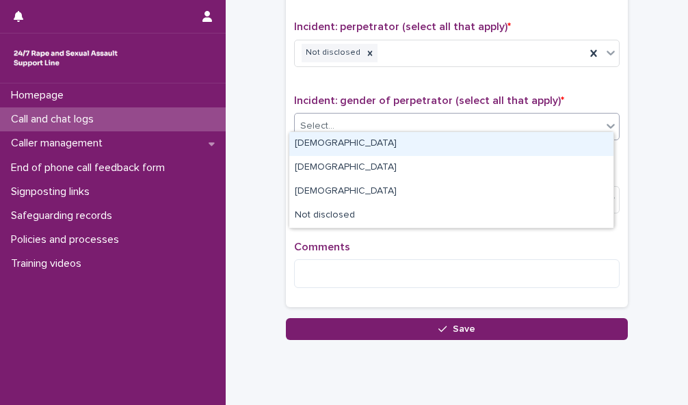
click at [530, 146] on div "[DEMOGRAPHIC_DATA]" at bounding box center [451, 144] width 324 height 24
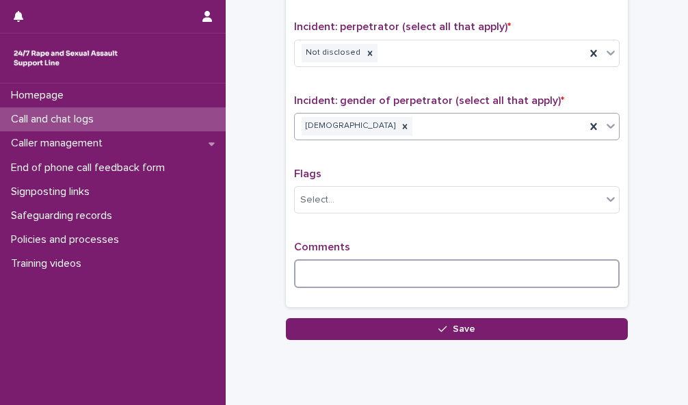
click at [433, 268] on textarea at bounding box center [456, 273] width 325 height 29
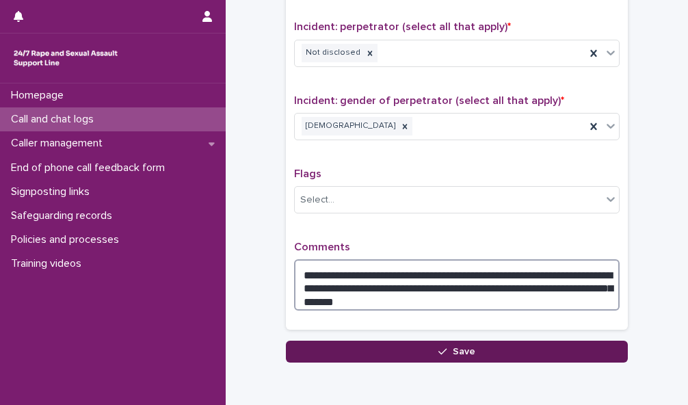
type textarea "**********"
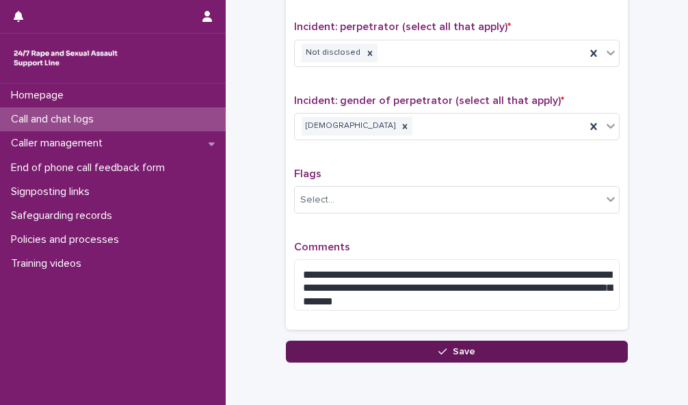
click at [470, 346] on button "Save" at bounding box center [457, 351] width 342 height 22
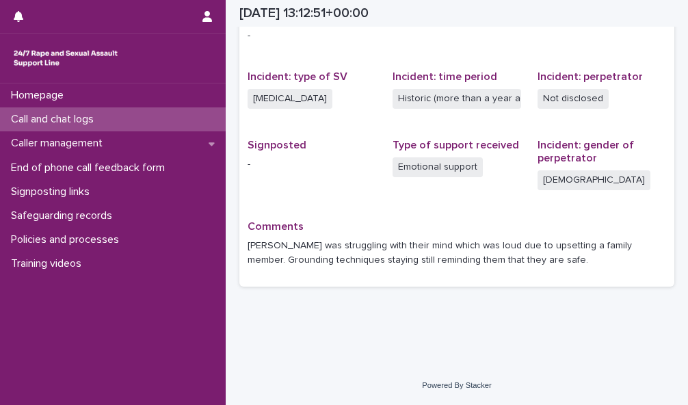
scroll to position [308, 0]
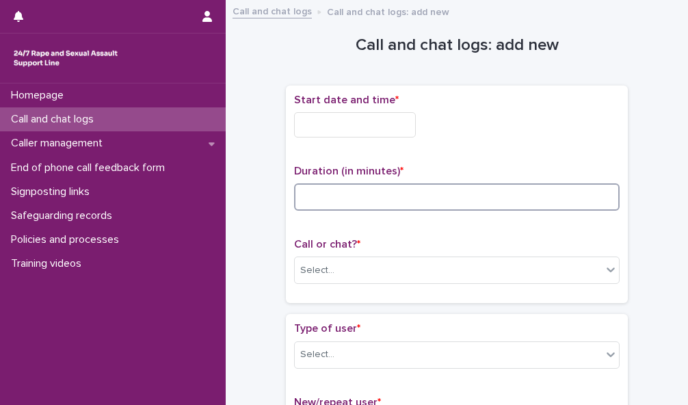
click at [431, 191] on input at bounding box center [456, 196] width 325 height 27
type input "**"
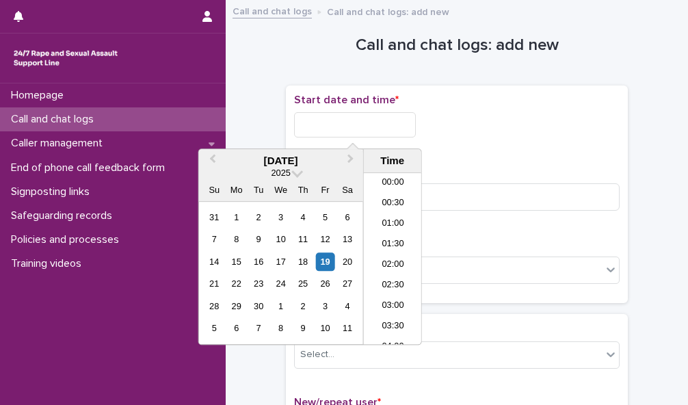
click at [374, 130] on input "text" at bounding box center [355, 124] width 122 height 25
click at [397, 217] on li "14:00" at bounding box center [393, 217] width 58 height 21
click at [369, 124] on input "**********" at bounding box center [355, 124] width 122 height 25
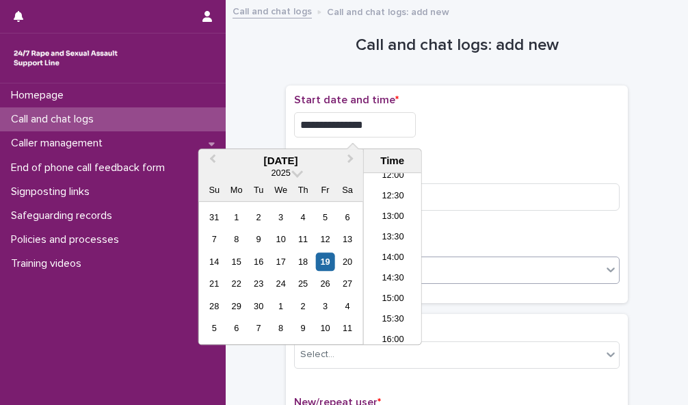
type input "**********"
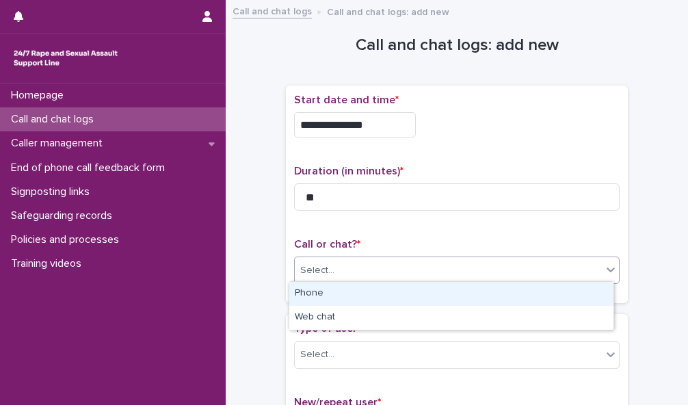
click at [454, 264] on div "Select..." at bounding box center [448, 270] width 307 height 23
click at [452, 286] on div "Phone" at bounding box center [451, 294] width 324 height 24
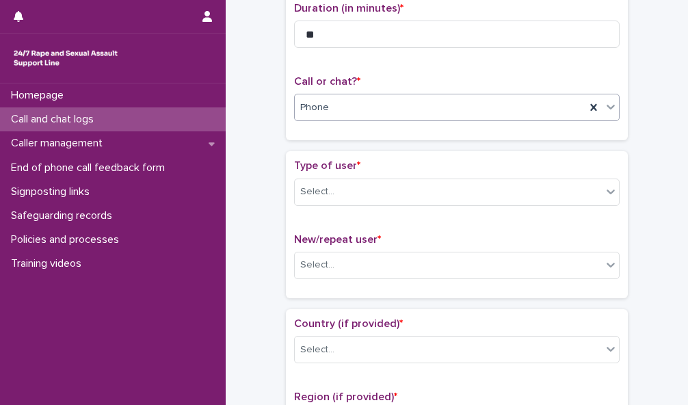
scroll to position [181, 0]
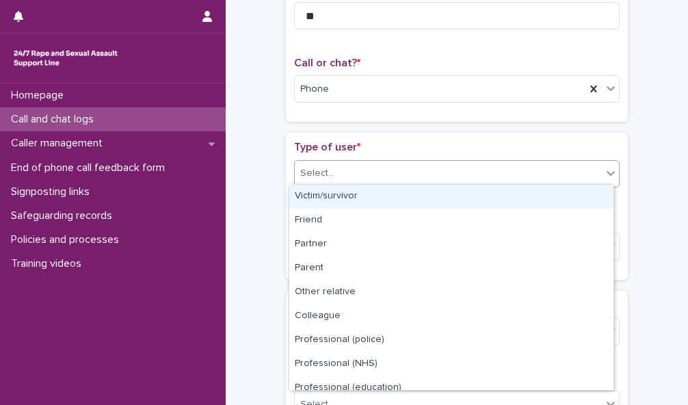
click at [567, 178] on div "Select..." at bounding box center [448, 173] width 307 height 23
click at [584, 195] on div "Victim/survivor" at bounding box center [451, 197] width 324 height 24
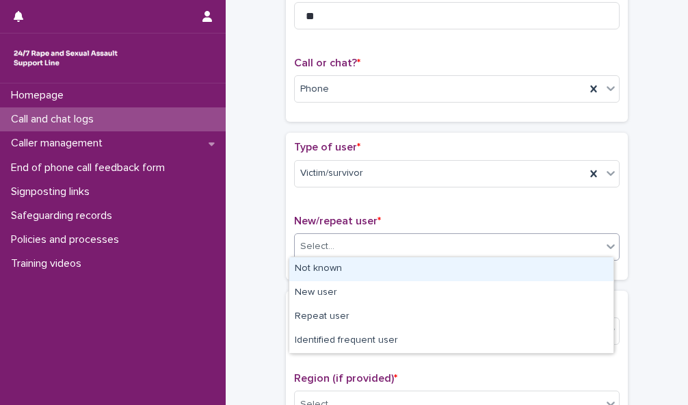
click at [575, 253] on div "Select..." at bounding box center [448, 246] width 307 height 23
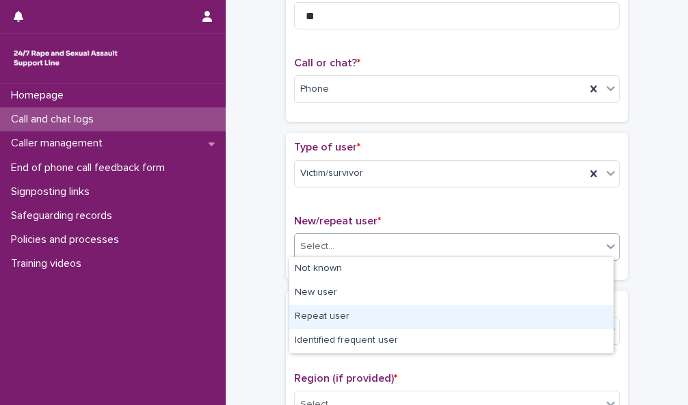
click at [573, 308] on div "Repeat user" at bounding box center [451, 317] width 324 height 24
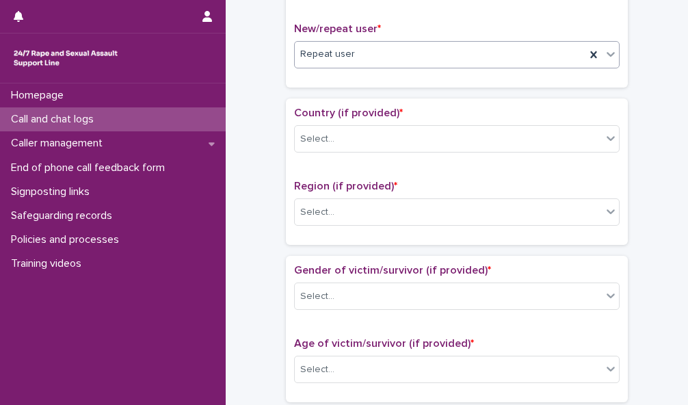
scroll to position [381, 0]
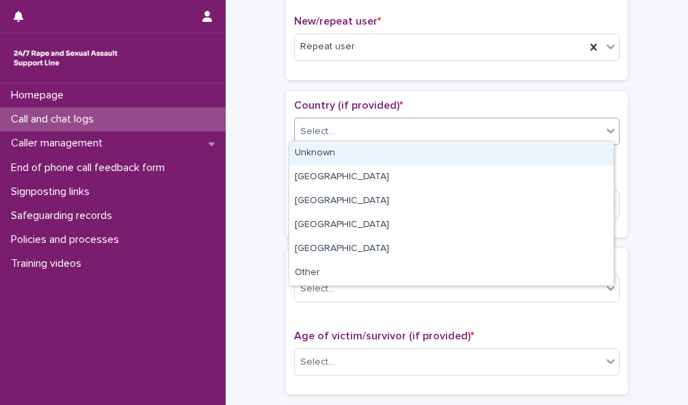
click at [562, 123] on div "Select..." at bounding box center [448, 131] width 307 height 23
click at [557, 152] on div "Unknown" at bounding box center [451, 153] width 324 height 24
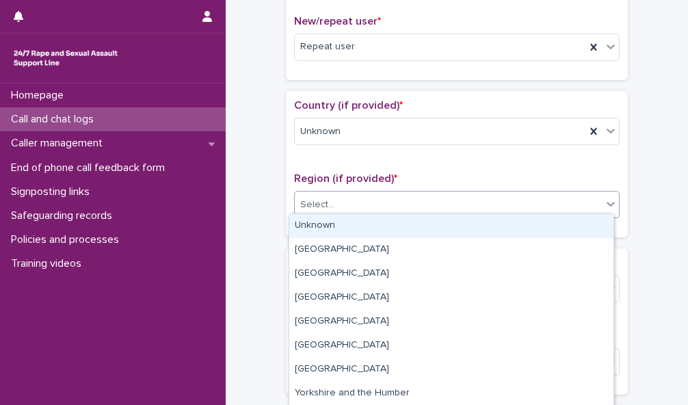
click at [552, 207] on div "Select..." at bounding box center [448, 204] width 307 height 23
click at [545, 226] on div "Unknown" at bounding box center [451, 226] width 324 height 24
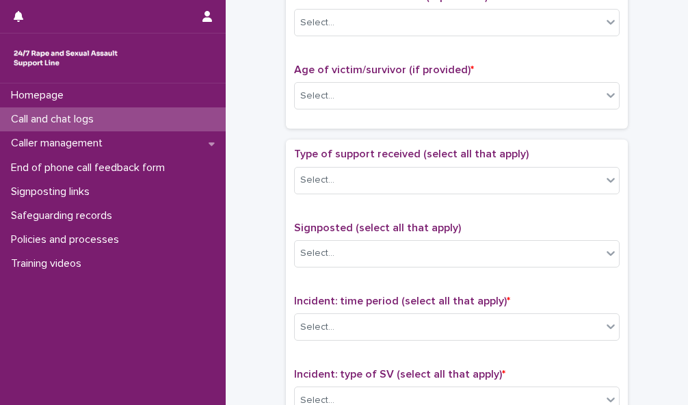
scroll to position [651, 0]
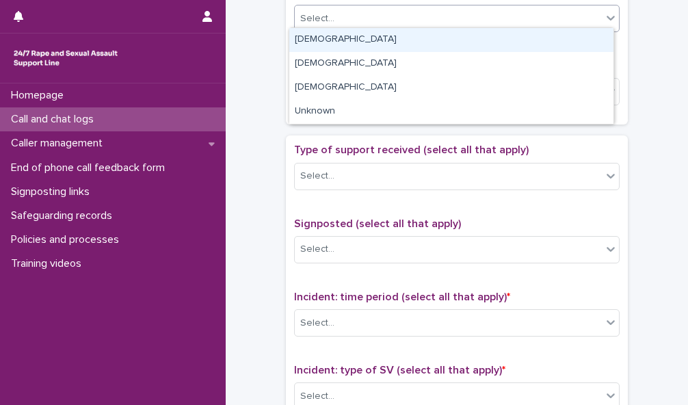
click at [606, 22] on div at bounding box center [610, 17] width 16 height 25
click at [597, 39] on div "[DEMOGRAPHIC_DATA]" at bounding box center [451, 40] width 324 height 24
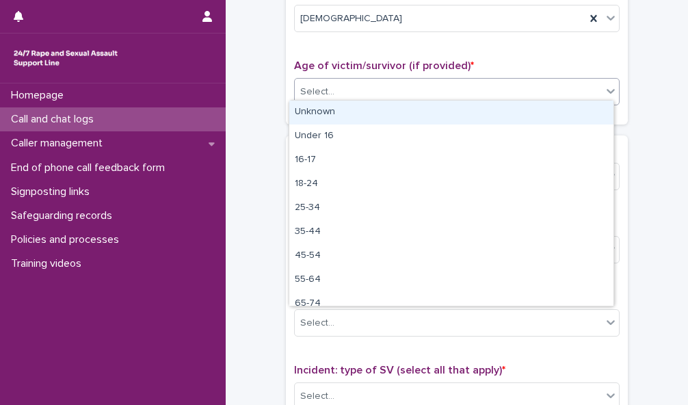
click at [586, 81] on div "Select..." at bounding box center [448, 92] width 307 height 23
click at [581, 110] on div "Unknown" at bounding box center [451, 112] width 324 height 24
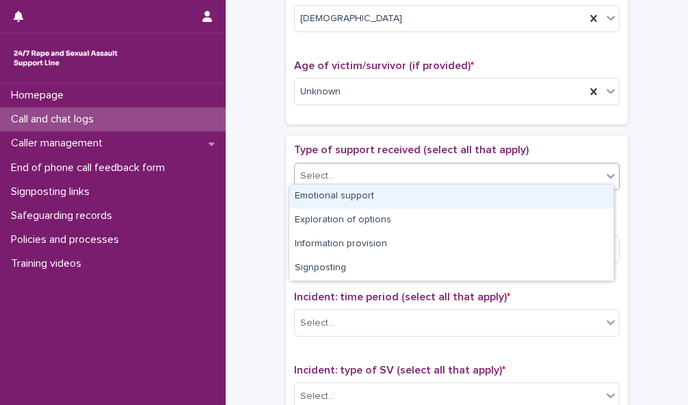
click at [577, 166] on div "Select..." at bounding box center [448, 176] width 307 height 23
click at [577, 195] on div "Emotional support" at bounding box center [451, 197] width 324 height 24
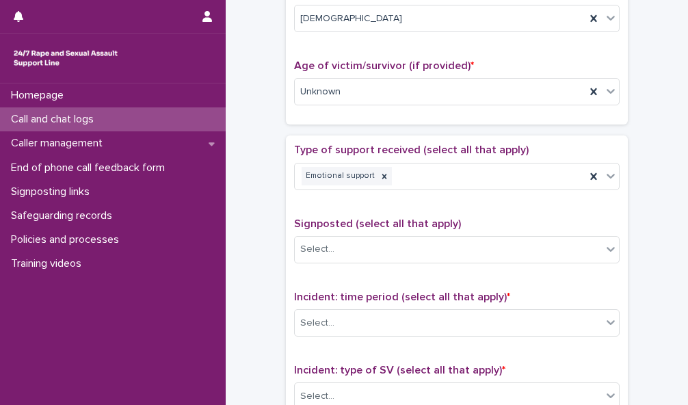
drag, startPoint x: 675, startPoint y: 249, endPoint x: 677, endPoint y: 268, distance: 19.2
click at [677, 268] on div "**********" at bounding box center [457, 91] width 462 height 1467
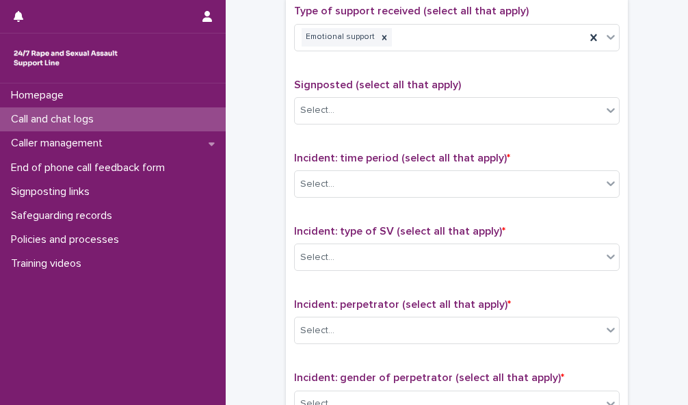
scroll to position [791, 0]
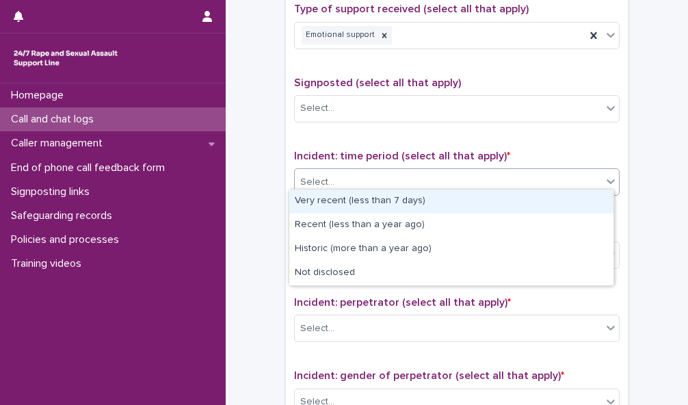
click at [573, 180] on div "Select..." at bounding box center [448, 182] width 307 height 23
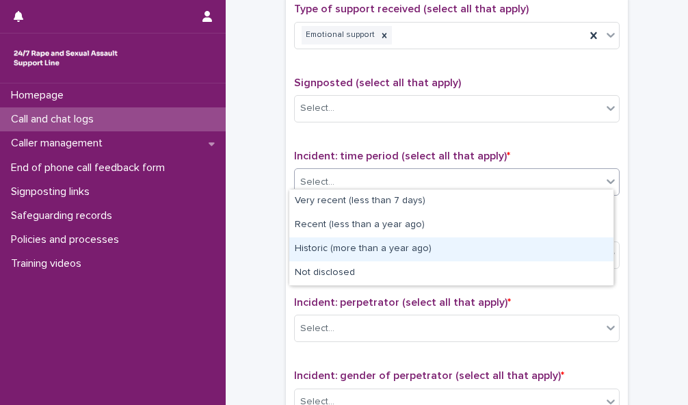
click at [570, 243] on div "Historic (more than a year ago)" at bounding box center [451, 249] width 324 height 24
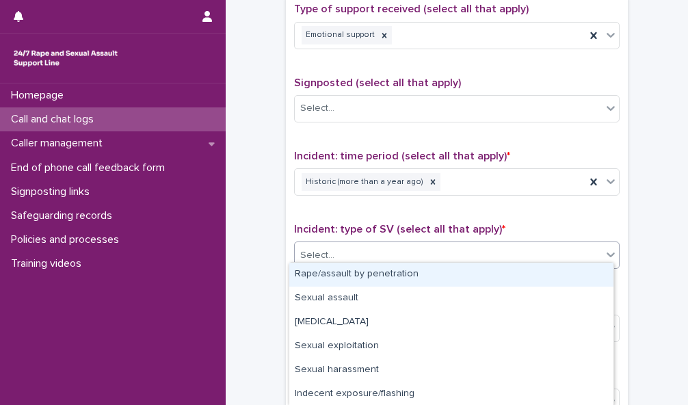
click at [585, 245] on div "Select..." at bounding box center [448, 255] width 307 height 23
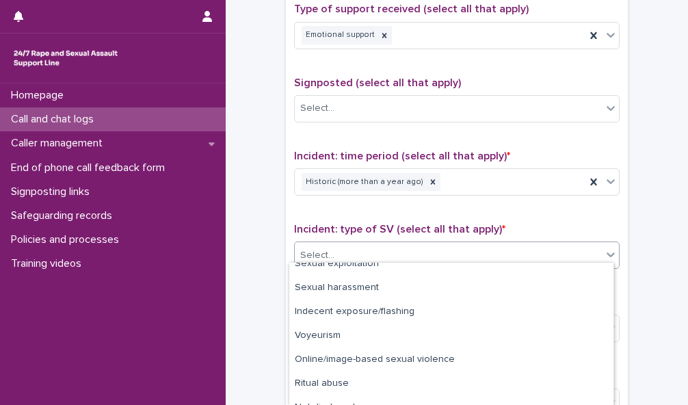
scroll to position [96, 0]
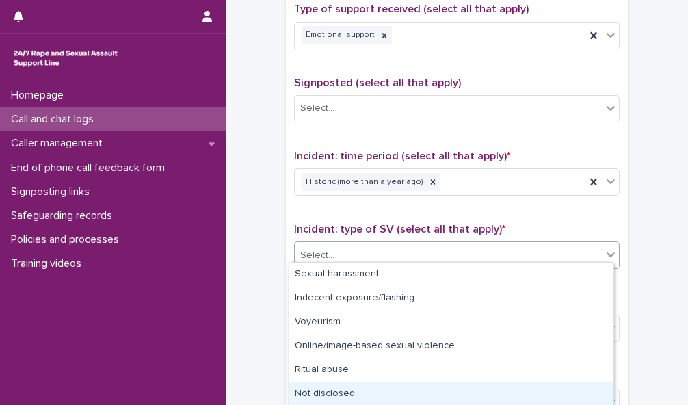
click at [562, 387] on div "Not disclosed" at bounding box center [451, 394] width 324 height 24
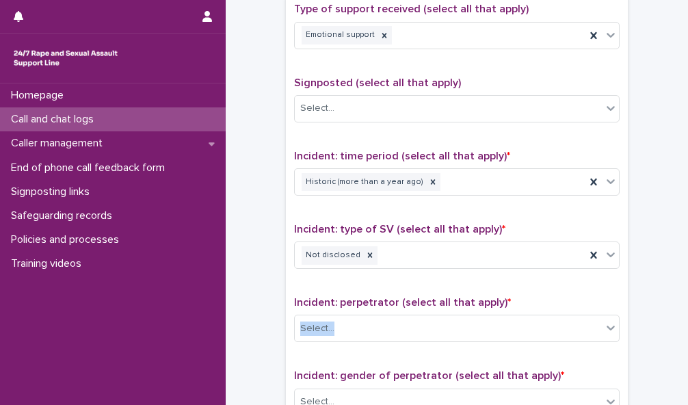
drag, startPoint x: 675, startPoint y: 290, endPoint x: 686, endPoint y: 341, distance: 51.7
click at [686, 341] on div "**********" at bounding box center [344, 202] width 688 height 405
drag, startPoint x: 686, startPoint y: 341, endPoint x: 664, endPoint y: 200, distance: 142.5
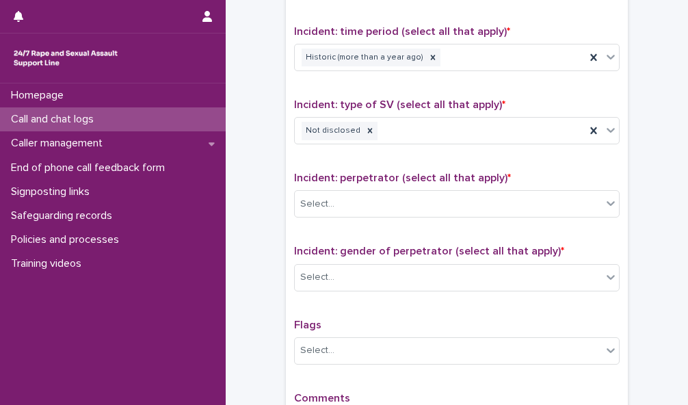
scroll to position [923, 0]
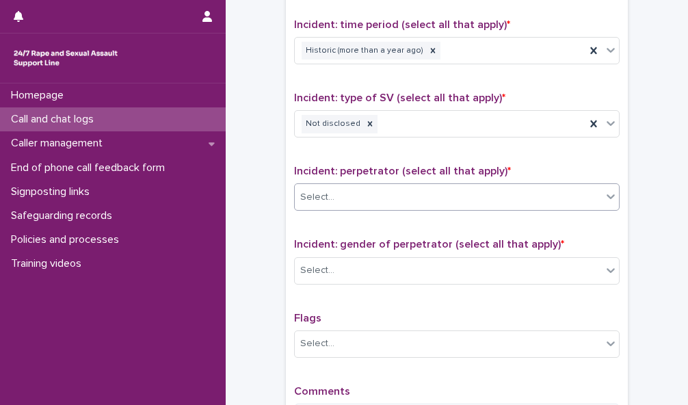
click at [556, 191] on div "Select..." at bounding box center [448, 197] width 307 height 23
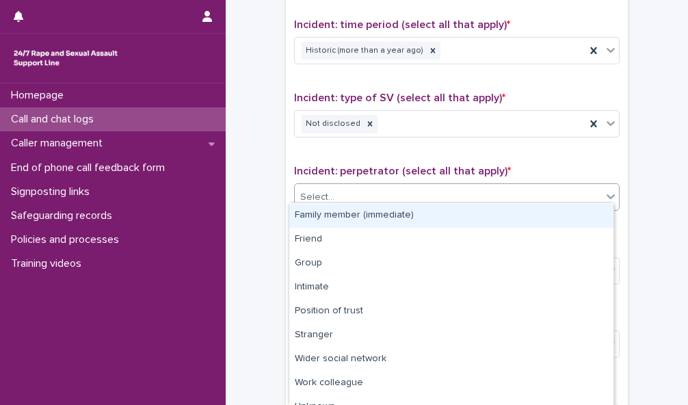
scroll to position [62, 0]
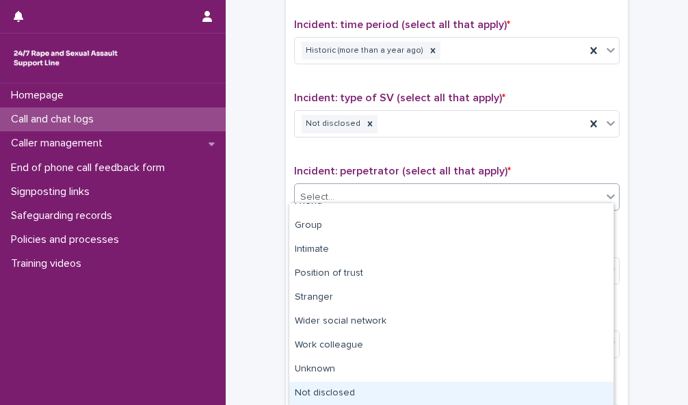
click at [480, 394] on div "Not disclosed" at bounding box center [451, 393] width 324 height 24
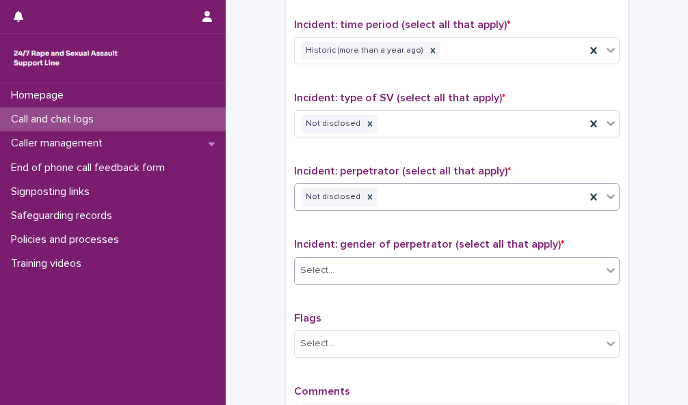
click at [508, 259] on div "Select..." at bounding box center [448, 270] width 307 height 23
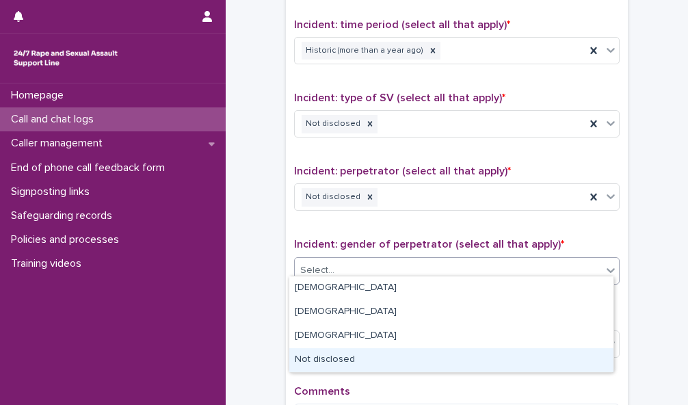
click at [508, 353] on div "Not disclosed" at bounding box center [451, 360] width 324 height 24
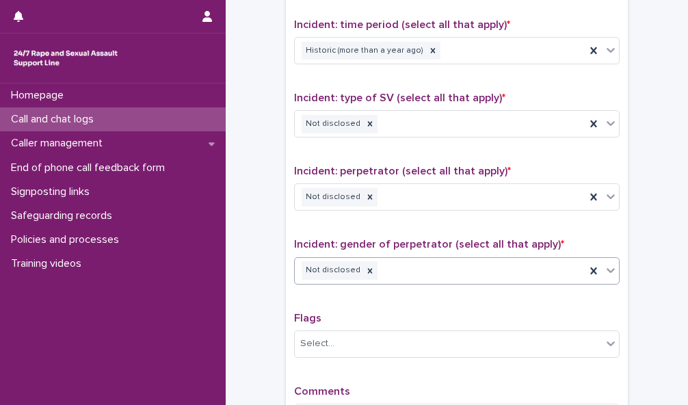
scroll to position [1100, 0]
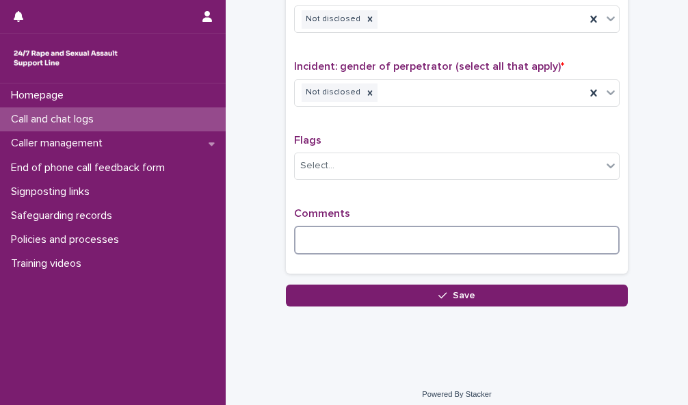
click at [400, 239] on textarea at bounding box center [456, 240] width 325 height 29
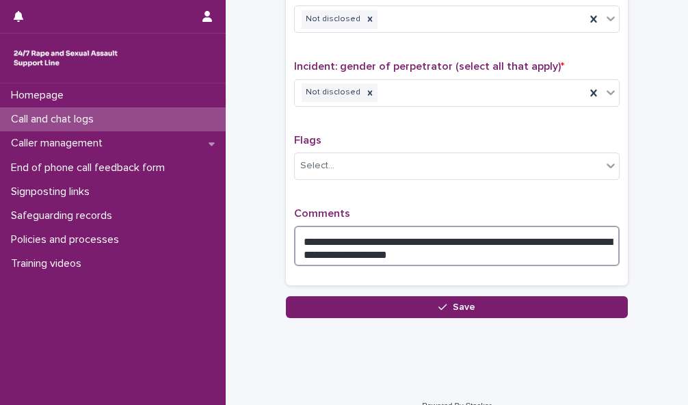
click at [400, 248] on textarea "**********" at bounding box center [456, 246] width 325 height 40
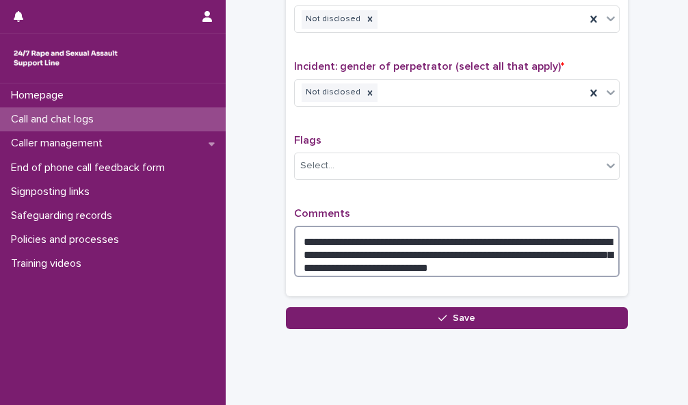
click at [463, 258] on textarea "**********" at bounding box center [456, 251] width 325 height 51
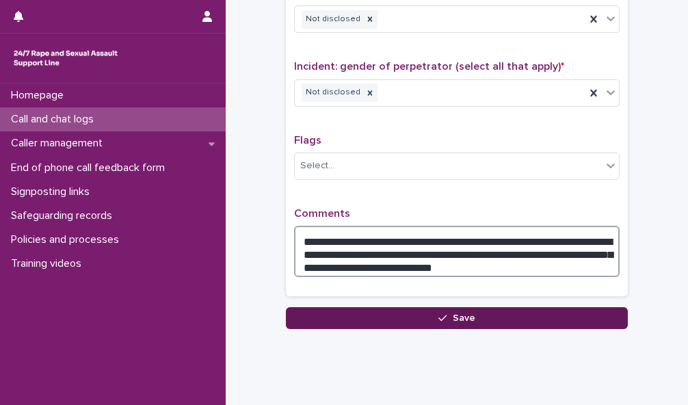
type textarea "**********"
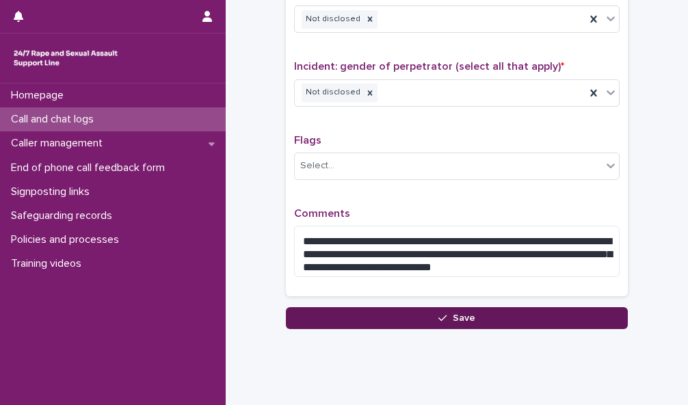
click at [483, 307] on button "Save" at bounding box center [457, 318] width 342 height 22
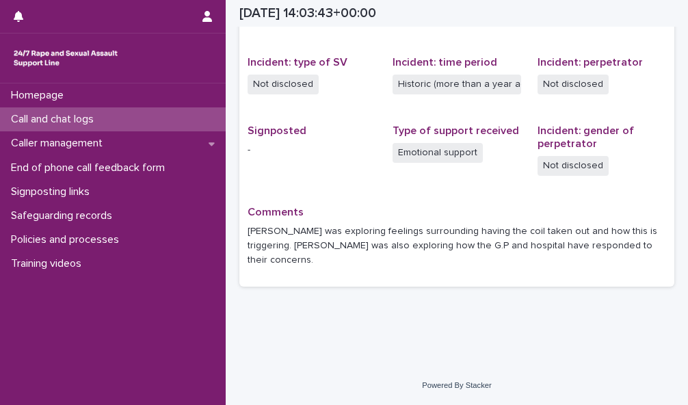
scroll to position [308, 0]
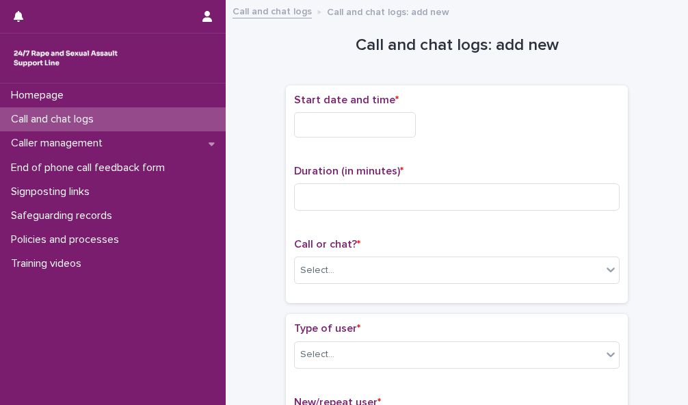
click at [376, 133] on input "text" at bounding box center [355, 124] width 122 height 25
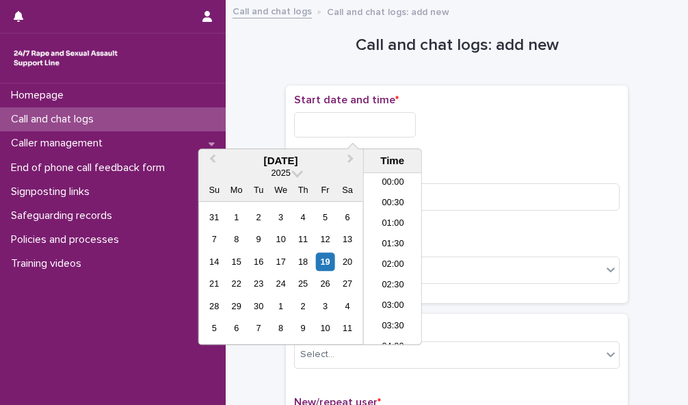
scroll to position [540, 0]
click at [384, 257] on li "15:00" at bounding box center [393, 258] width 58 height 21
click at [371, 126] on input "**********" at bounding box center [355, 124] width 122 height 25
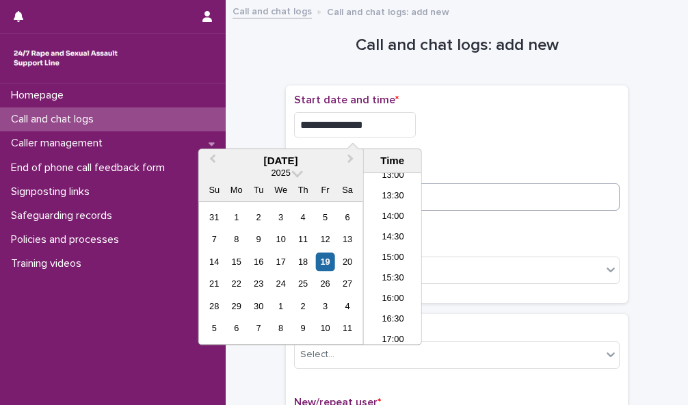
type input "**********"
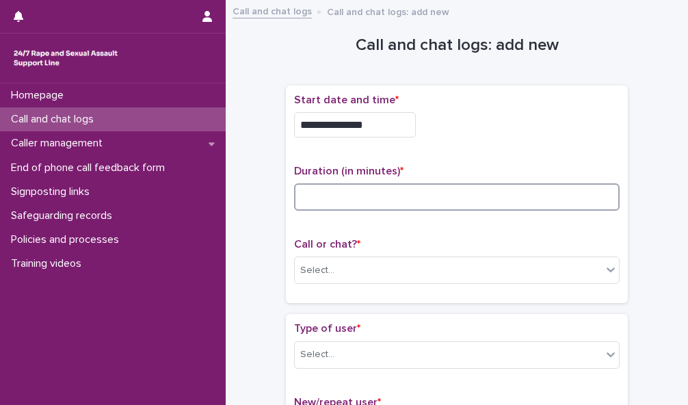
click at [468, 193] on input at bounding box center [456, 196] width 325 height 27
type input "*"
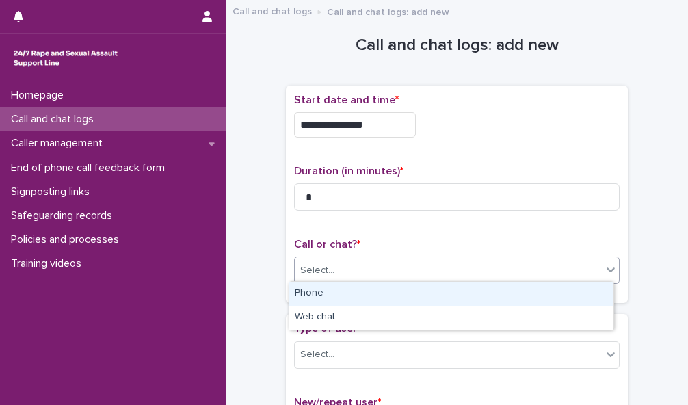
click at [481, 260] on div "Select..." at bounding box center [448, 270] width 307 height 23
click at [482, 293] on div "Phone" at bounding box center [451, 294] width 324 height 24
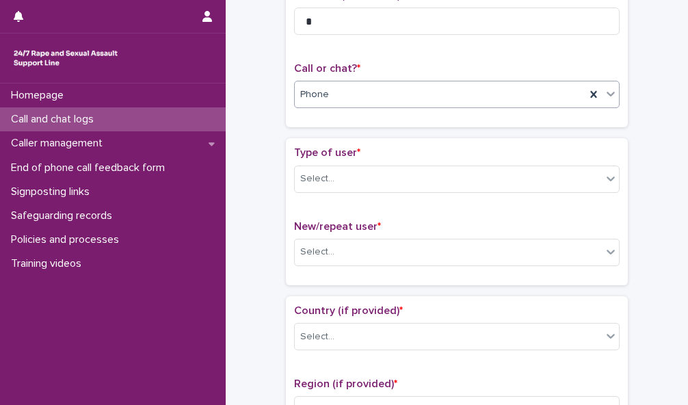
scroll to position [183, 0]
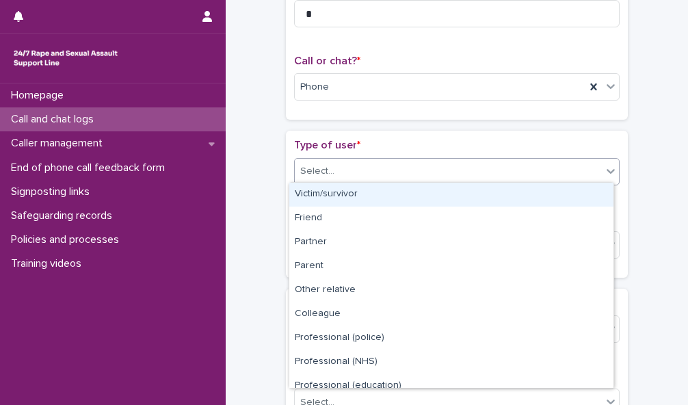
click at [591, 161] on div "Select..." at bounding box center [448, 171] width 307 height 23
click at [575, 197] on div "Victim/survivor" at bounding box center [451, 194] width 324 height 24
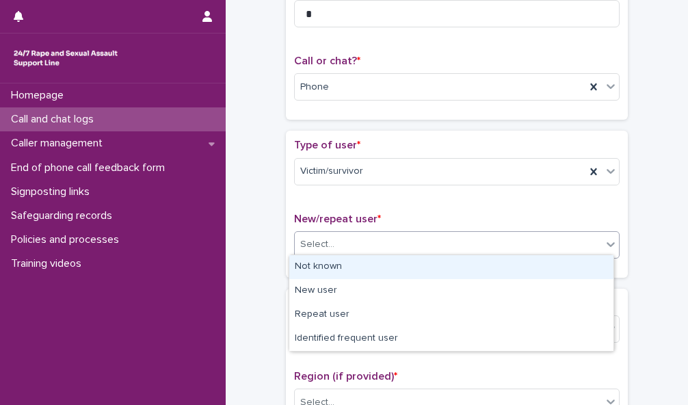
click at [580, 249] on div "Select..." at bounding box center [448, 244] width 307 height 23
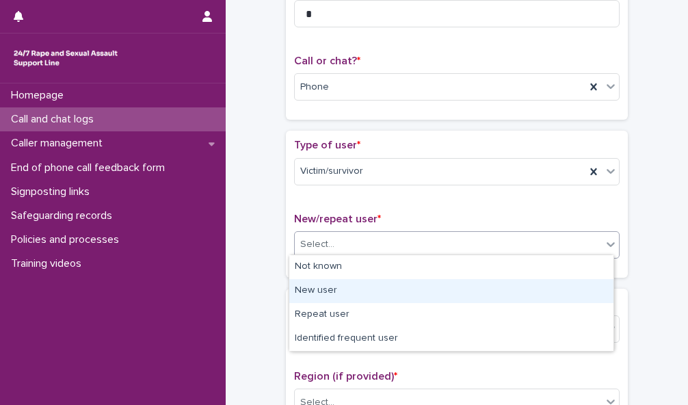
click at [577, 296] on div "New user" at bounding box center [451, 291] width 324 height 24
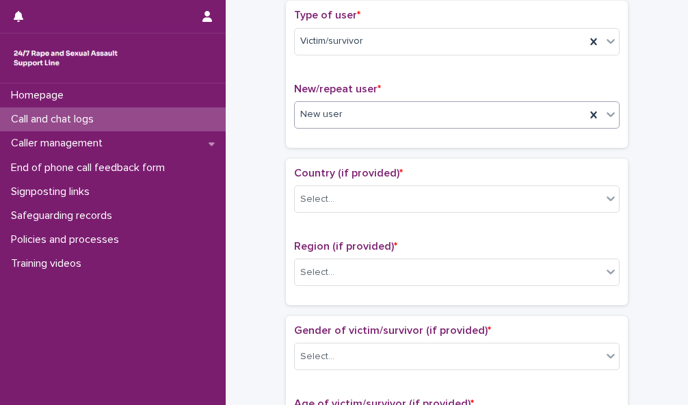
scroll to position [314, 0]
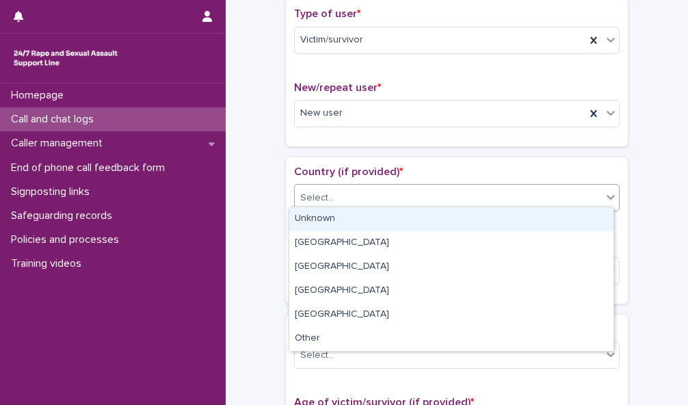
click at [572, 193] on div "Select..." at bounding box center [448, 198] width 307 height 23
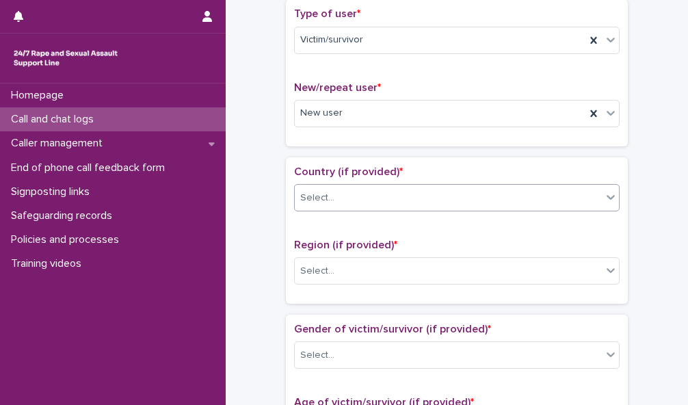
click at [568, 200] on div "Select..." at bounding box center [448, 198] width 307 height 23
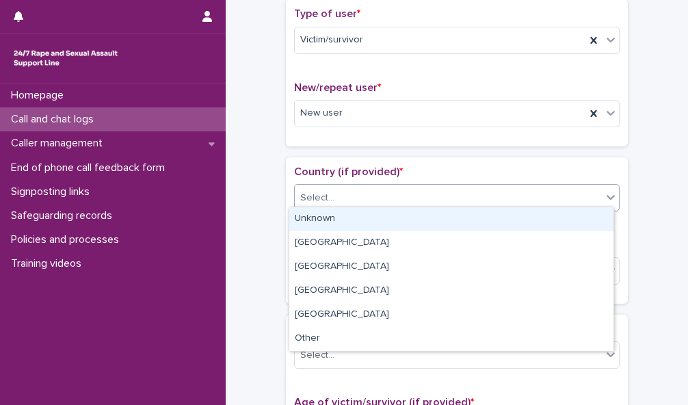
click at [567, 196] on div "Select..." at bounding box center [448, 198] width 307 height 23
click at [567, 217] on div "Unknown" at bounding box center [451, 219] width 324 height 24
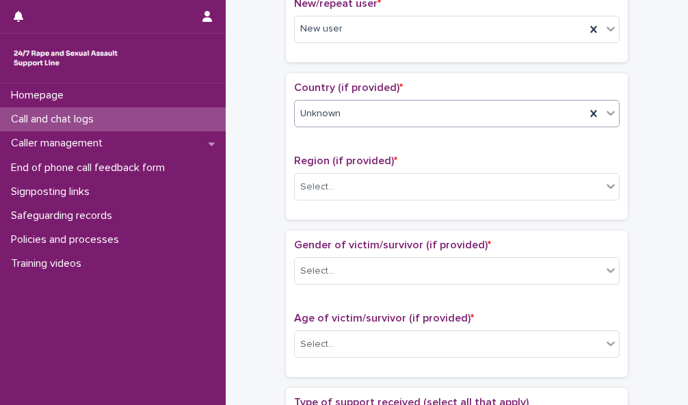
scroll to position [400, 0]
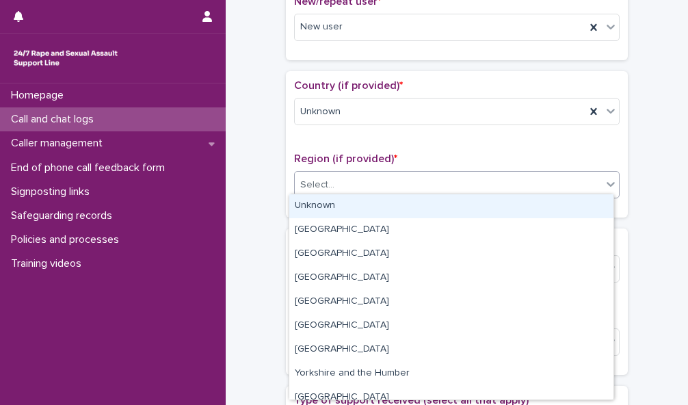
click at [577, 179] on div "Select..." at bounding box center [448, 185] width 307 height 23
click at [573, 206] on div "Unknown" at bounding box center [451, 206] width 324 height 24
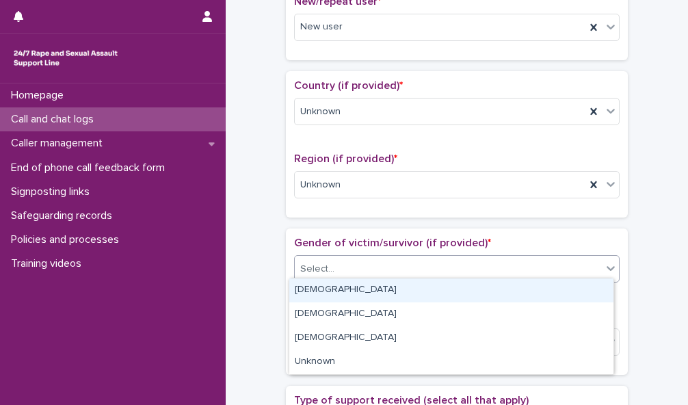
click at [569, 261] on div "Select..." at bounding box center [448, 269] width 307 height 23
drag, startPoint x: 564, startPoint y: 312, endPoint x: 450, endPoint y: 266, distance: 122.3
click at [450, 266] on div "Select..." at bounding box center [448, 269] width 307 height 23
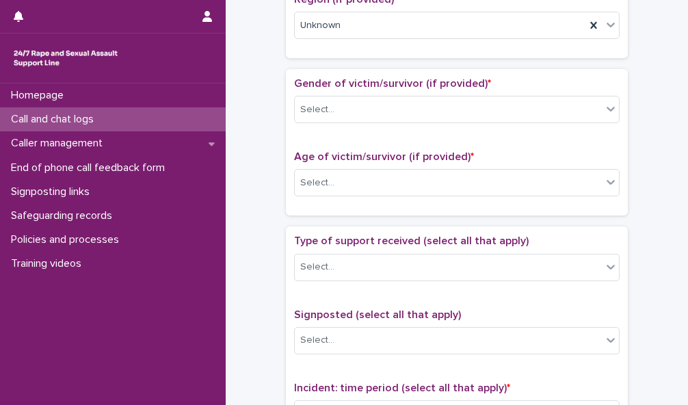
scroll to position [556, 0]
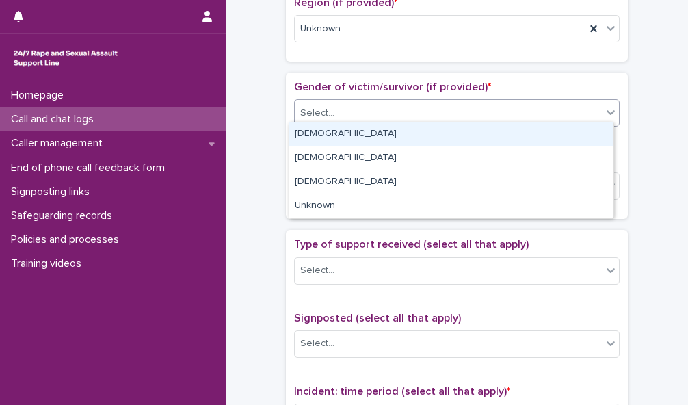
click at [594, 108] on div "Select..." at bounding box center [448, 113] width 307 height 23
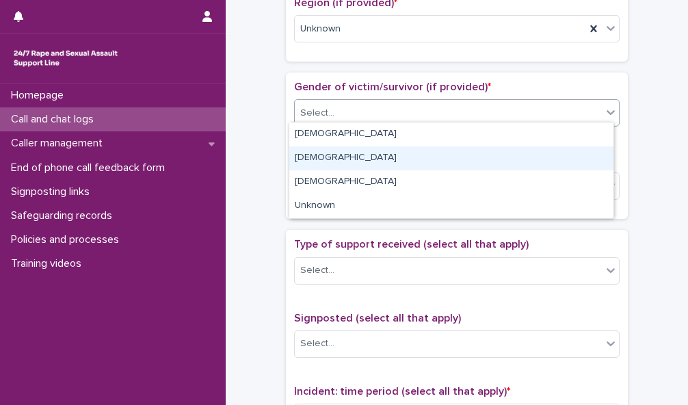
click at [579, 159] on div "[DEMOGRAPHIC_DATA]" at bounding box center [451, 158] width 324 height 24
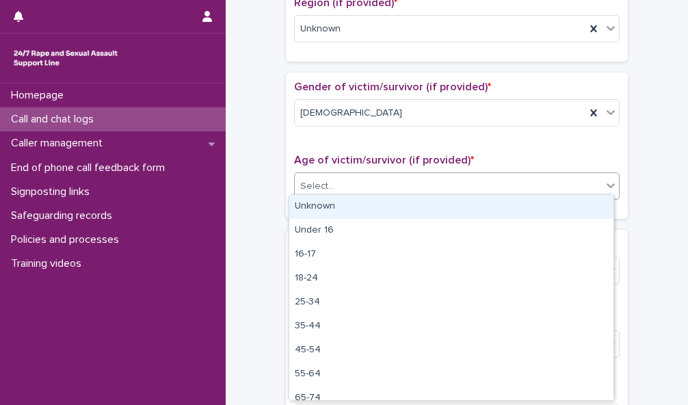
click at [573, 187] on div "Select..." at bounding box center [448, 186] width 307 height 23
click at [566, 207] on div "Unknown" at bounding box center [451, 207] width 324 height 24
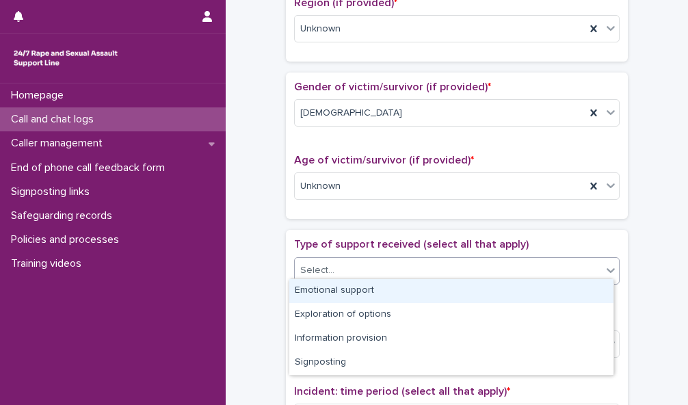
click at [560, 264] on div "Select..." at bounding box center [448, 270] width 307 height 23
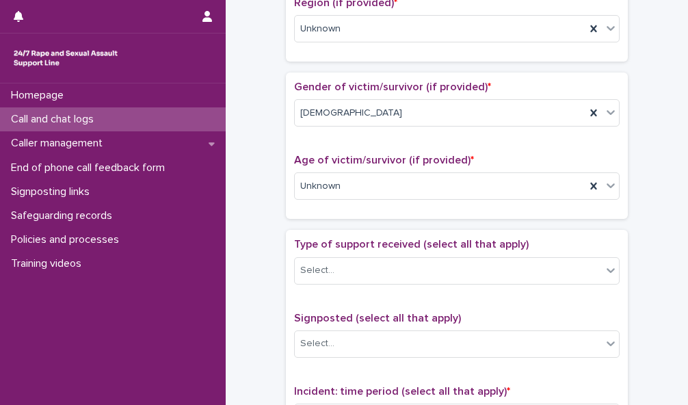
click at [645, 264] on div "**********" at bounding box center [456, 151] width 435 height 1399
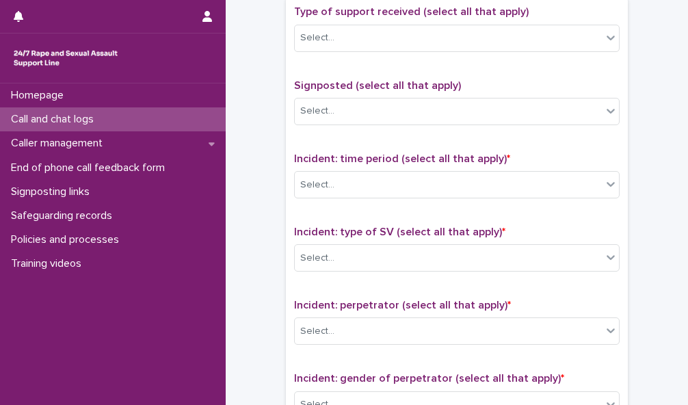
scroll to position [793, 0]
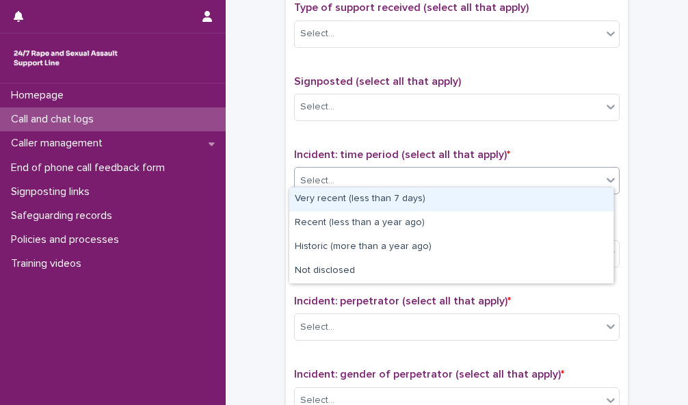
click at [581, 169] on div "Select..." at bounding box center [448, 180] width 307 height 23
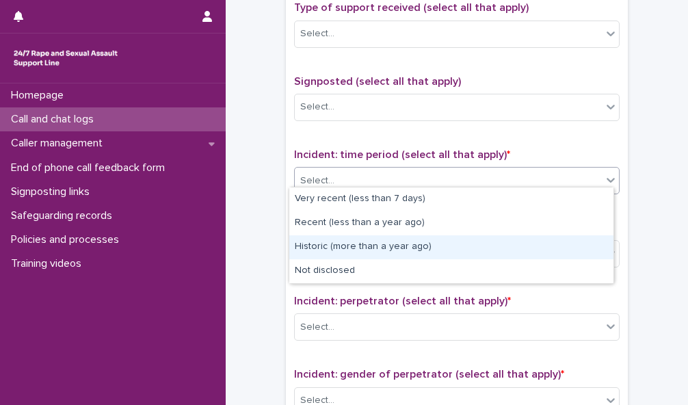
click at [561, 244] on div "Historic (more than a year ago)" at bounding box center [451, 247] width 324 height 24
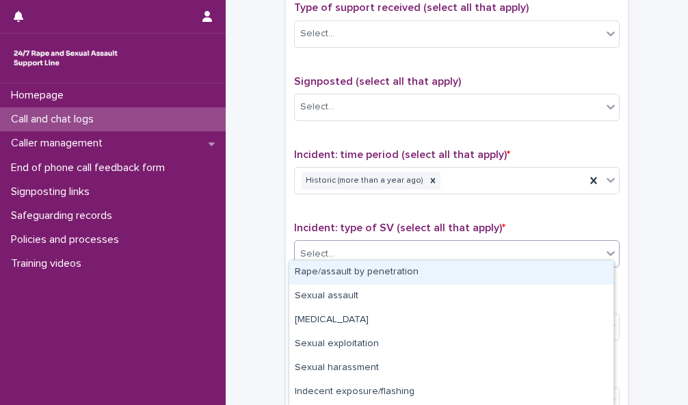
click at [563, 251] on div "Select..." at bounding box center [448, 254] width 307 height 23
click at [560, 276] on div "Rape/assault by penetration" at bounding box center [451, 272] width 324 height 24
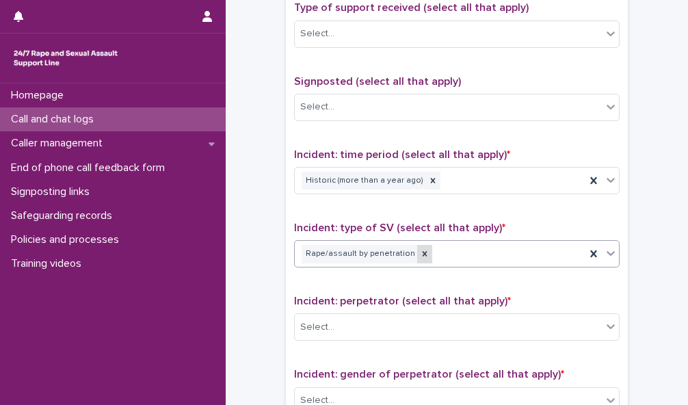
click at [420, 249] on icon at bounding box center [425, 254] width 10 height 10
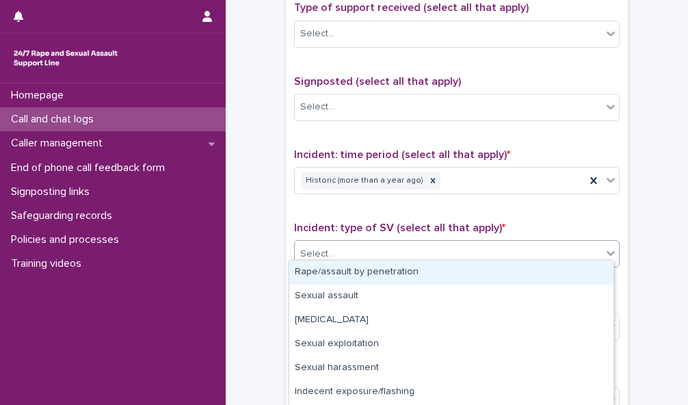
click at [606, 246] on icon at bounding box center [610, 253] width 14 height 14
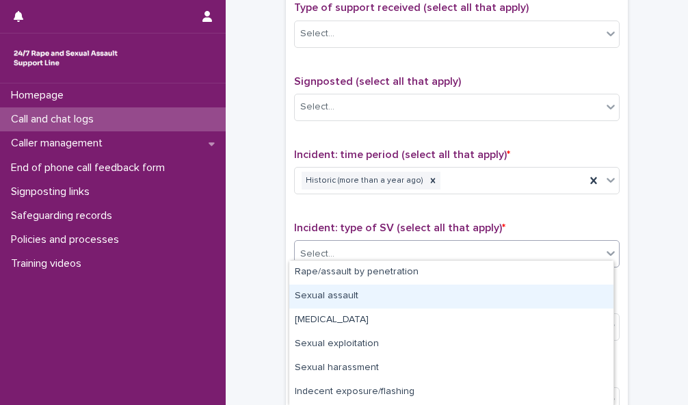
click at [590, 301] on div "Sexual assault" at bounding box center [451, 296] width 324 height 24
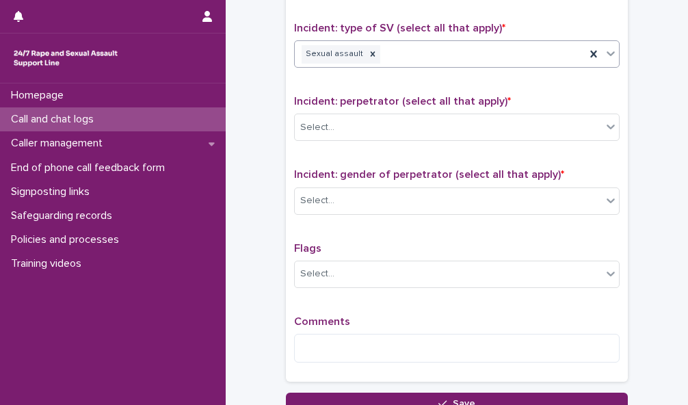
scroll to position [1029, 0]
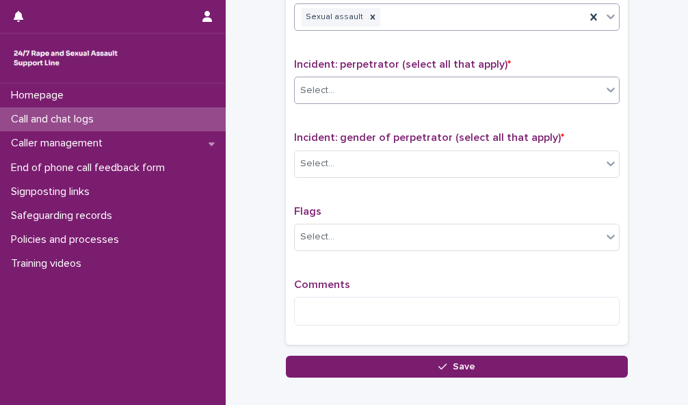
click at [578, 81] on div "Select..." at bounding box center [448, 90] width 307 height 23
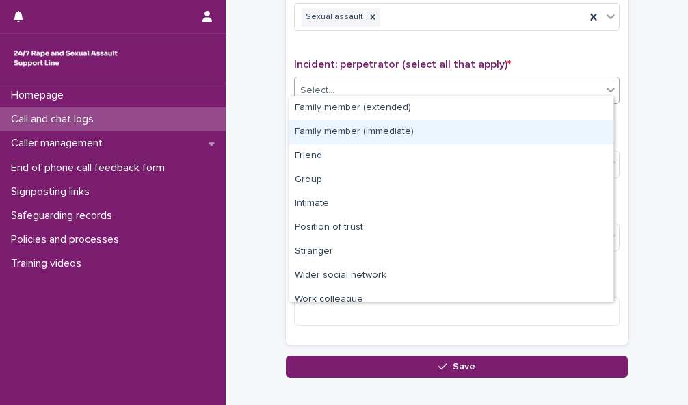
scroll to position [58, 0]
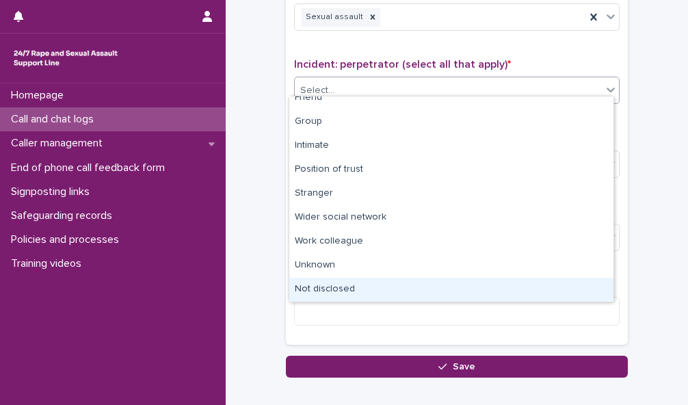
click at [544, 281] on div "Not disclosed" at bounding box center [451, 289] width 324 height 24
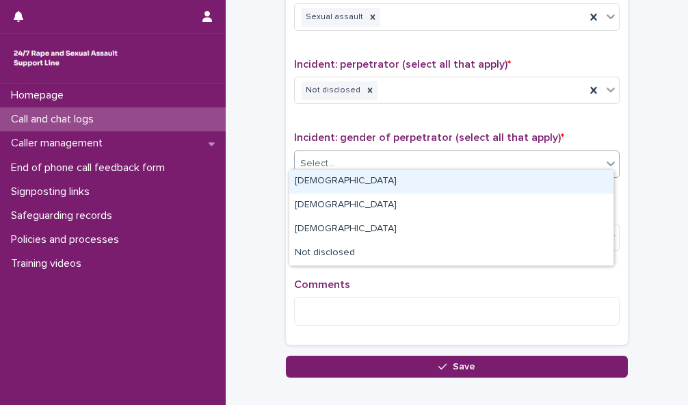
click at [528, 157] on div "Select..." at bounding box center [448, 163] width 307 height 23
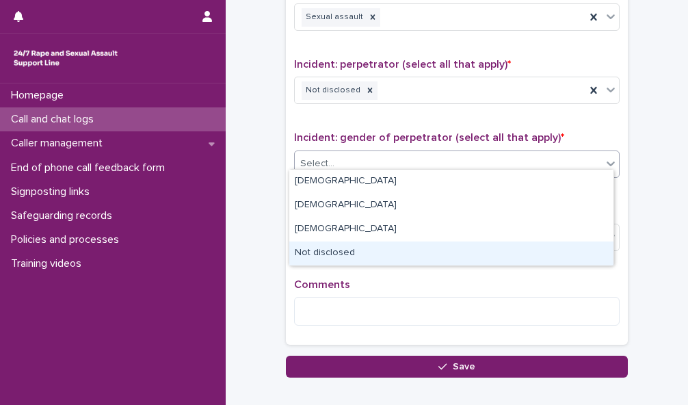
click at [506, 247] on div "Not disclosed" at bounding box center [451, 253] width 324 height 24
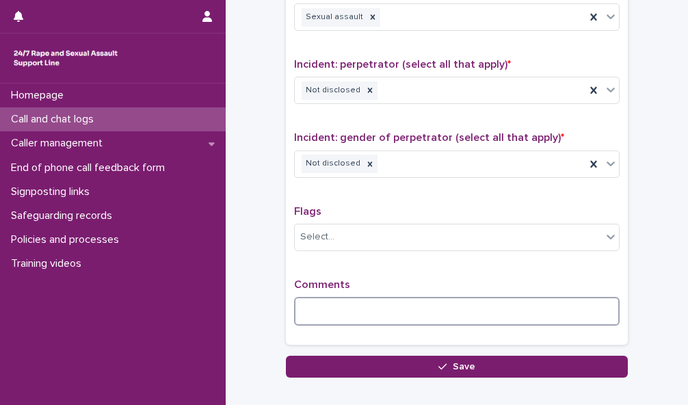
click at [413, 297] on textarea at bounding box center [456, 311] width 325 height 29
drag, startPoint x: 413, startPoint y: 295, endPoint x: 353, endPoint y: 301, distance: 61.2
click at [353, 301] on textarea at bounding box center [456, 311] width 325 height 29
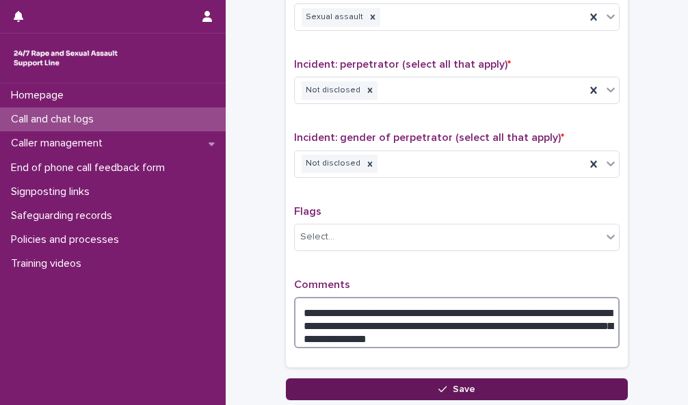
type textarea "**********"
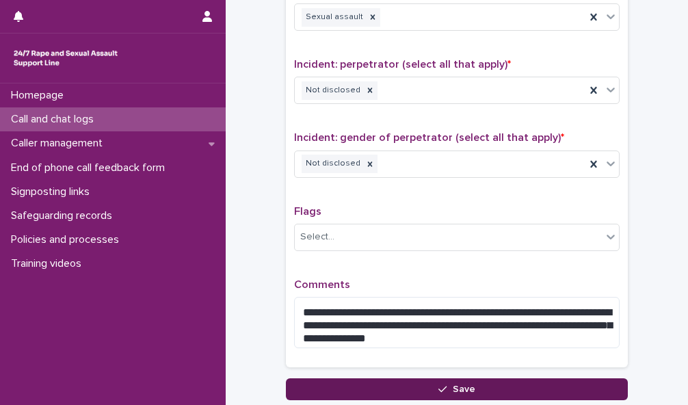
click at [447, 384] on div "button" at bounding box center [445, 389] width 14 height 10
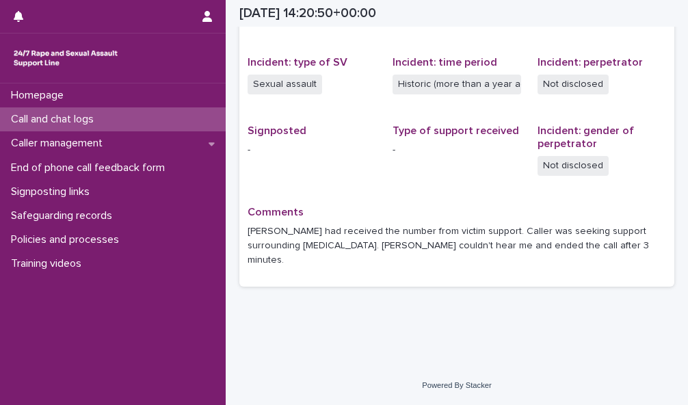
scroll to position [308, 0]
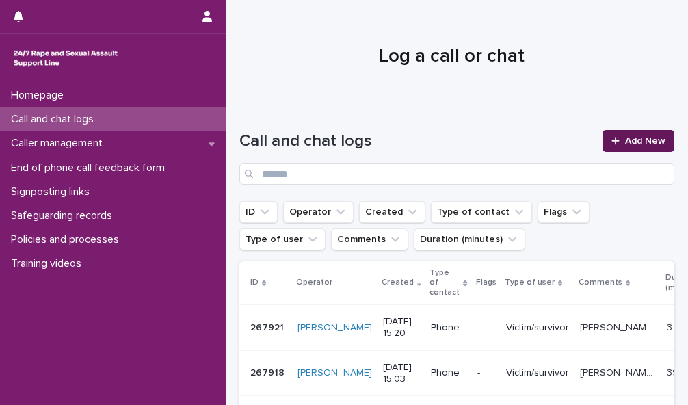
click at [631, 140] on span "Add New" at bounding box center [645, 141] width 40 height 10
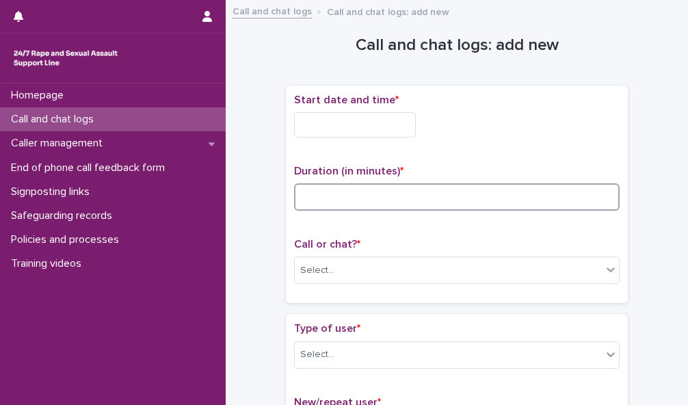
click at [388, 188] on input at bounding box center [456, 196] width 325 height 27
type input "**"
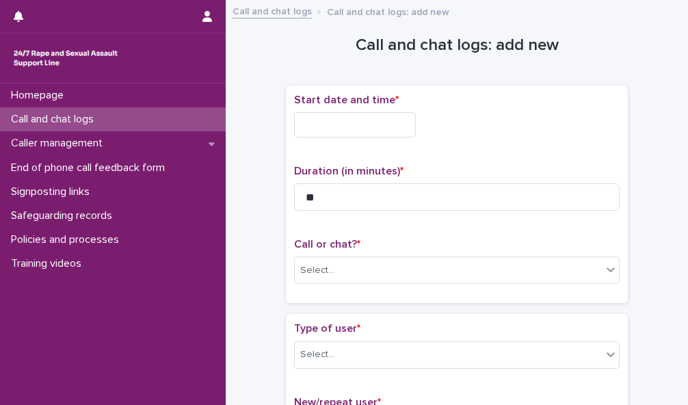
click at [345, 126] on input "text" at bounding box center [355, 124] width 122 height 25
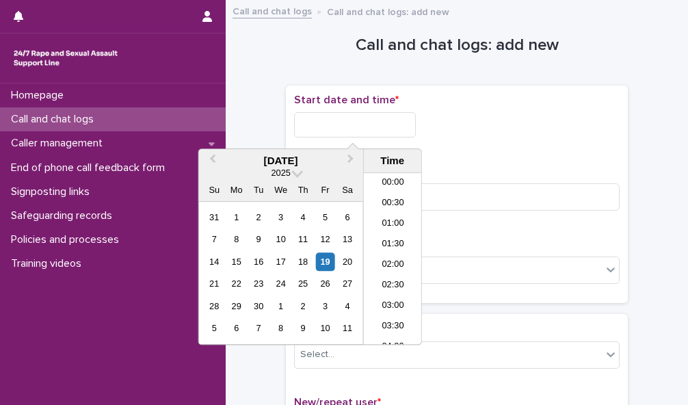
scroll to position [560, 0]
click at [389, 234] on li "15:00" at bounding box center [393, 238] width 58 height 21
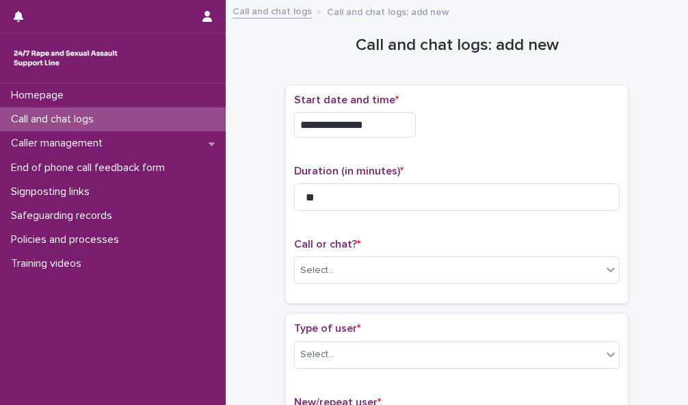
click at [379, 126] on input "**********" at bounding box center [355, 124] width 122 height 25
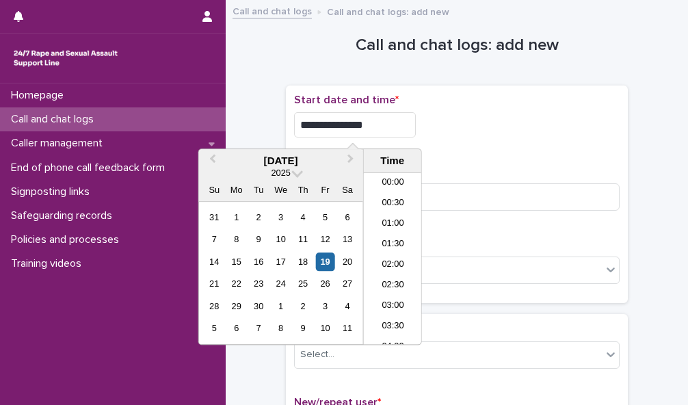
scroll to position [540, 0]
type input "**********"
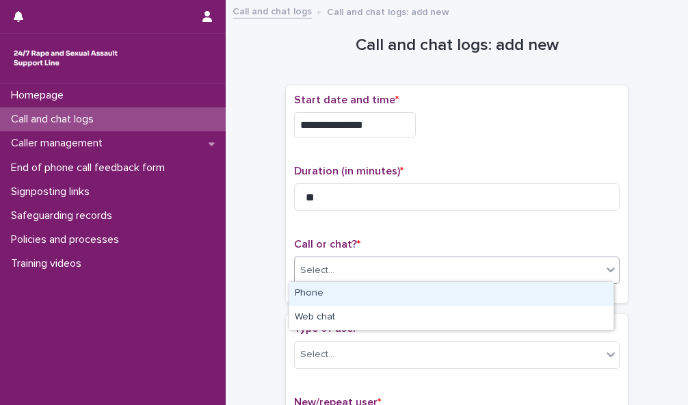
click at [495, 275] on div "Select..." at bounding box center [448, 270] width 307 height 23
click at [489, 293] on div "Phone" at bounding box center [451, 294] width 324 height 24
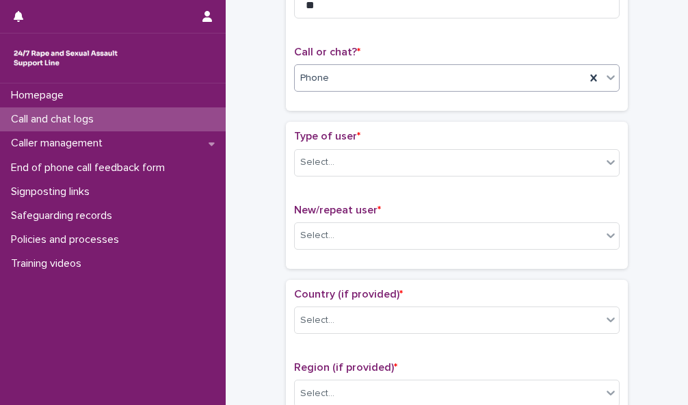
scroll to position [209, 0]
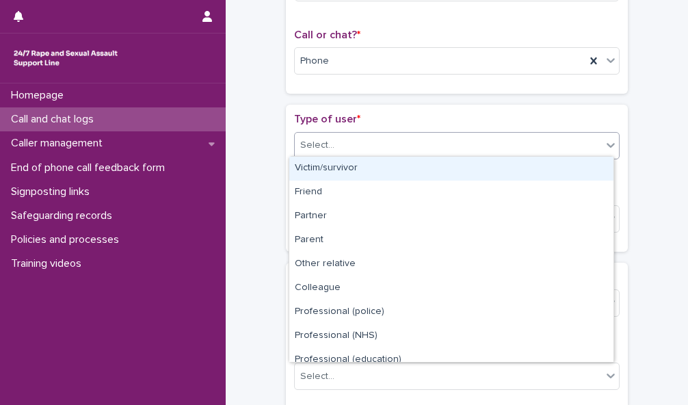
click at [591, 144] on div "Select..." at bounding box center [448, 145] width 307 height 23
click at [588, 167] on div "Victim/survivor" at bounding box center [451, 169] width 324 height 24
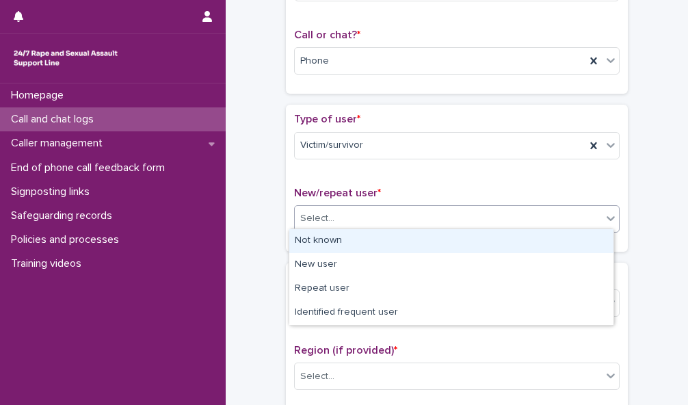
click at [582, 214] on div "Select..." at bounding box center [448, 218] width 307 height 23
click at [575, 246] on div "Not known" at bounding box center [451, 241] width 324 height 24
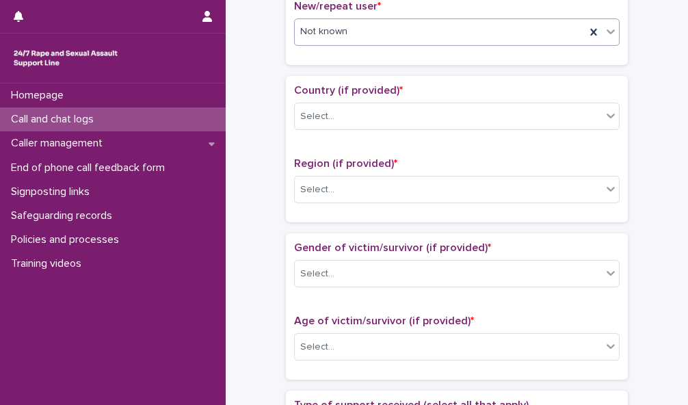
scroll to position [407, 0]
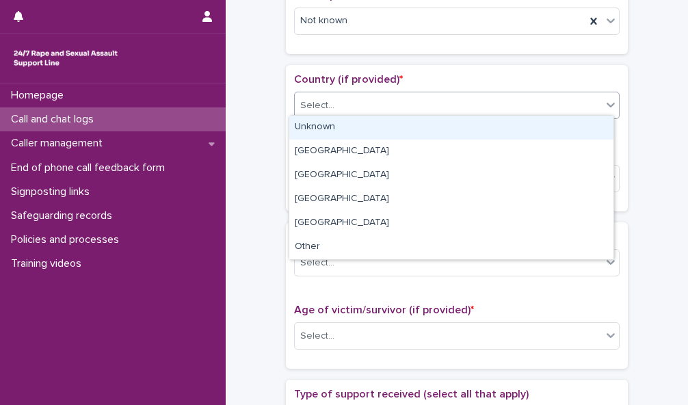
click at [565, 103] on div "Select..." at bounding box center [448, 105] width 307 height 23
click at [559, 129] on div "Unknown" at bounding box center [451, 127] width 324 height 24
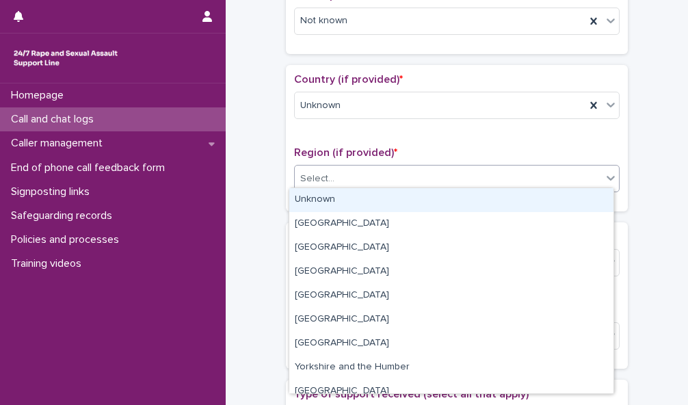
click at [556, 176] on div "Select..." at bounding box center [448, 178] width 307 height 23
click at [549, 204] on div "Unknown" at bounding box center [451, 200] width 324 height 24
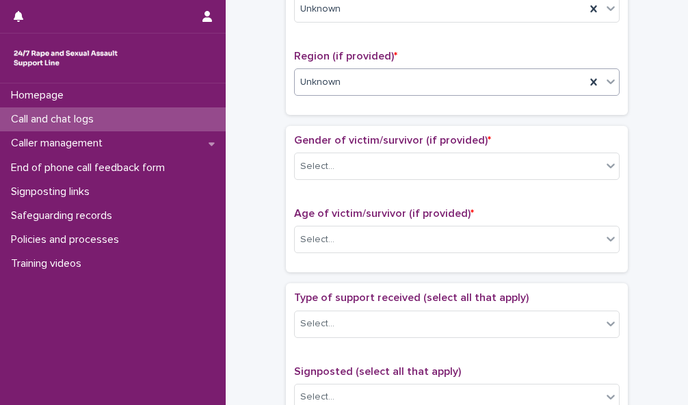
scroll to position [575, 0]
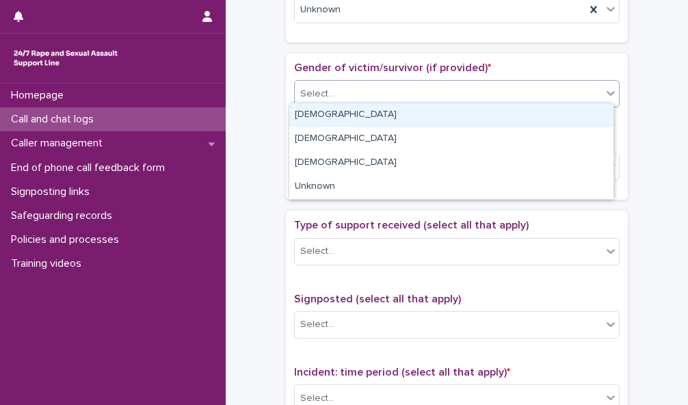
click at [603, 90] on icon at bounding box center [610, 93] width 14 height 14
click at [591, 108] on div "[DEMOGRAPHIC_DATA]" at bounding box center [451, 115] width 324 height 24
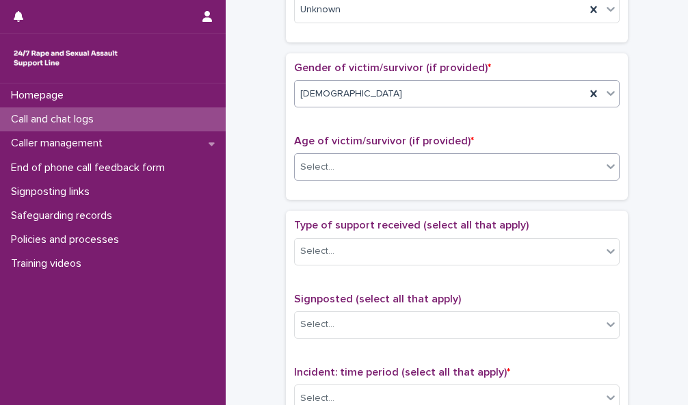
click at [578, 161] on div "Select..." at bounding box center [448, 167] width 307 height 23
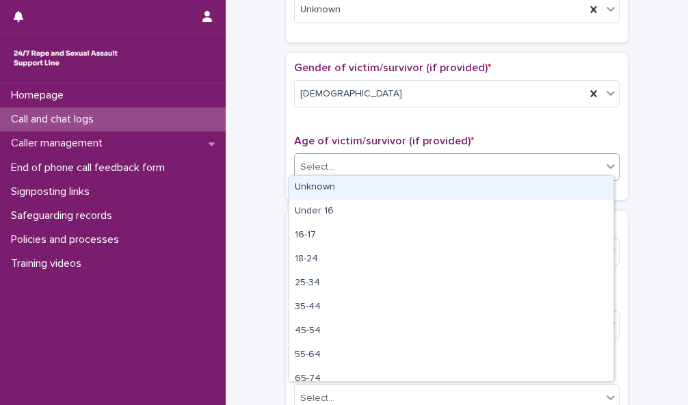
click at [573, 188] on div "Unknown" at bounding box center [451, 188] width 324 height 24
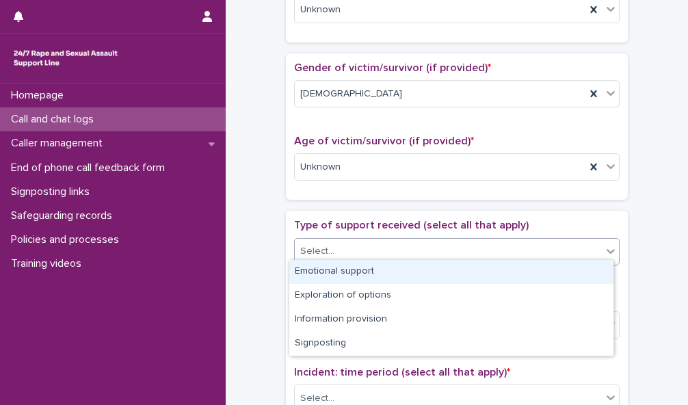
click at [567, 247] on div "Select..." at bounding box center [448, 251] width 307 height 23
click at [565, 271] on div "Emotional support" at bounding box center [451, 272] width 324 height 24
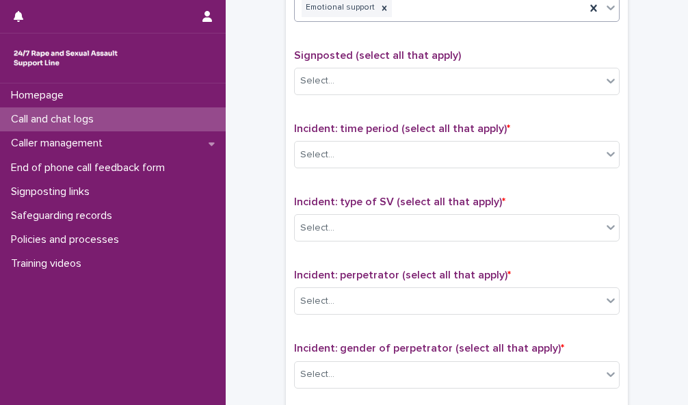
scroll to position [824, 0]
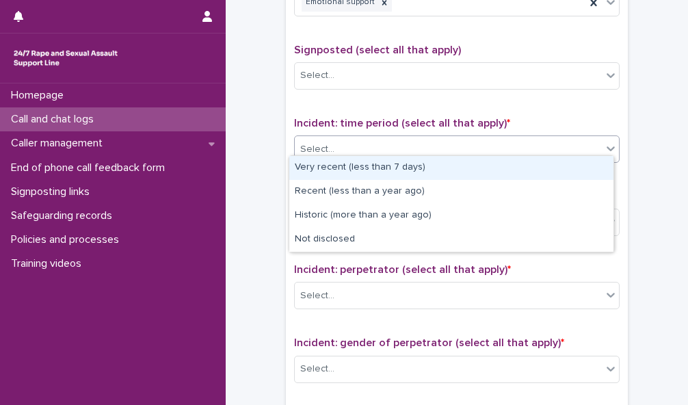
click at [550, 141] on div "Select..." at bounding box center [448, 149] width 307 height 23
drag, startPoint x: 545, startPoint y: 217, endPoint x: 433, endPoint y: 147, distance: 132.0
click at [433, 147] on div "Select..." at bounding box center [448, 149] width 307 height 23
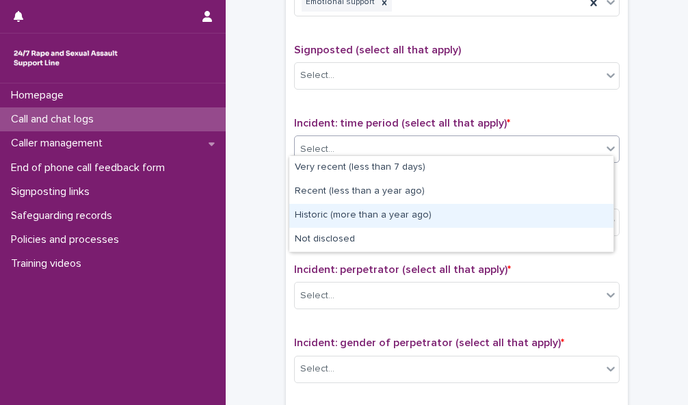
click at [432, 218] on div "Historic (more than a year ago)" at bounding box center [451, 216] width 324 height 24
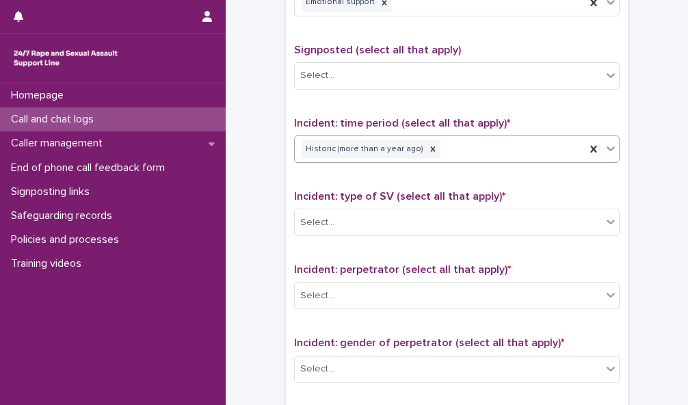
click at [432, 218] on div "Select..." at bounding box center [448, 222] width 307 height 23
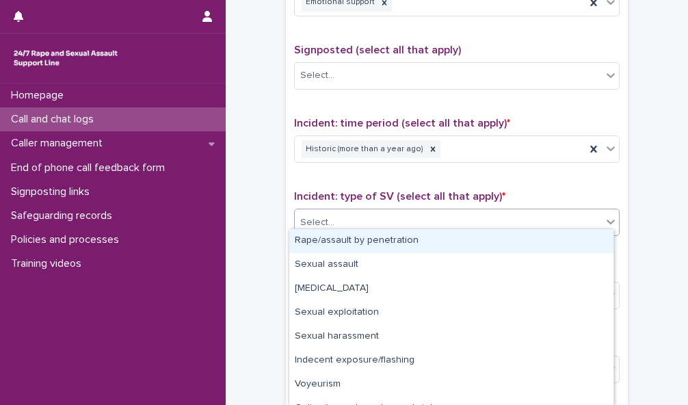
click at [431, 242] on div "Rape/assault by penetration" at bounding box center [451, 241] width 324 height 24
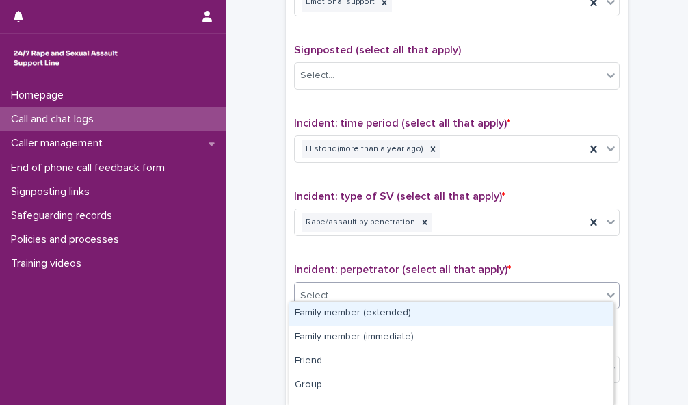
click at [436, 286] on div "Select..." at bounding box center [448, 295] width 307 height 23
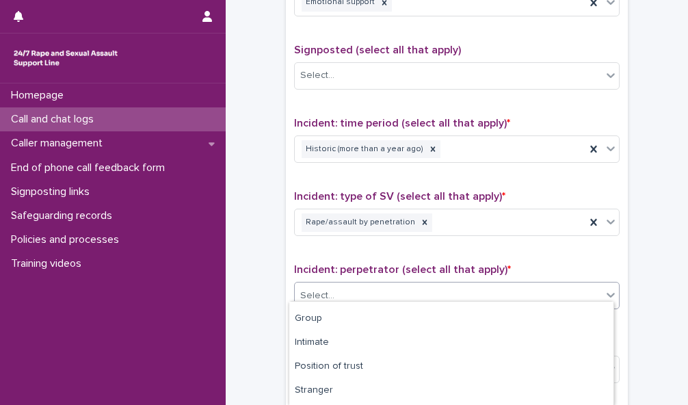
scroll to position [70, 0]
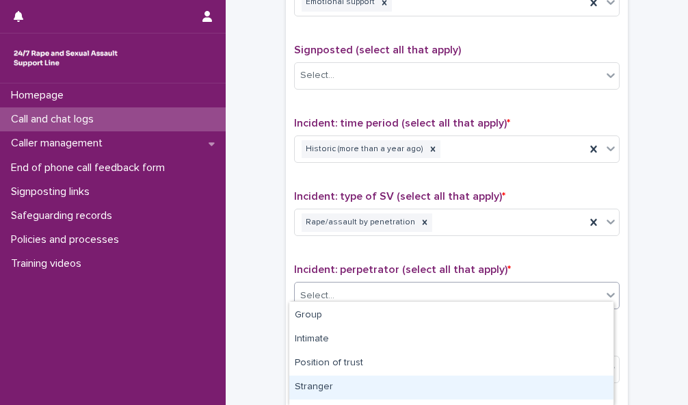
click at [550, 379] on div "Stranger" at bounding box center [451, 387] width 324 height 24
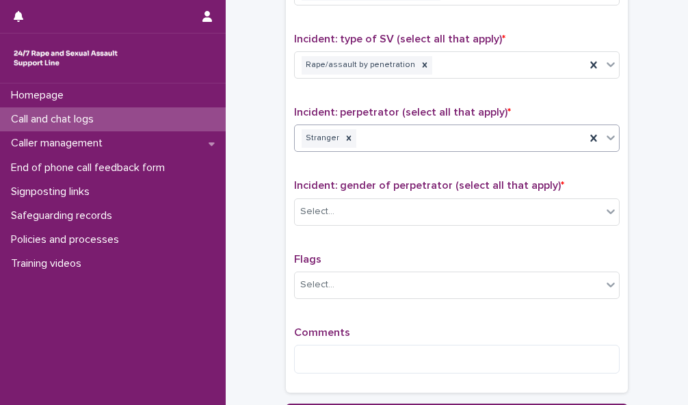
scroll to position [1001, 0]
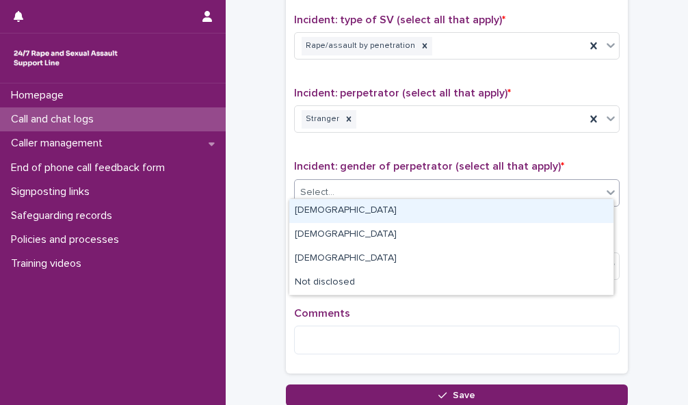
click at [585, 181] on div "Select..." at bounding box center [448, 192] width 307 height 23
click at [573, 215] on div "[DEMOGRAPHIC_DATA]" at bounding box center [451, 211] width 324 height 24
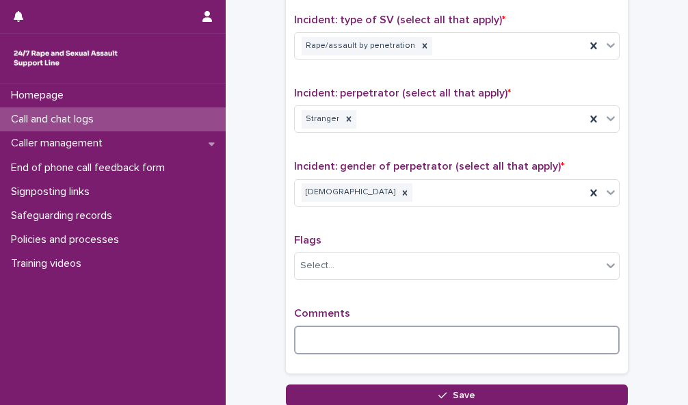
click at [352, 335] on textarea at bounding box center [456, 339] width 325 height 29
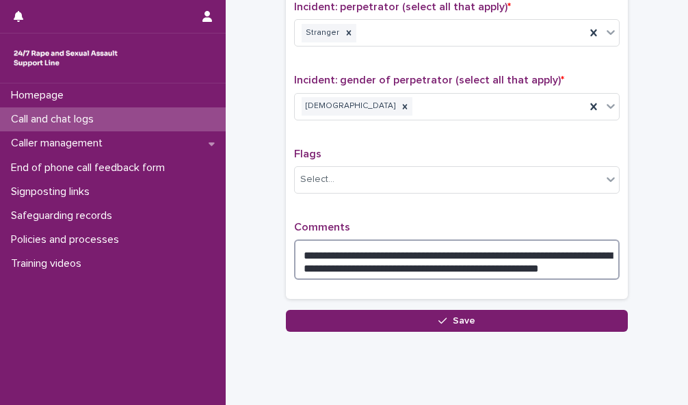
scroll to position [1092, 0]
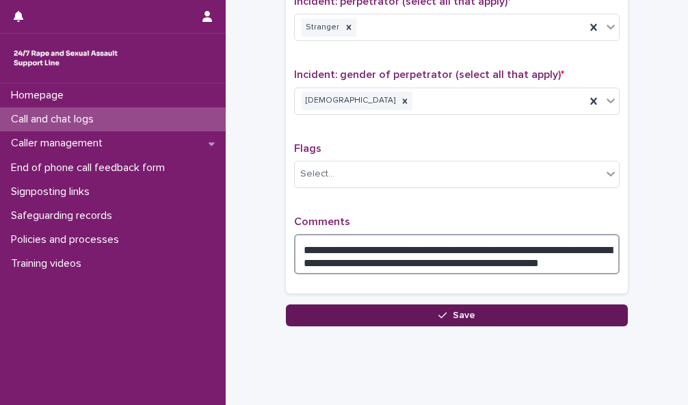
type textarea "**********"
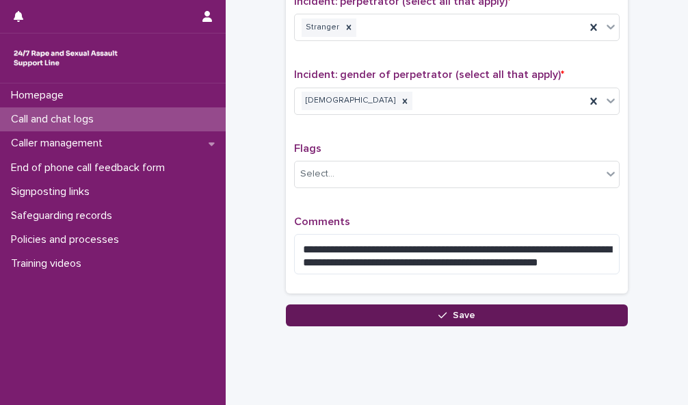
click at [519, 304] on button "Save" at bounding box center [457, 315] width 342 height 22
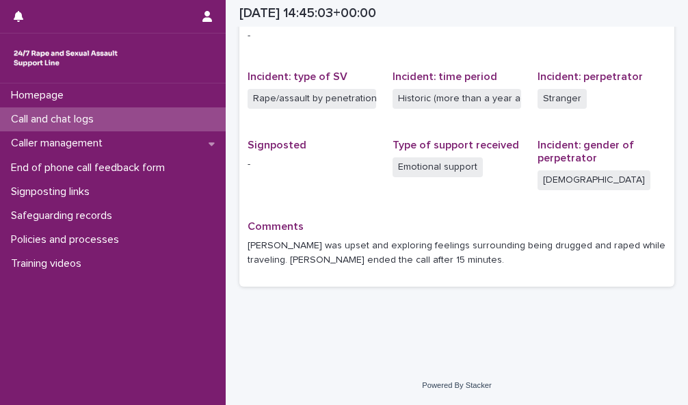
scroll to position [308, 0]
